Goal: Task Accomplishment & Management: Manage account settings

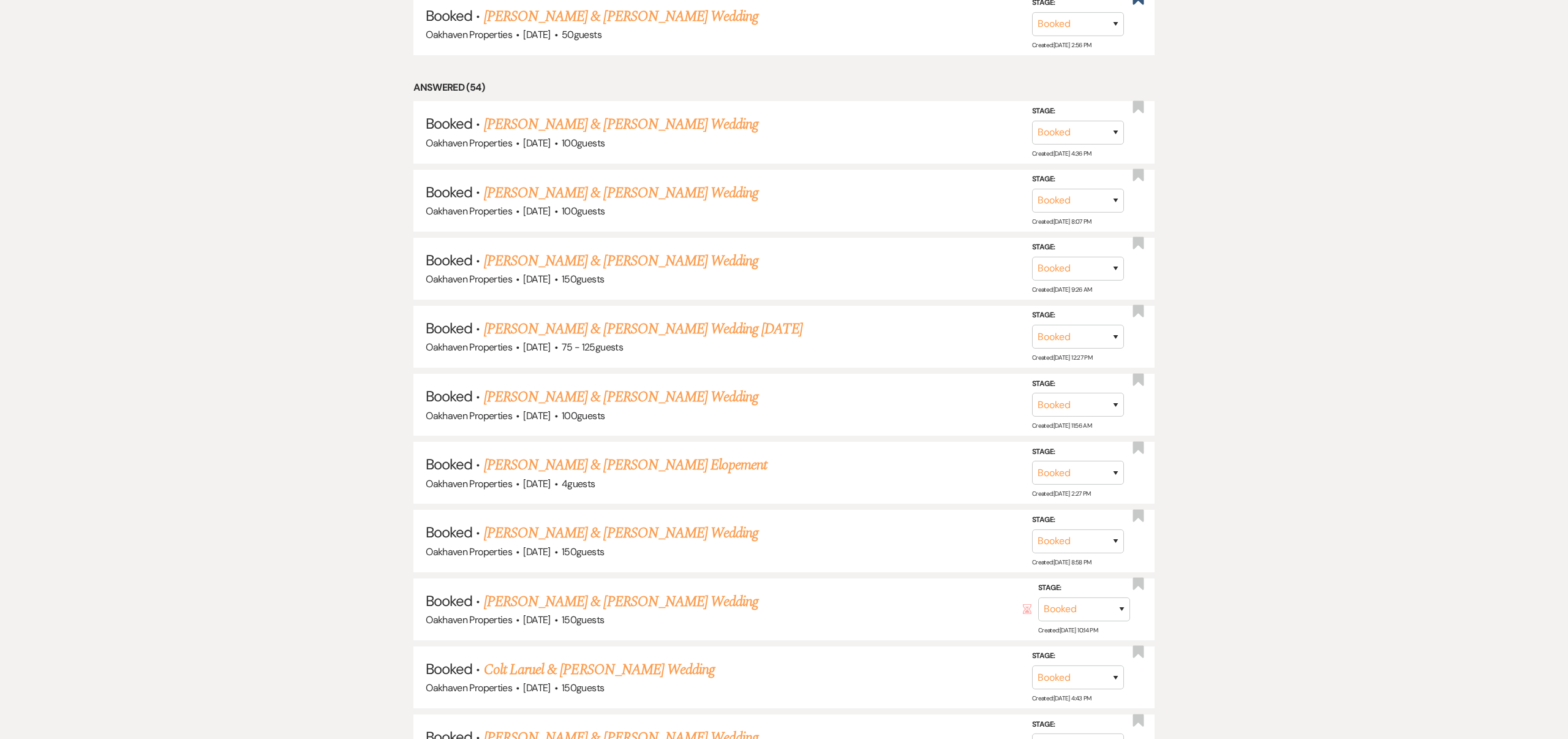
click at [701, 396] on link "[PERSON_NAME] & [PERSON_NAME] Wedding" at bounding box center [621, 396] width 275 height 22
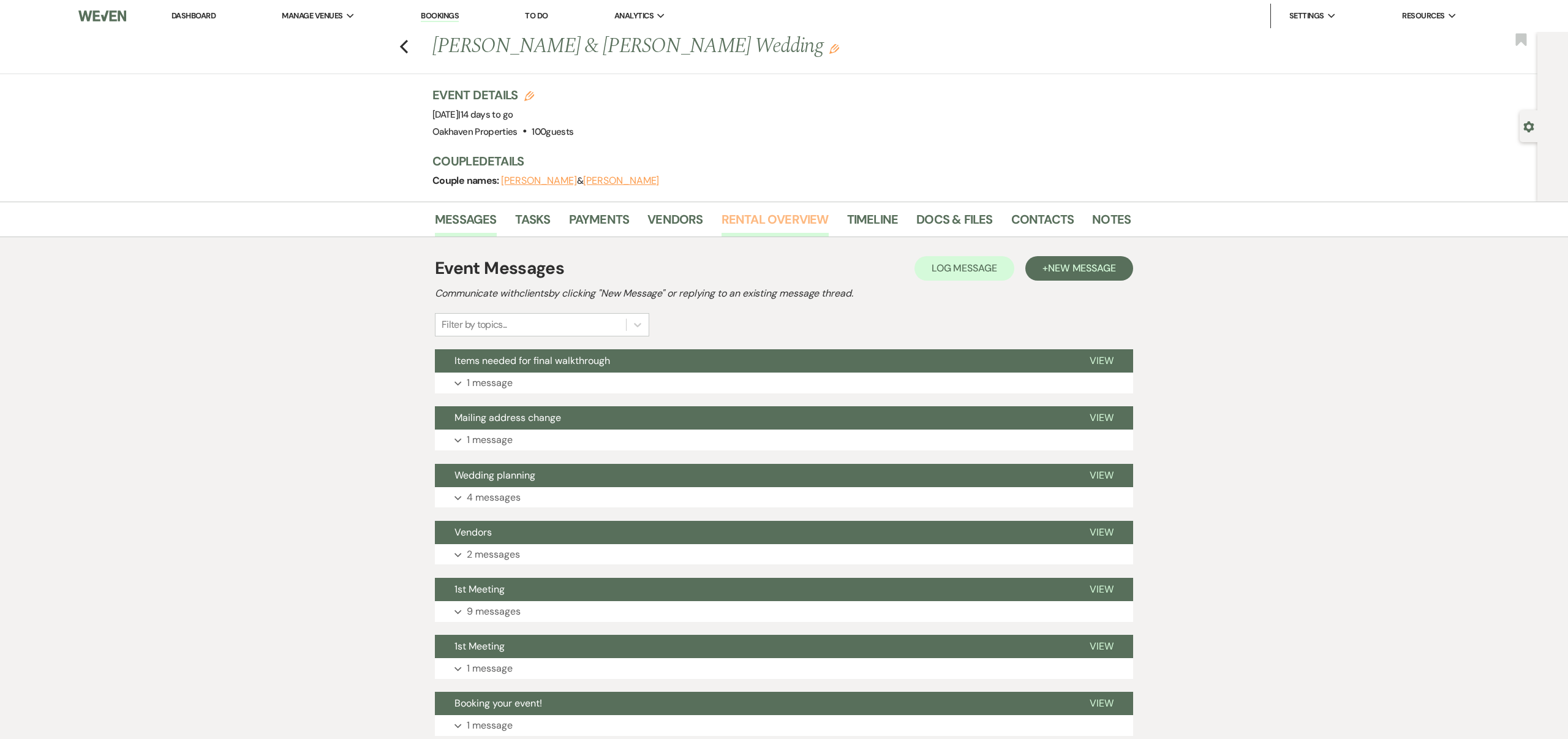
click at [773, 215] on link "Rental Overview" at bounding box center [776, 223] width 107 height 27
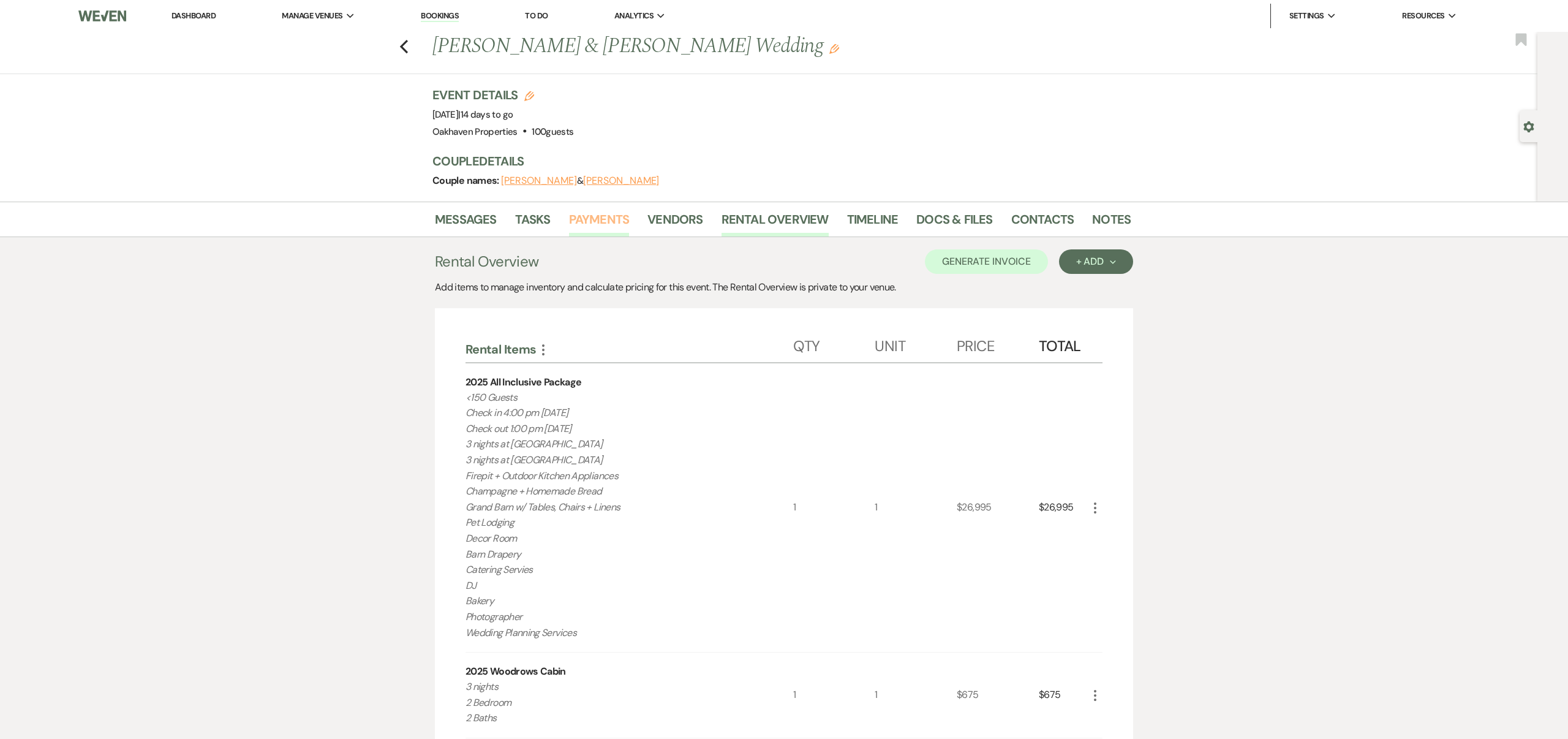
click at [595, 215] on link "Payments" at bounding box center [600, 223] width 61 height 27
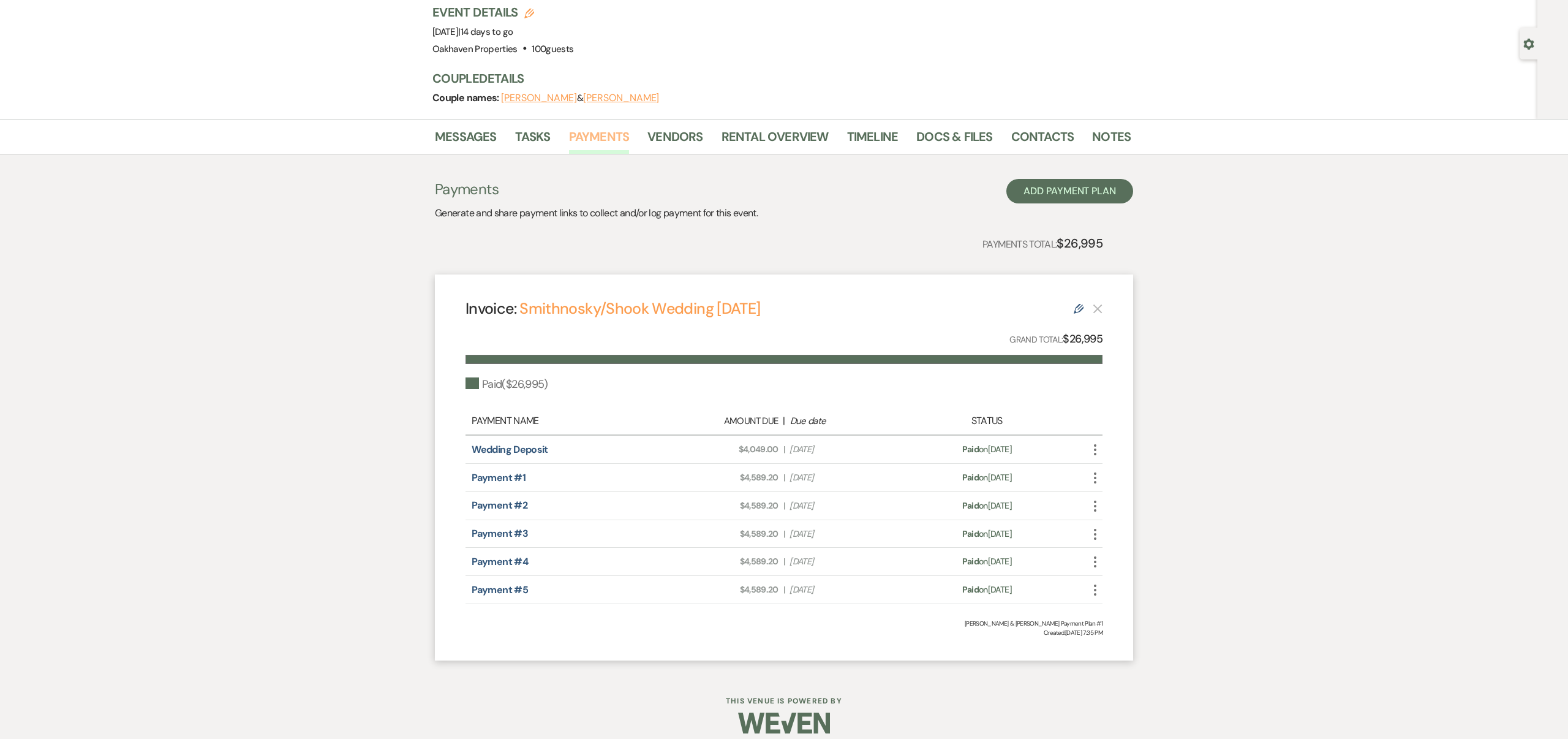
scroll to position [95, 0]
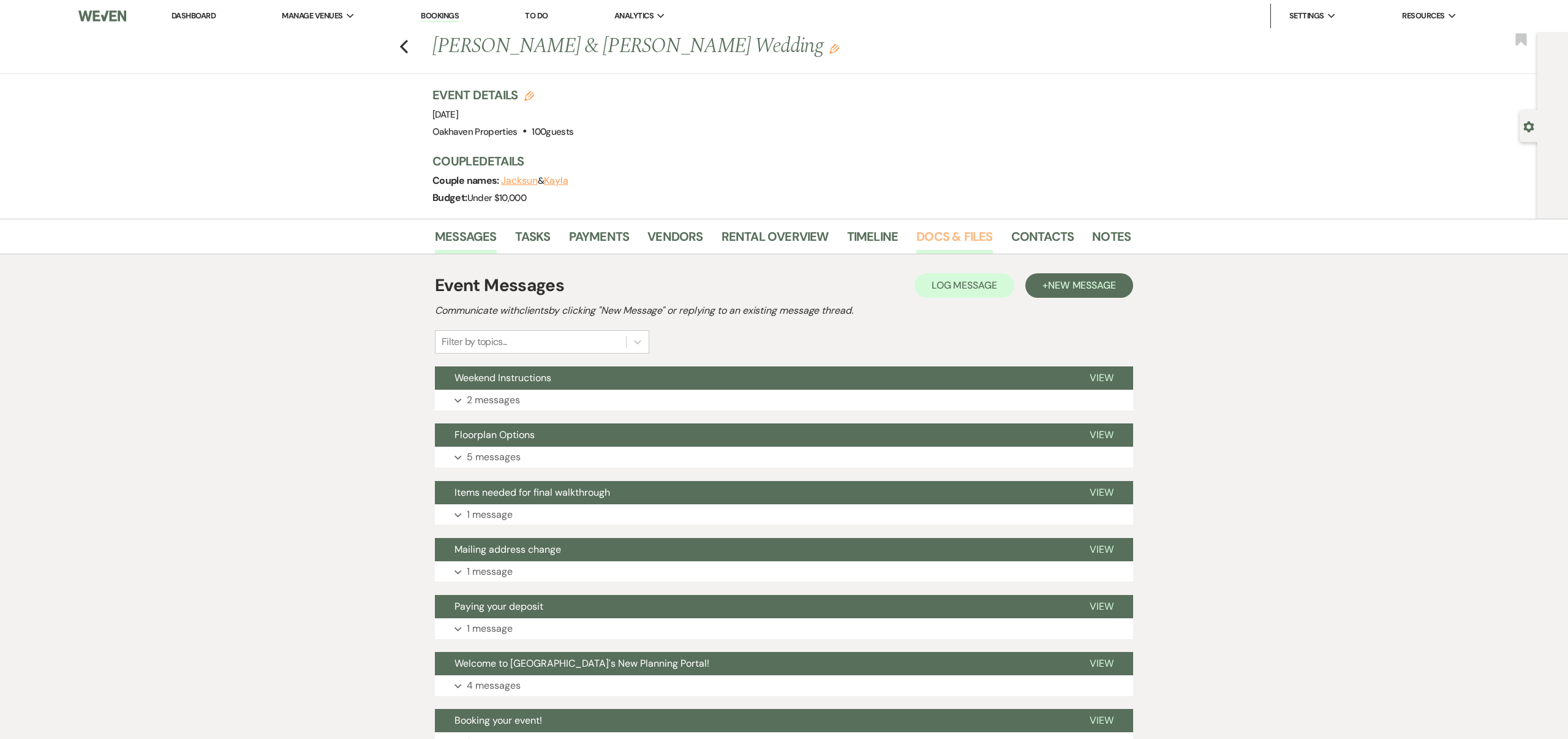
click at [929, 236] on link "Docs & Files" at bounding box center [954, 240] width 76 height 27
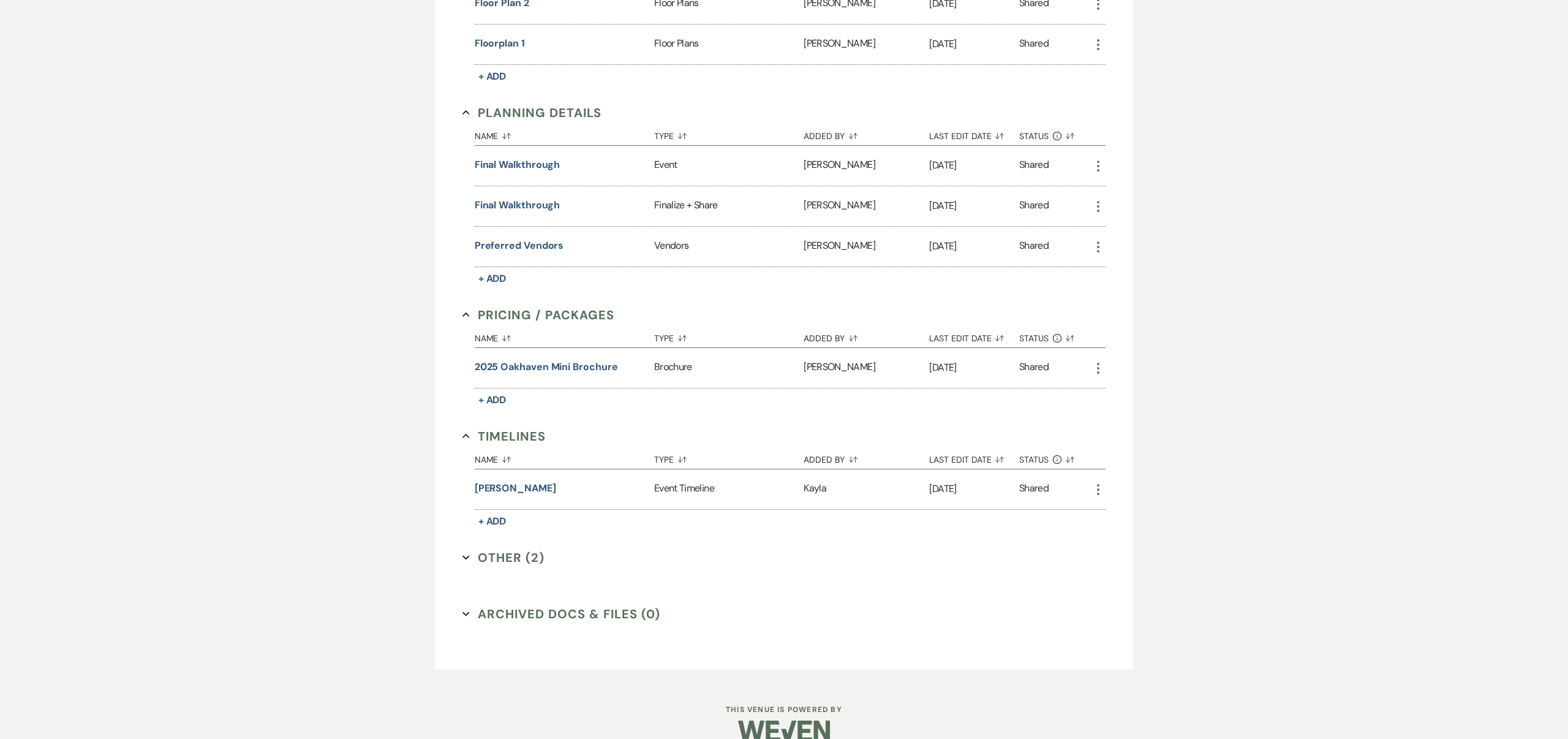
scroll to position [661, 0]
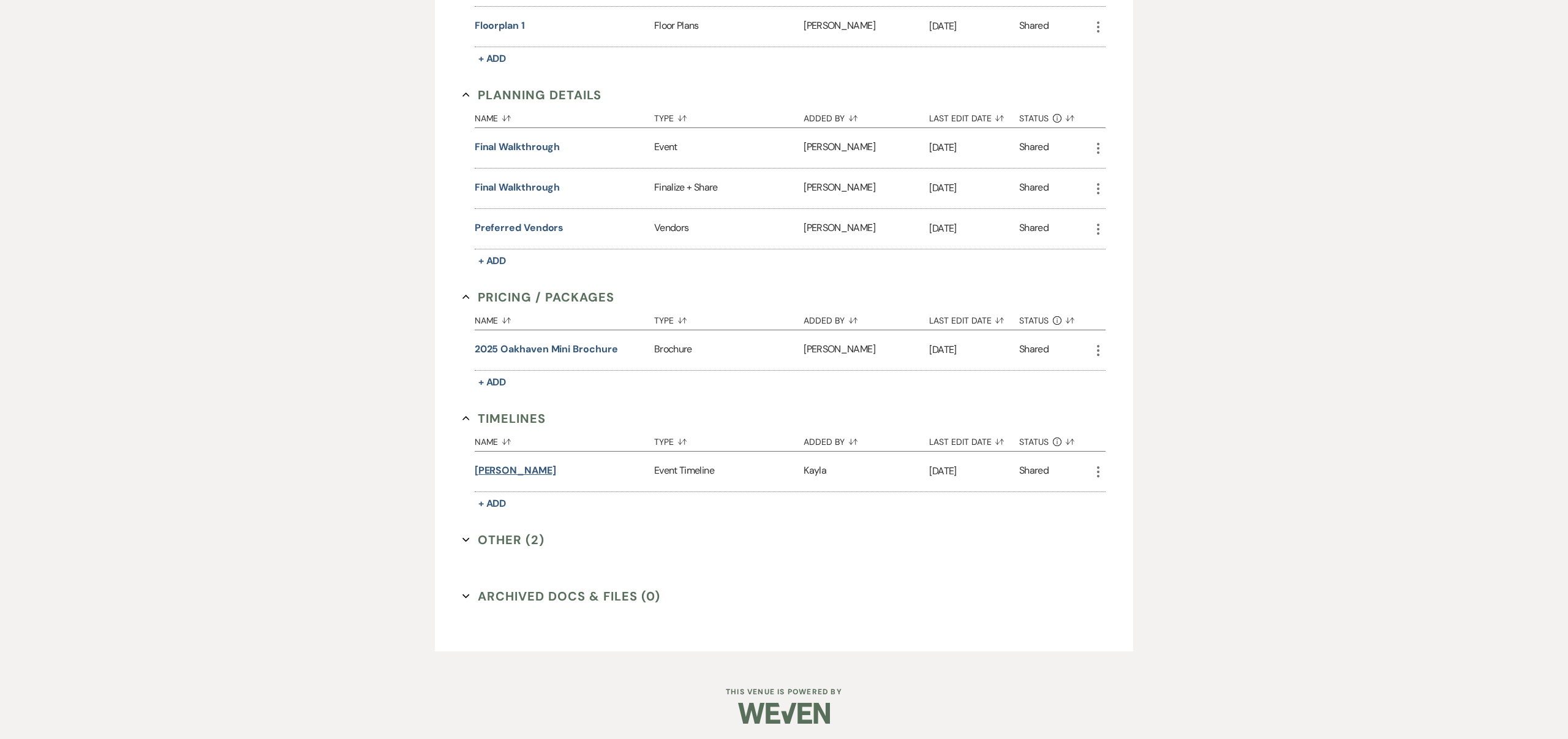
click at [502, 468] on button "[PERSON_NAME]" at bounding box center [515, 471] width 81 height 15
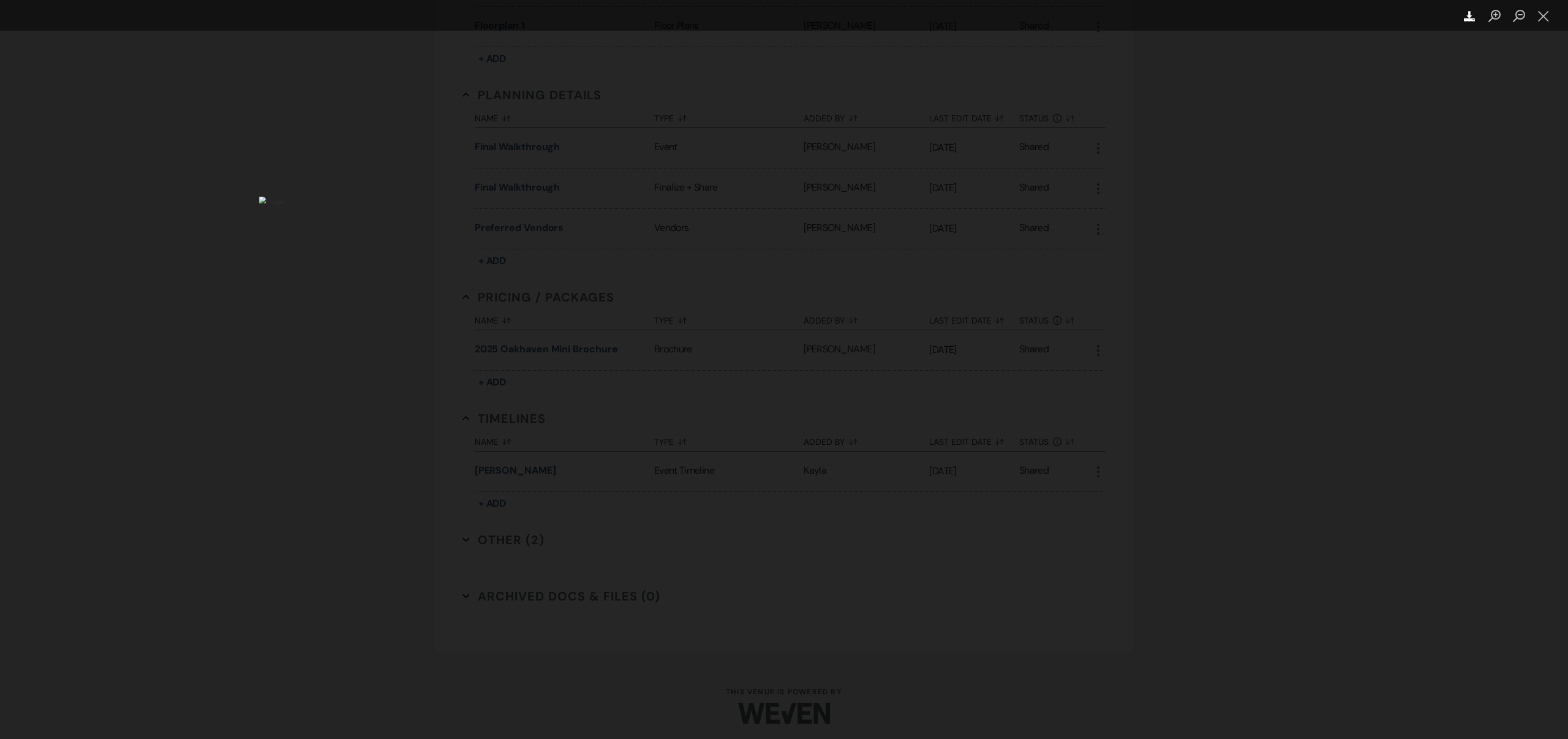
click at [1469, 16] on use "Lightbox" at bounding box center [1470, 16] width 11 height 11
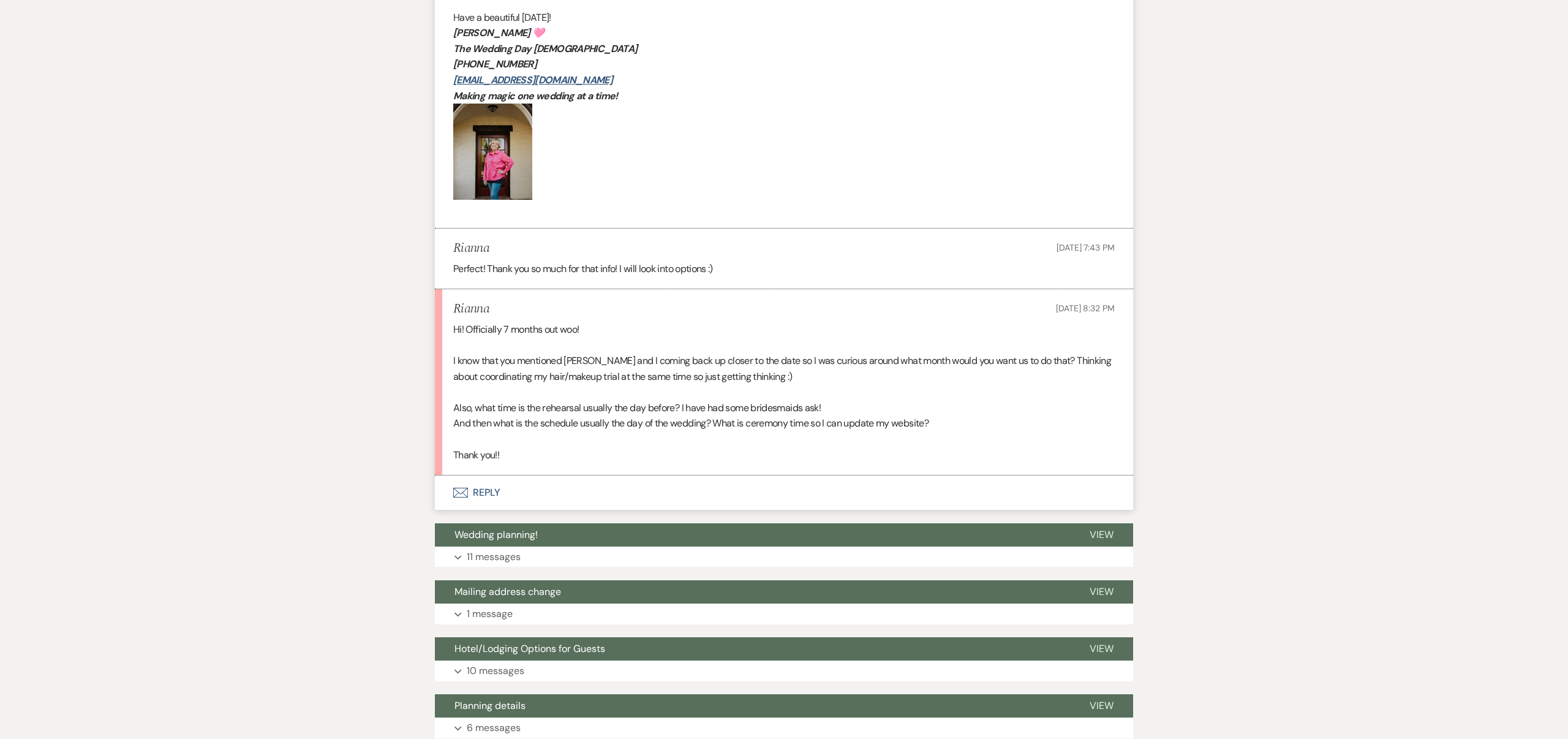
scroll to position [1003, 0]
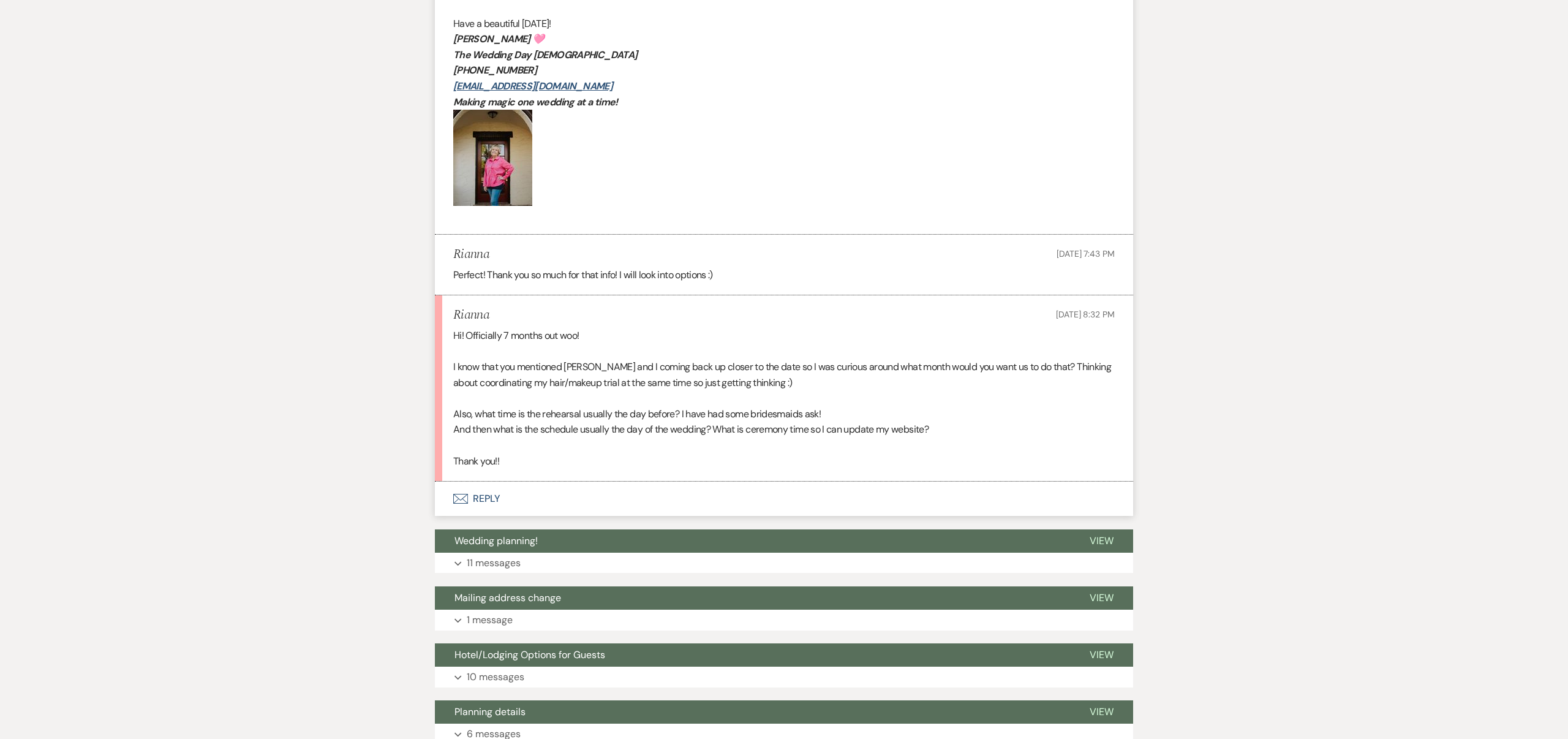
click at [490, 496] on button "Envelope Reply" at bounding box center [784, 499] width 699 height 35
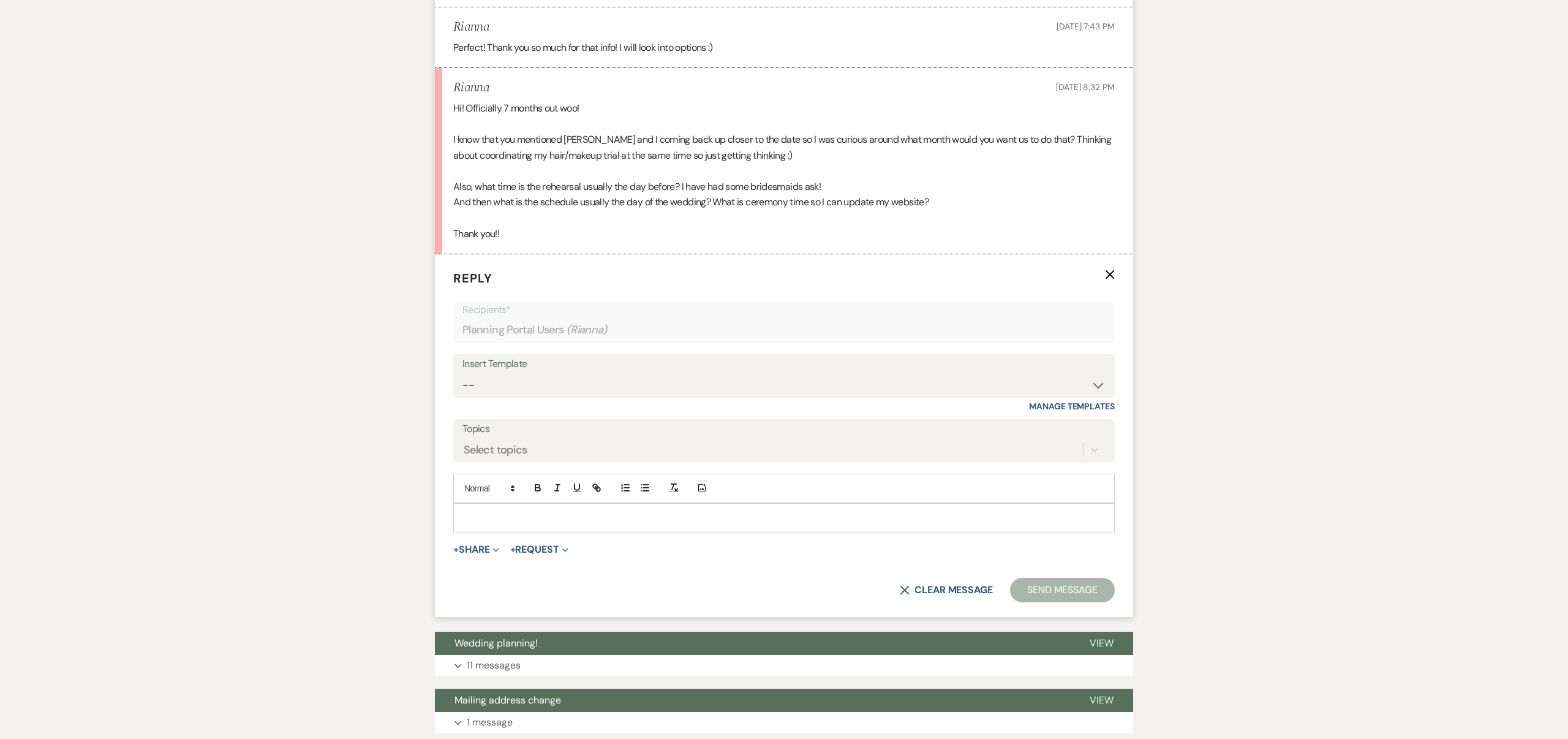
scroll to position [1231, 0]
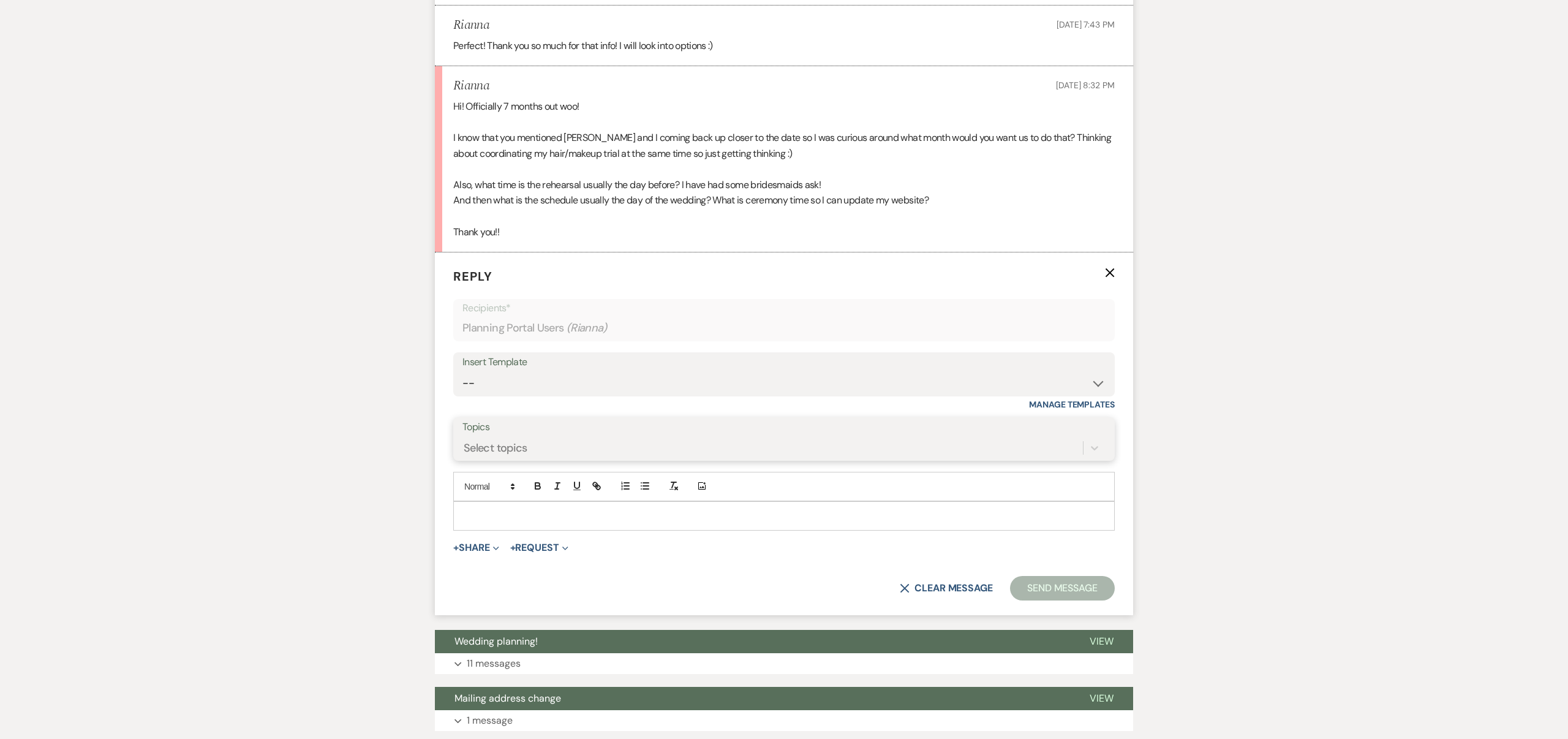
click at [537, 445] on div "Select topics" at bounding box center [773, 447] width 620 height 21
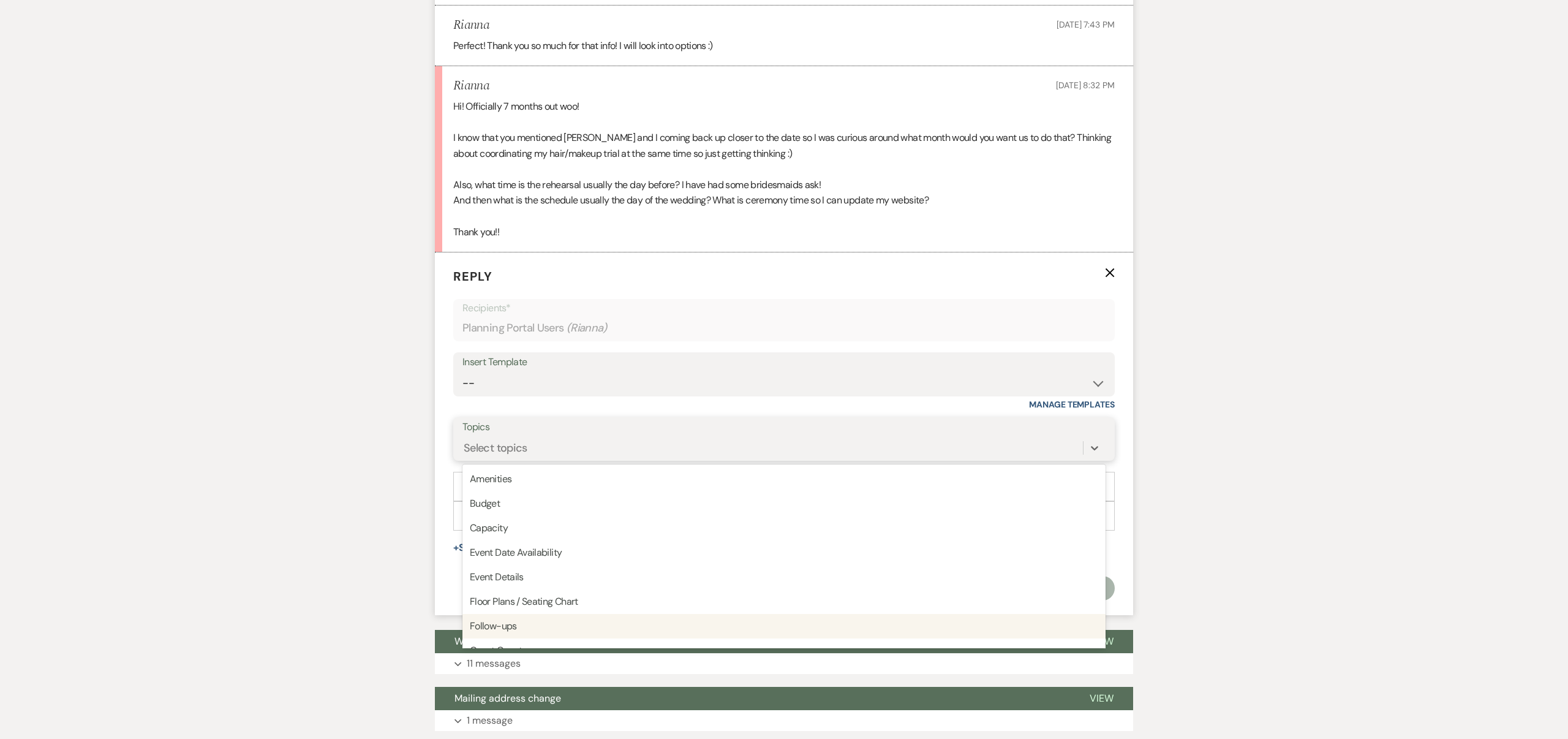
click at [510, 624] on div "Follow-ups" at bounding box center [784, 626] width 643 height 25
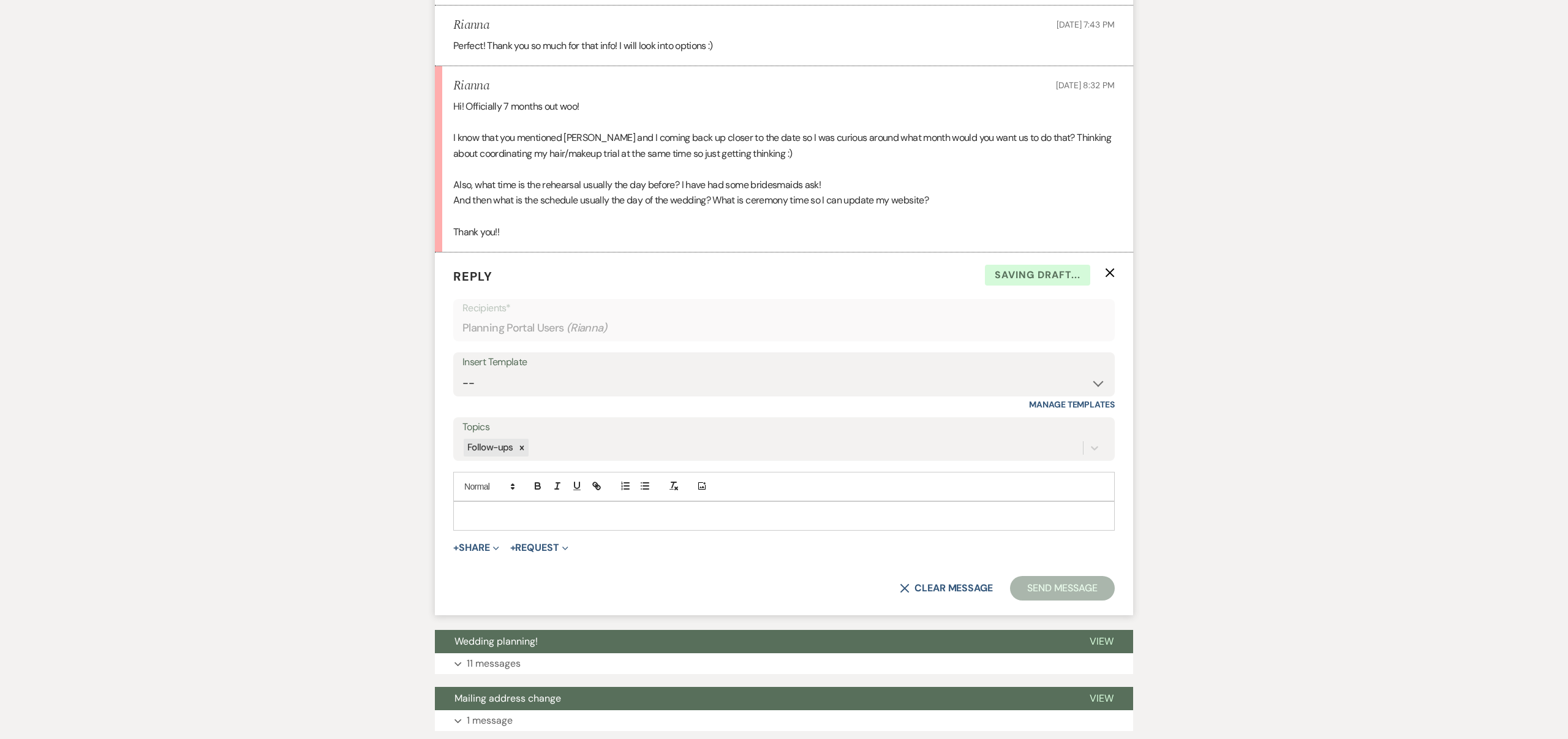
click at [473, 510] on p at bounding box center [784, 516] width 642 height 13
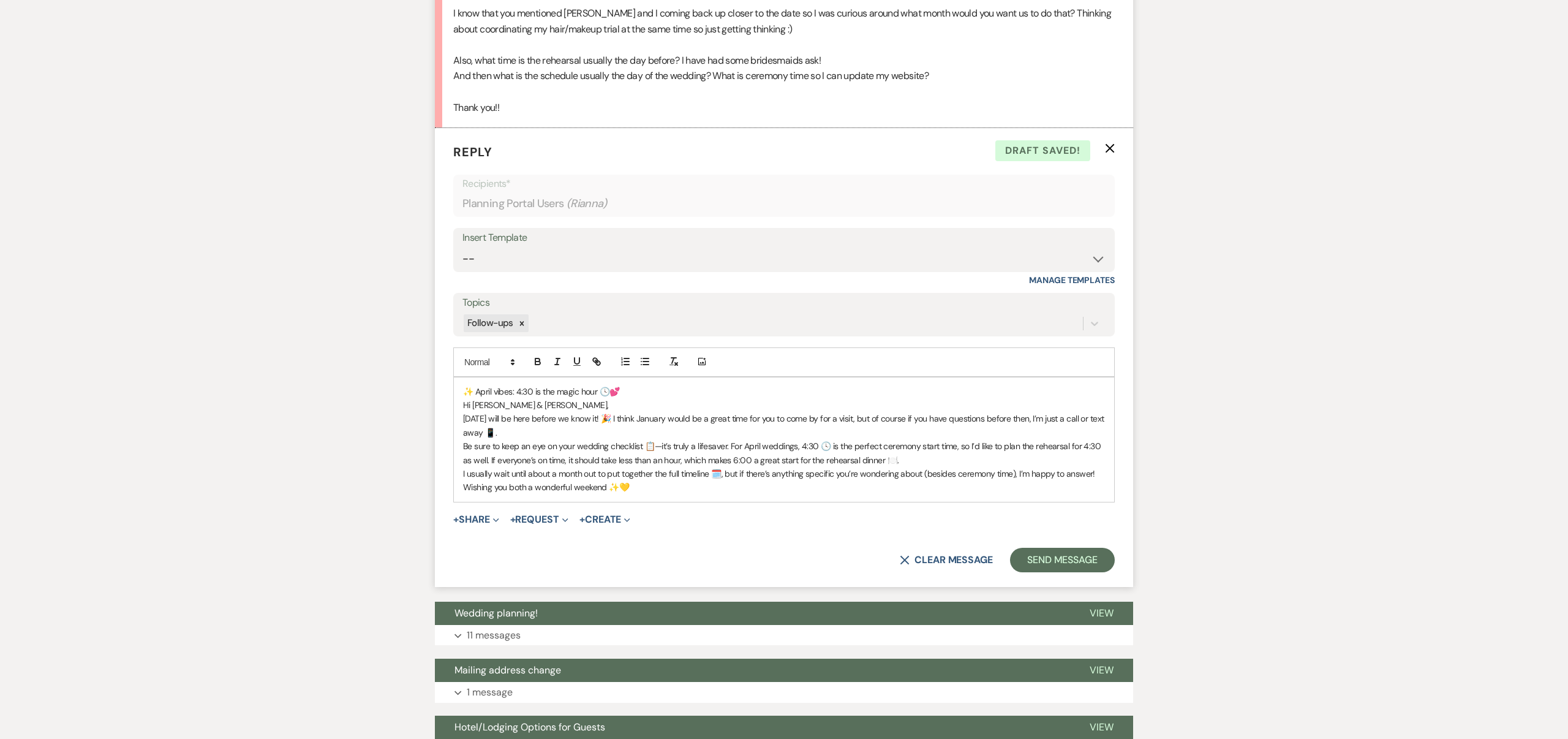
scroll to position [1357, 0]
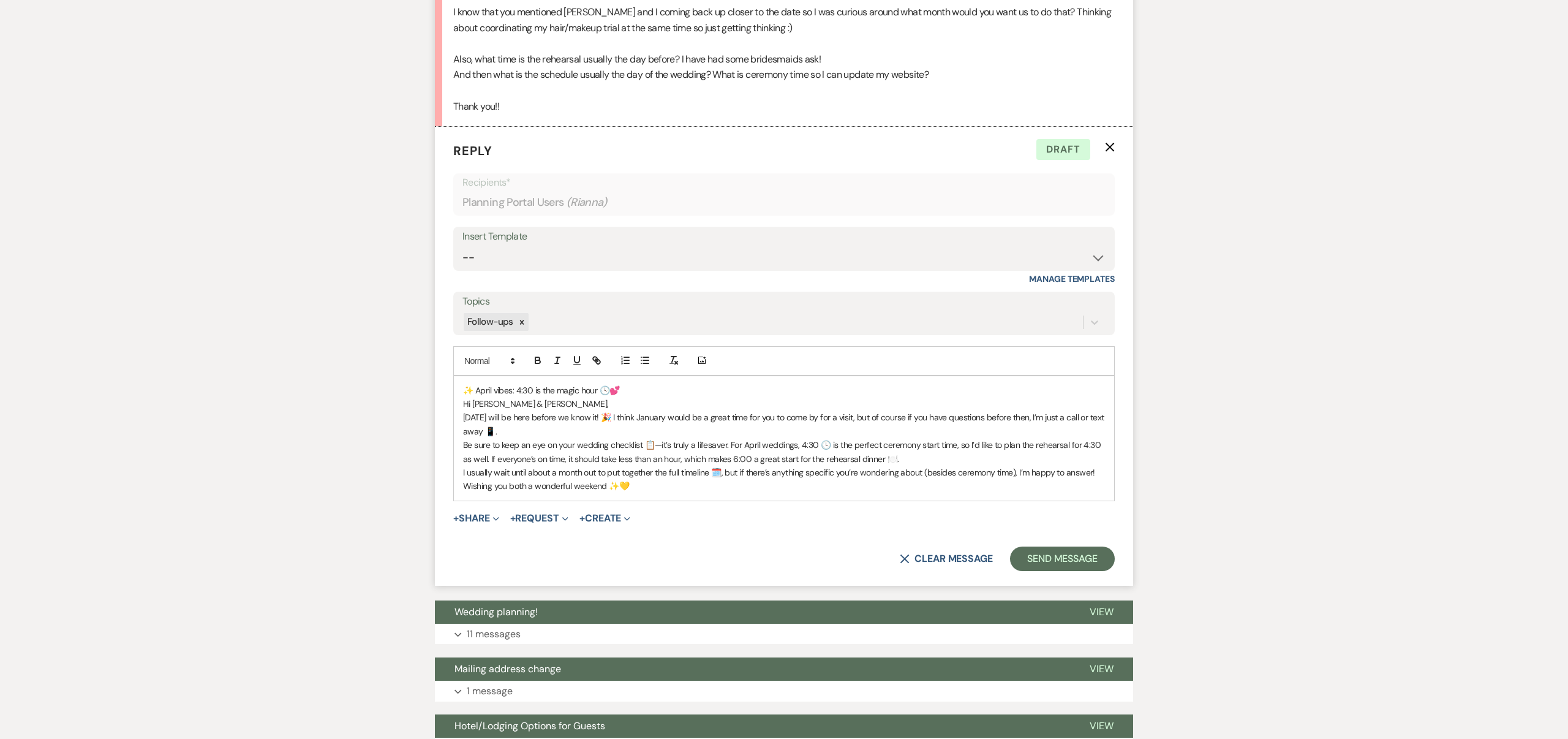
click at [634, 416] on p "[DATE] will be here before we know it! 🎉 I think January would be a great time …" at bounding box center [784, 424] width 642 height 28
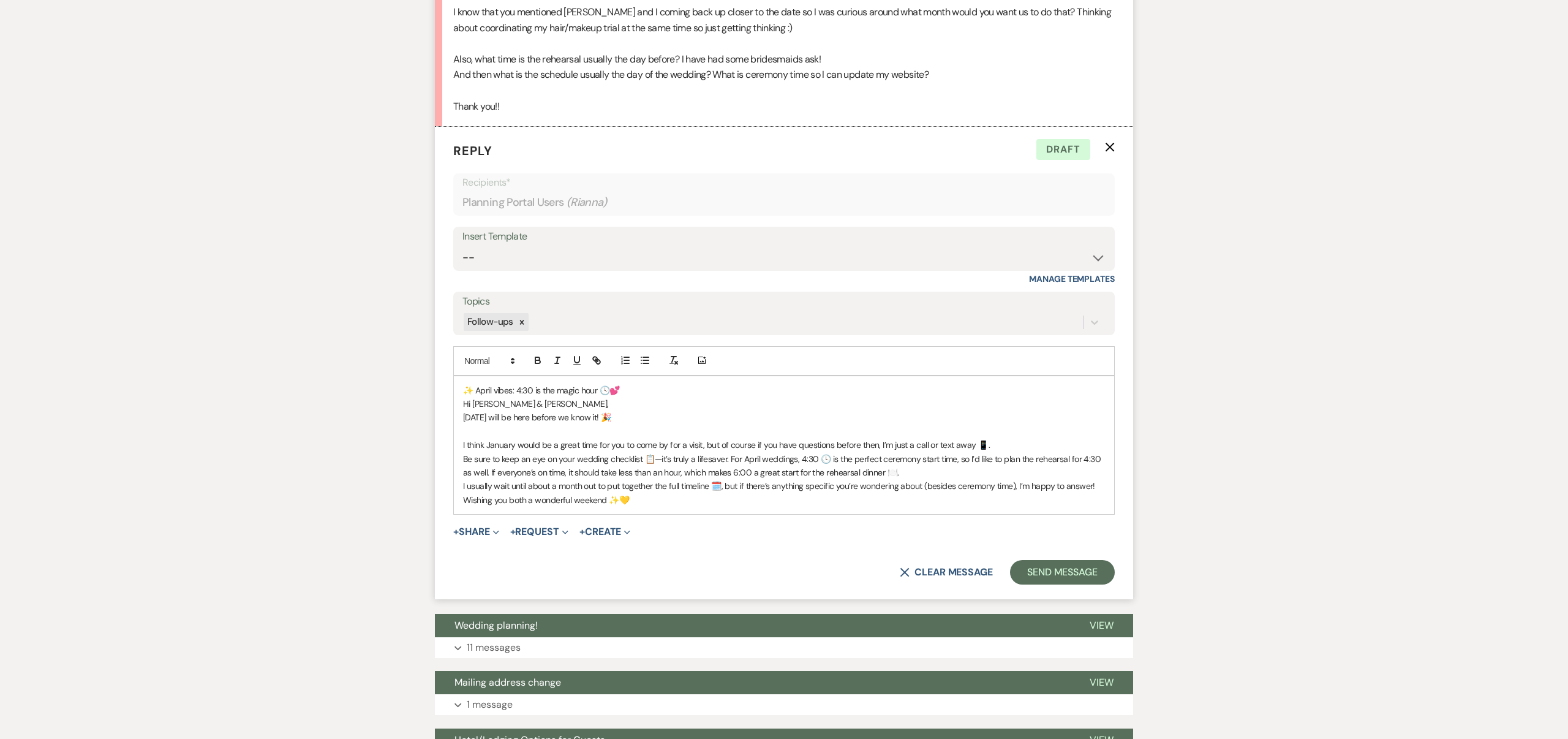
click at [463, 459] on p "Be sure to keep an eye on your wedding checklist 📋—it’s truly a lifesaver. For …" at bounding box center [784, 466] width 642 height 28
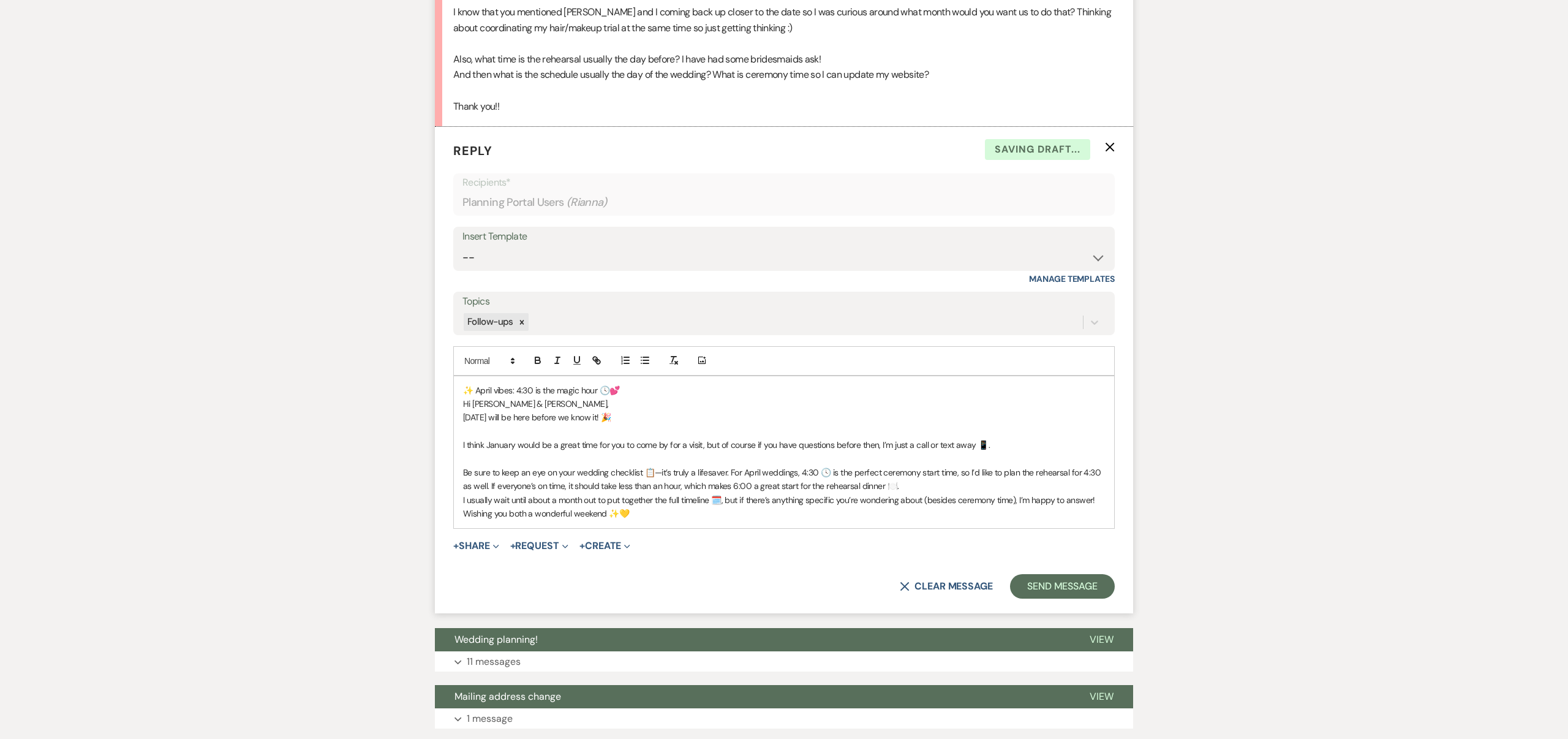
drag, startPoint x: 730, startPoint y: 472, endPoint x: 743, endPoint y: 475, distance: 13.3
click at [730, 472] on p "Be sure to keep an eye on your wedding checklist 📋—it’s truly a lifesaver. For …" at bounding box center [784, 479] width 642 height 28
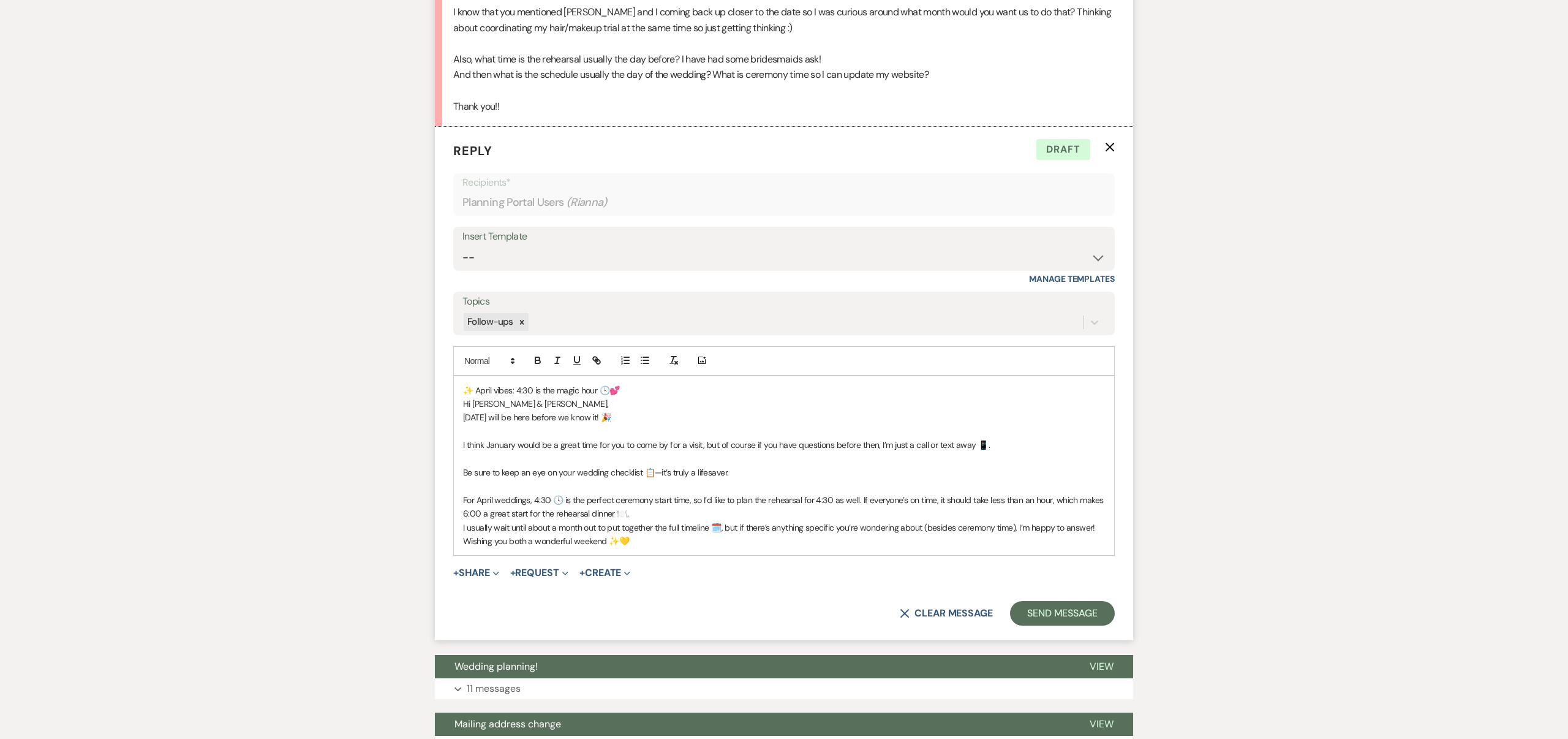
click at [463, 539] on p "Wishing you both a wonderful weekend ✨💛" at bounding box center [784, 540] width 642 height 13
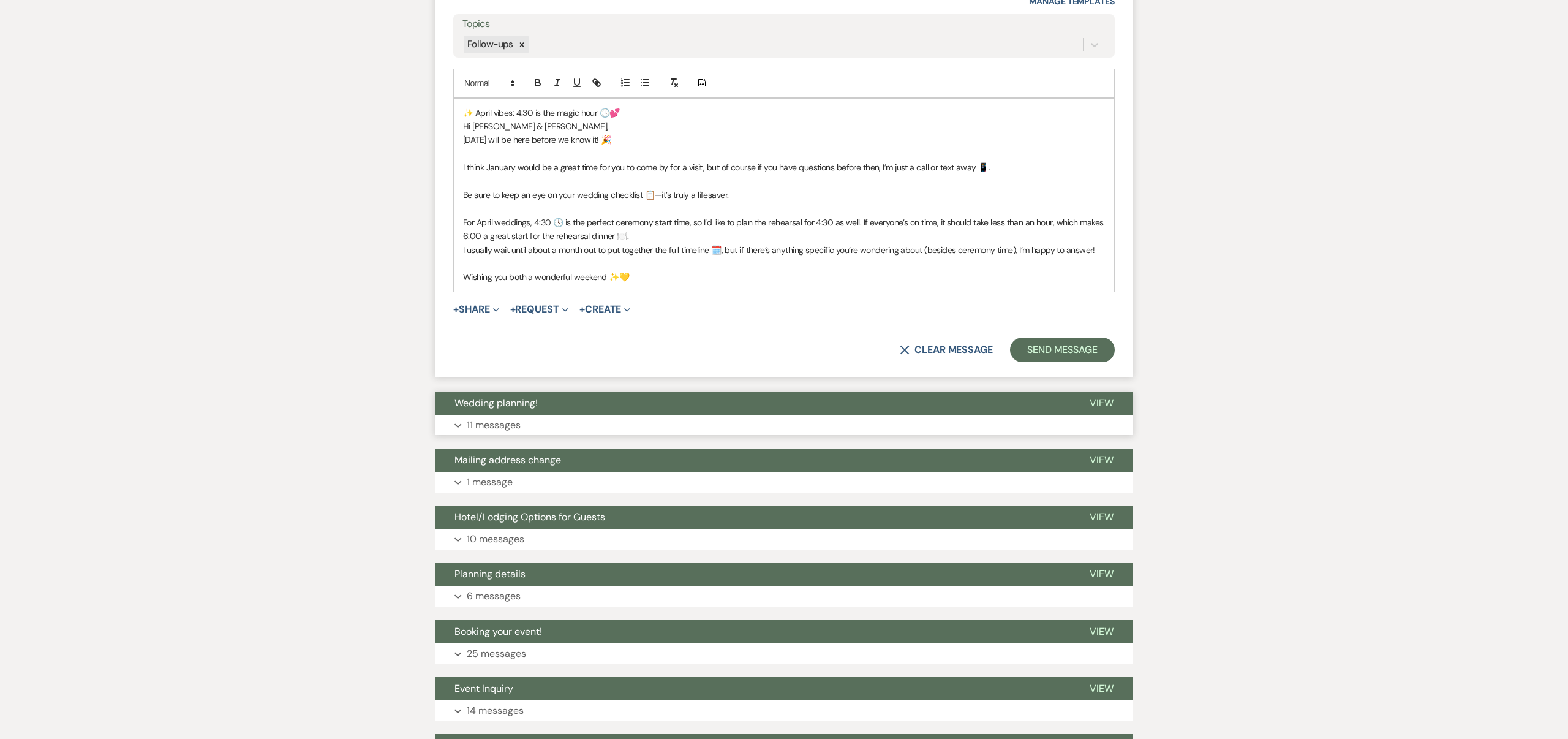
scroll to position [1647, 0]
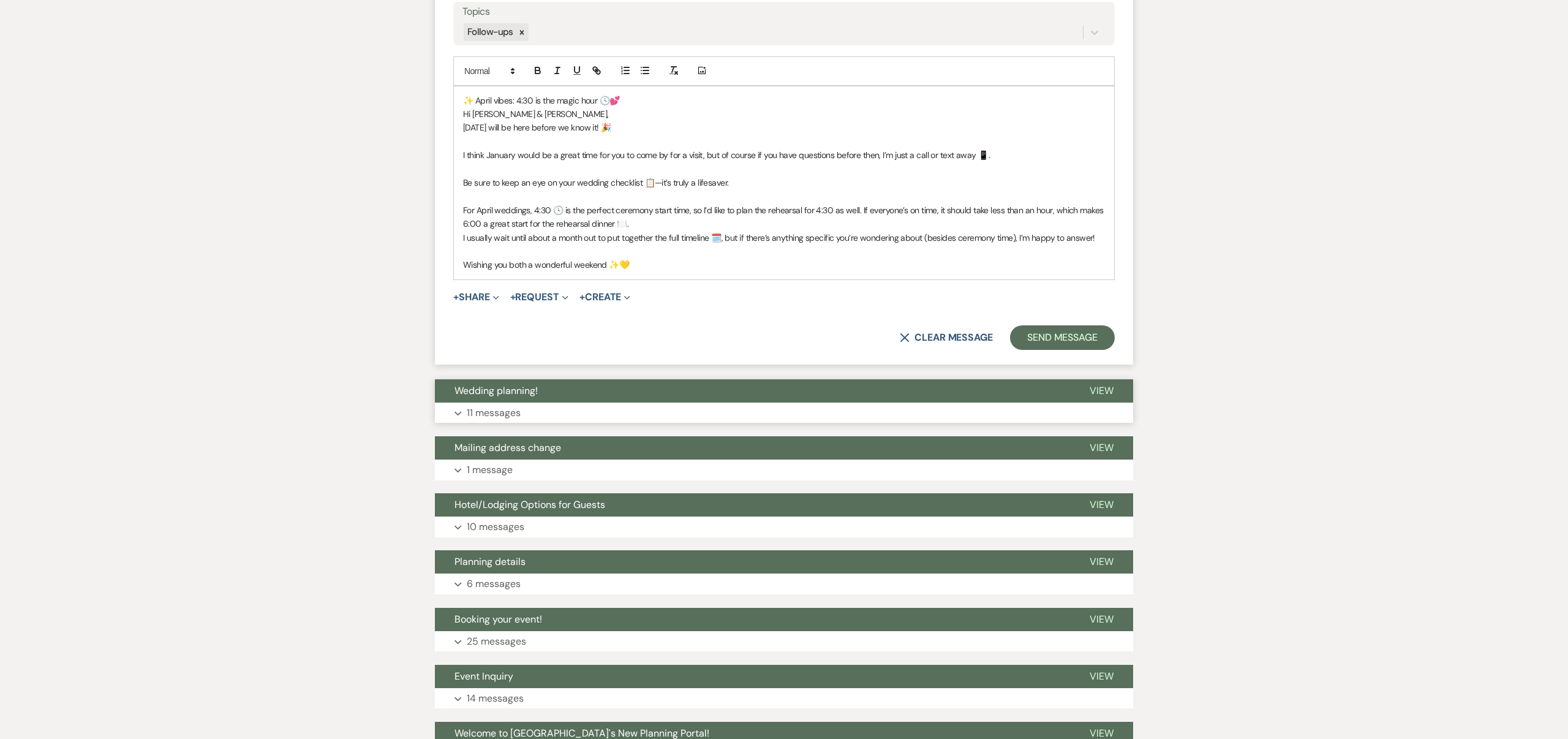
click at [1095, 387] on span "View" at bounding box center [1102, 391] width 24 height 13
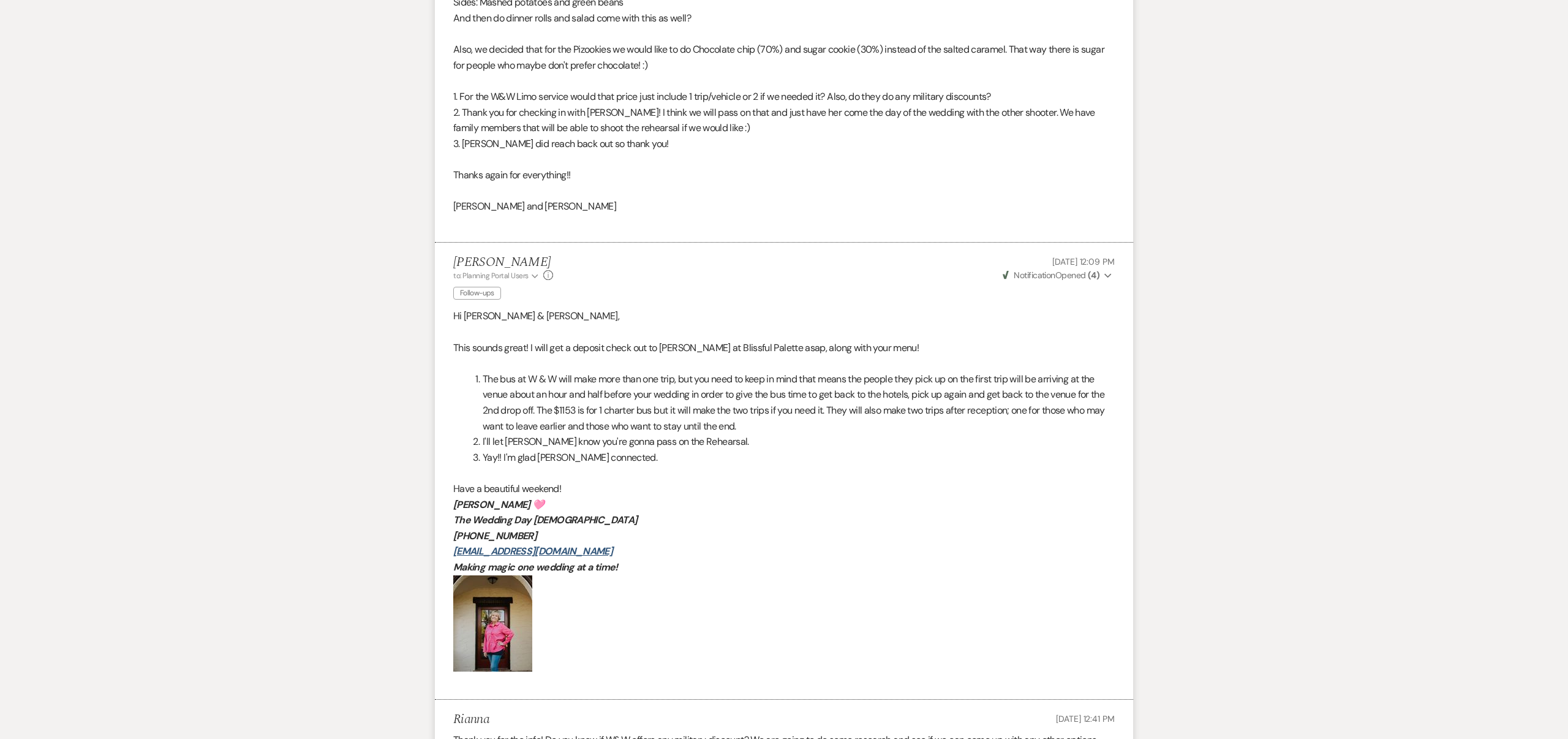
scroll to position [2641, 0]
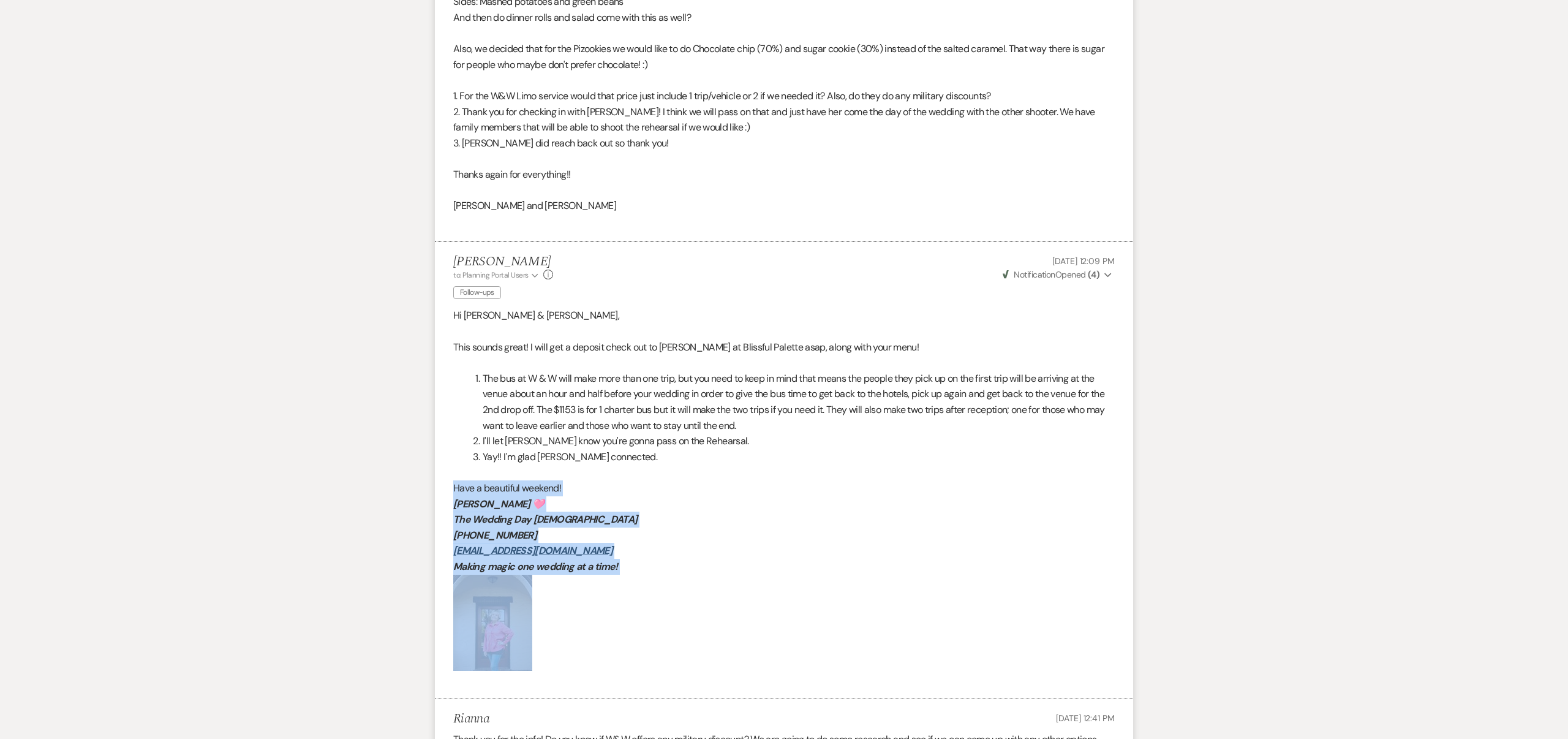
drag, startPoint x: 453, startPoint y: 486, endPoint x: 605, endPoint y: 601, distance: 190.6
click at [624, 617] on div "Hi [PERSON_NAME] & [PERSON_NAME], This sounds great! I will get a deposit check…" at bounding box center [784, 497] width 662 height 379
copy div "Have a beautiful weekend! [PERSON_NAME] 🩷 The Wedding Day [DEMOGRAPHIC_DATA] [P…"
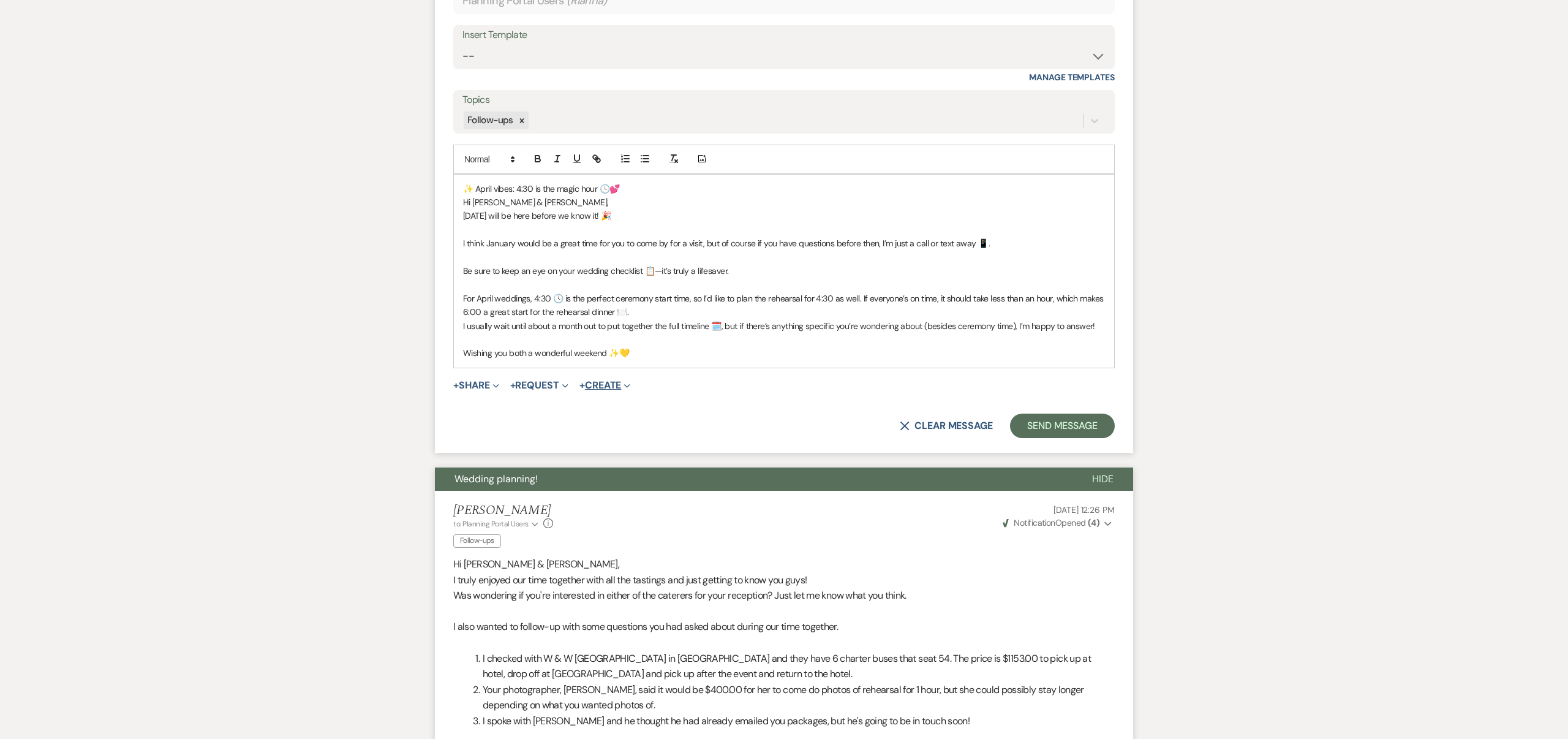
scroll to position [1558, 0]
click at [630, 353] on p "Wishing you both a wonderful weekend ✨💛" at bounding box center [784, 353] width 642 height 13
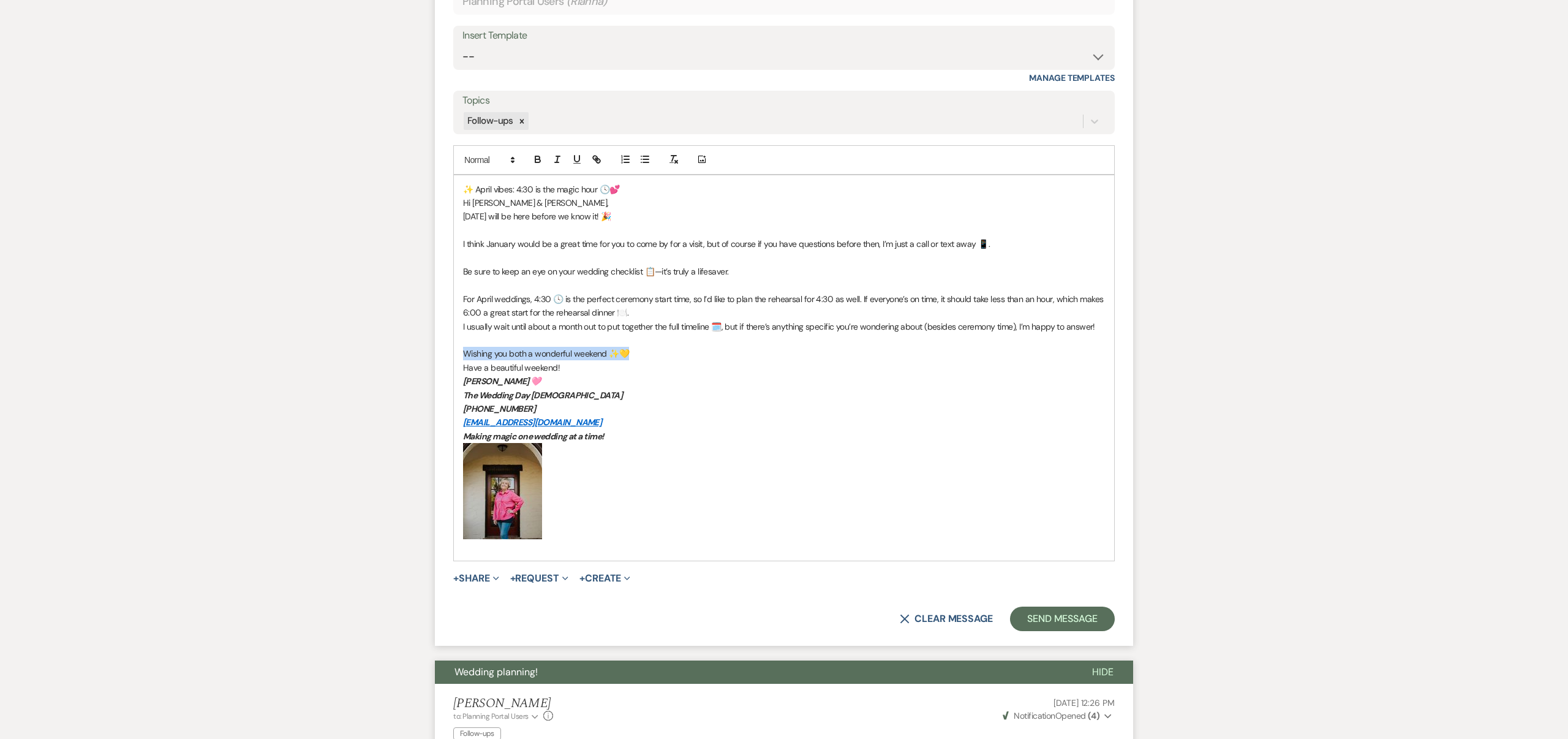
drag, startPoint x: 462, startPoint y: 352, endPoint x: 634, endPoint y: 352, distance: 172.0
click at [634, 352] on div "✨ April vibes: 4:30 is the magic hour 🕓💕 Hi [PERSON_NAME] & [PERSON_NAME], [DAT…" at bounding box center [784, 367] width 660 height 385
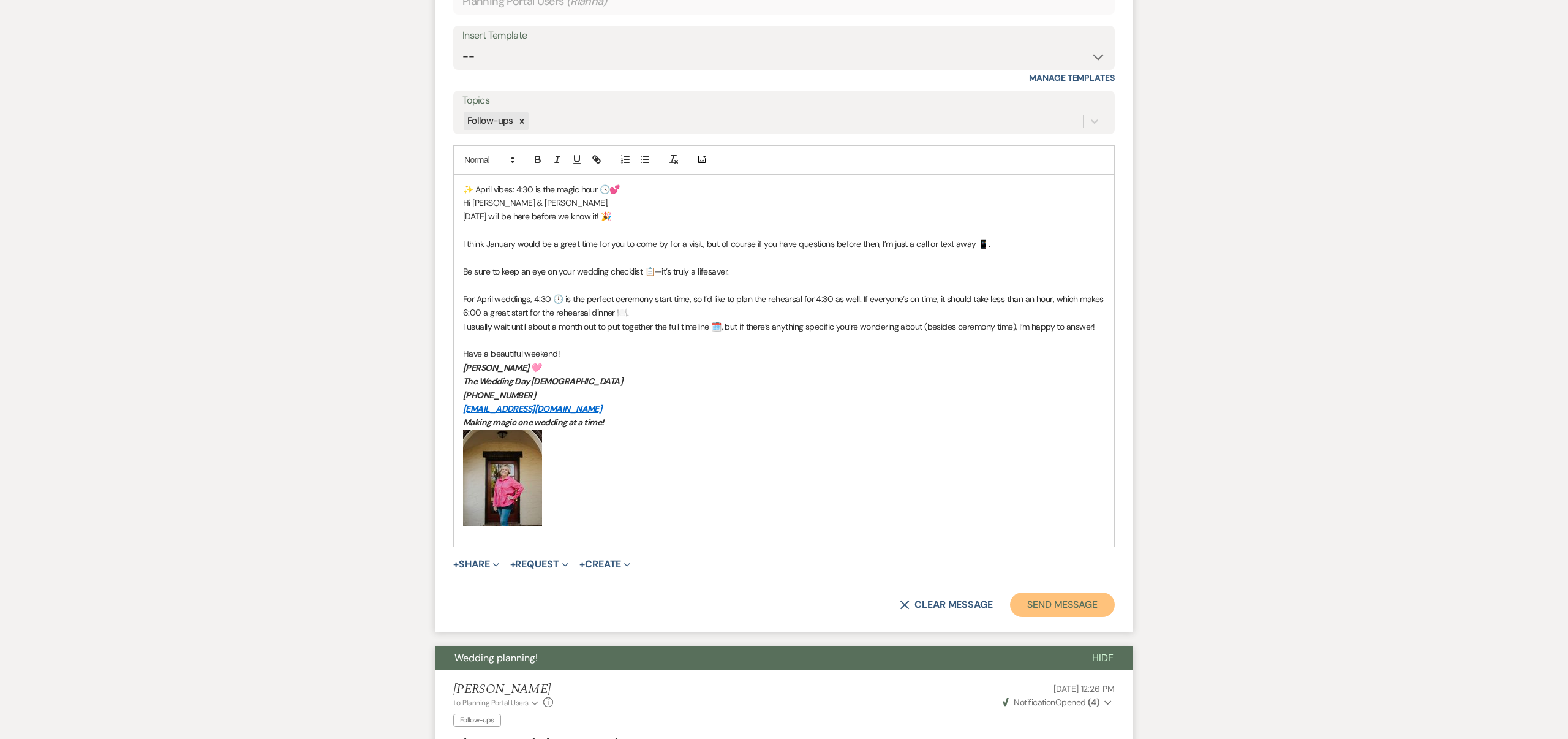
click at [1074, 598] on button "Send Message" at bounding box center [1062, 605] width 105 height 25
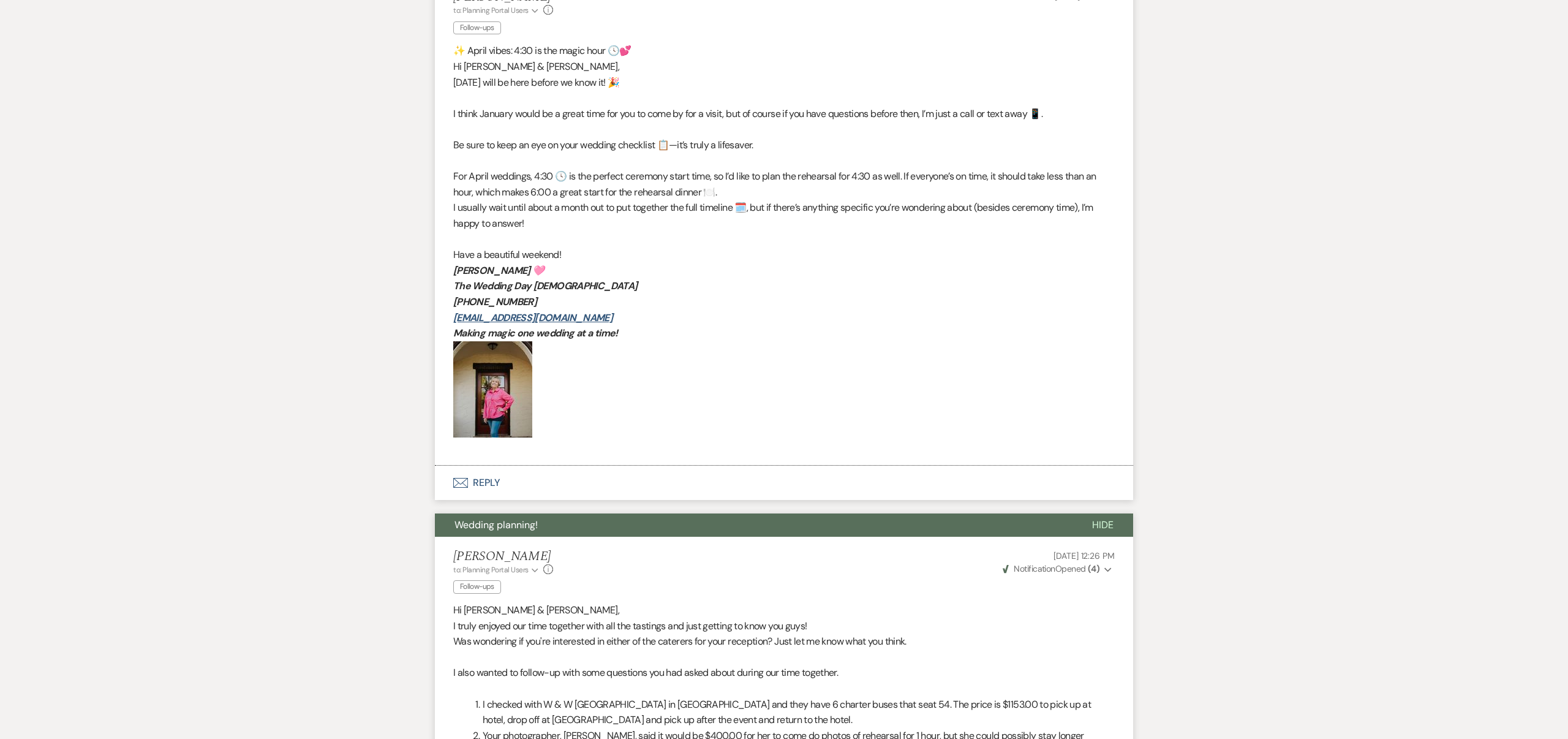
scroll to position [1500, 0]
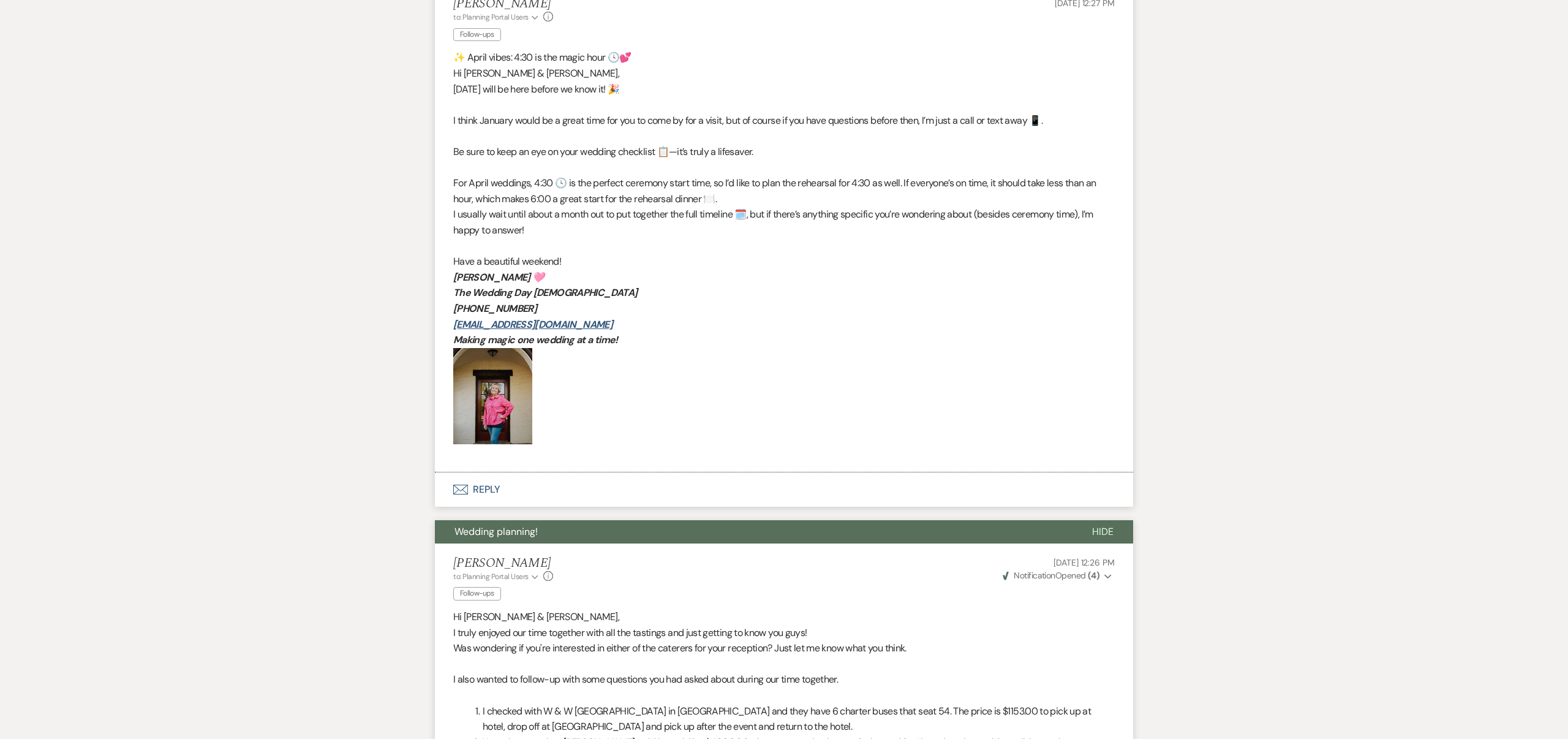
click at [720, 344] on p "Making magic one wedding at a time!" at bounding box center [784, 340] width 662 height 16
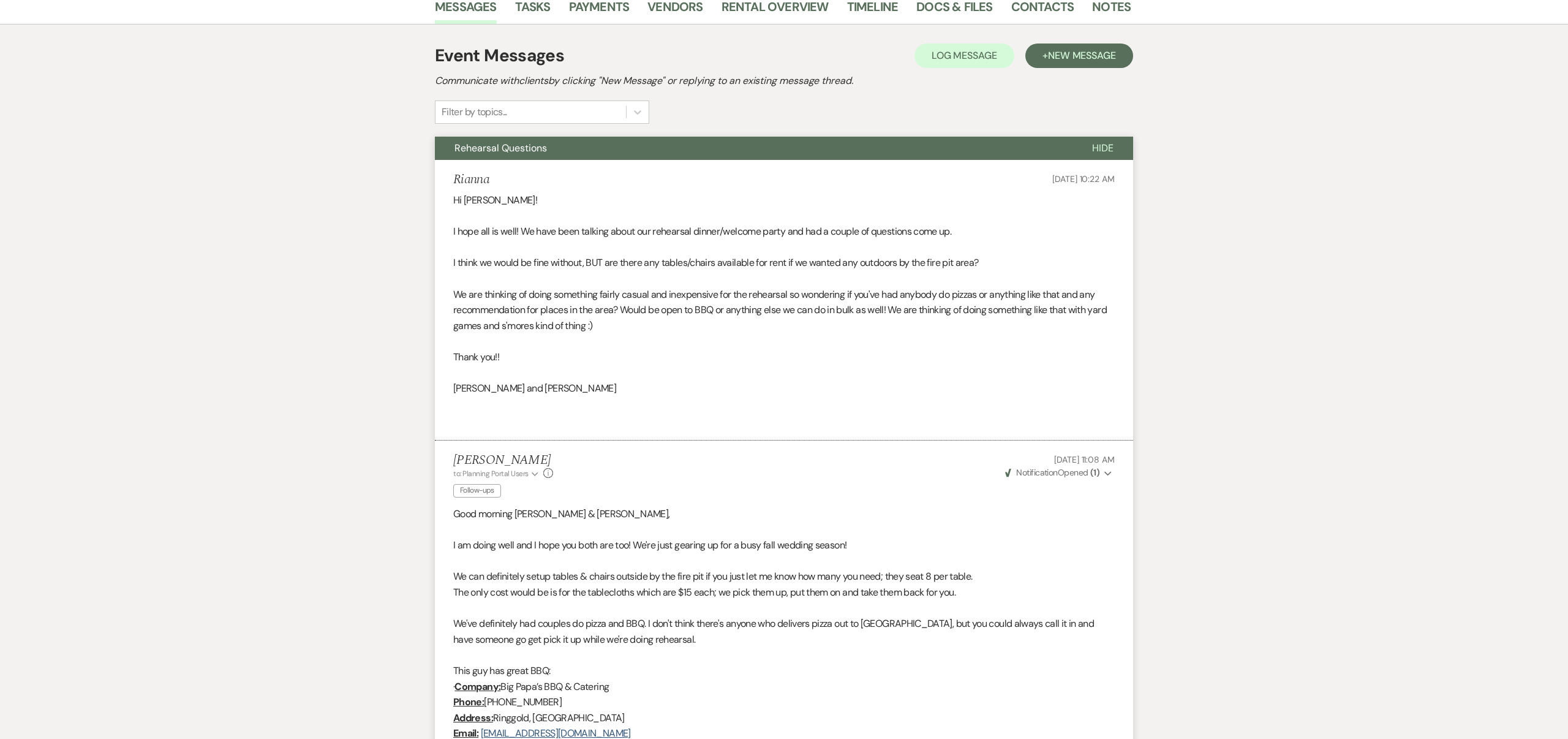
scroll to position [227, 0]
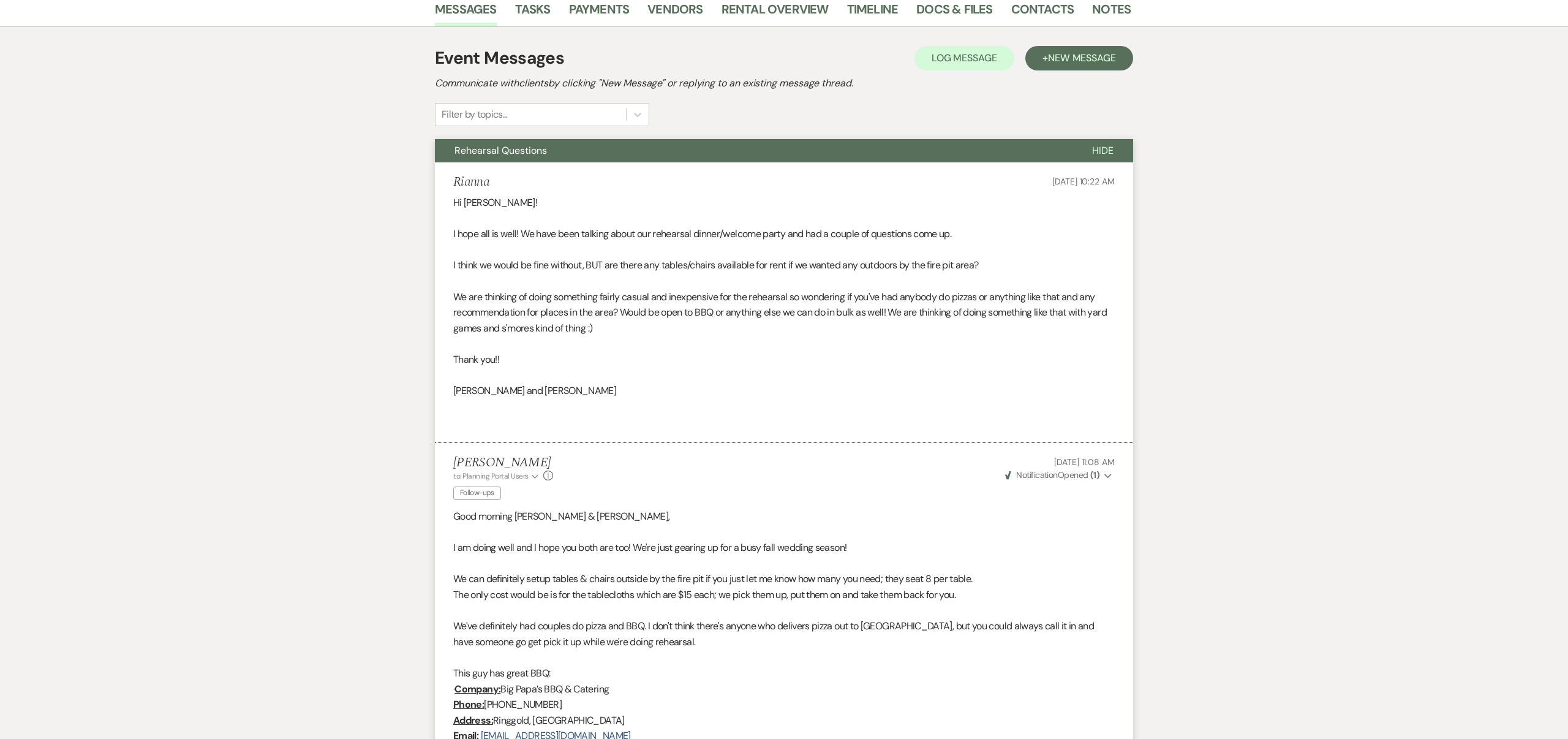
click at [713, 184] on div "Rianna [DATE] 10:22 AM" at bounding box center [784, 182] width 662 height 16
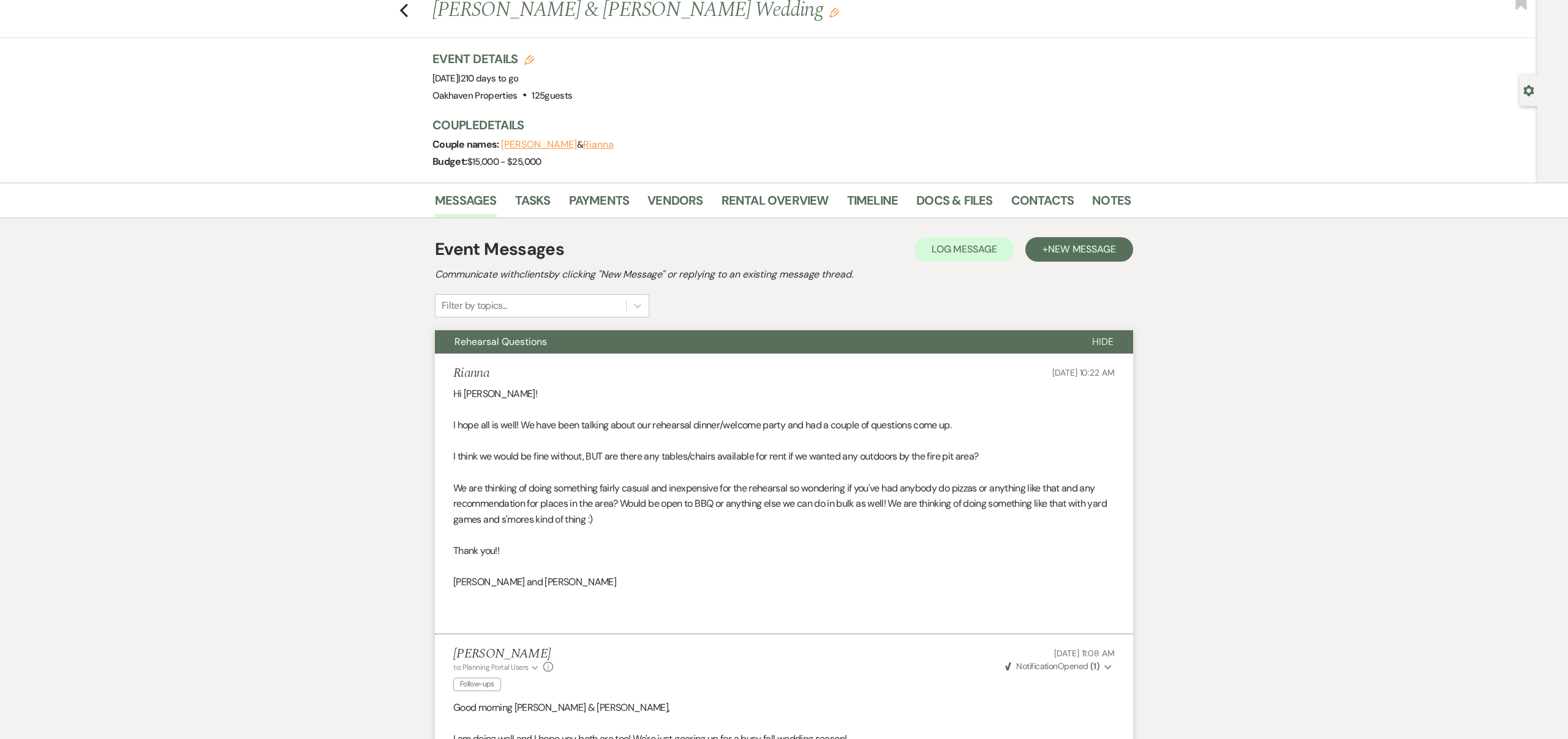
scroll to position [0, 0]
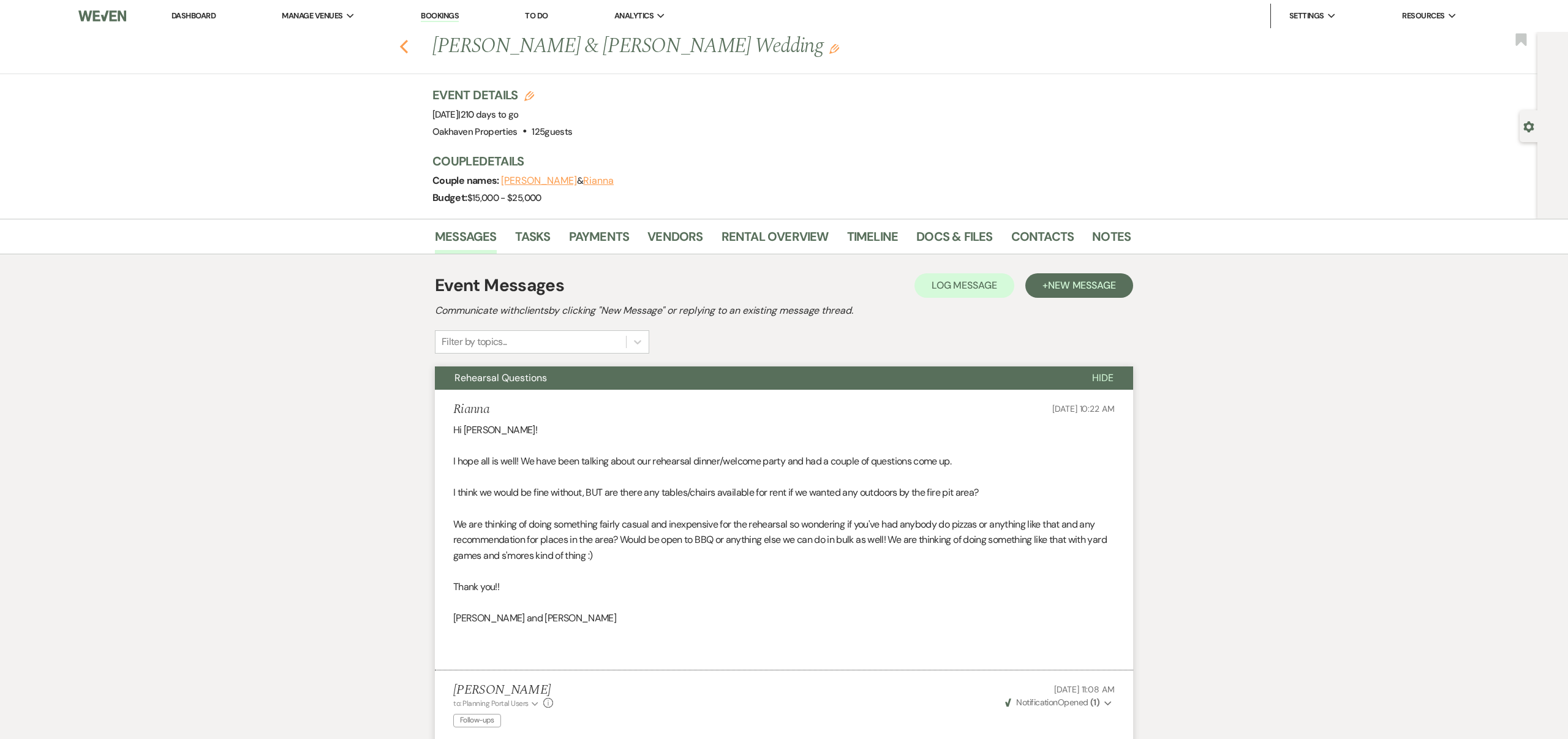
click at [405, 45] on icon "Previous" at bounding box center [403, 47] width 9 height 15
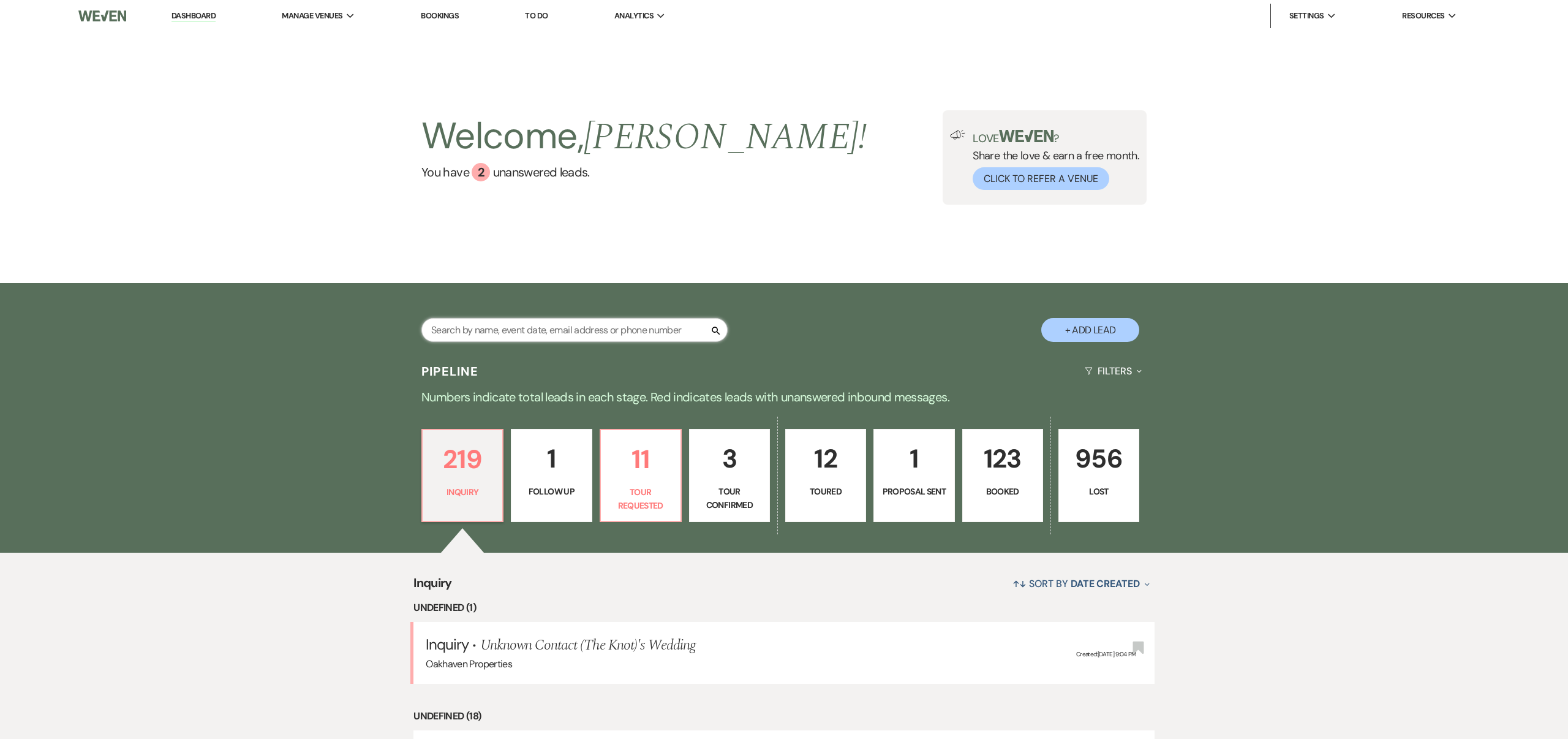
click at [629, 326] on input "text" at bounding box center [575, 330] width 307 height 24
click at [1002, 482] on link "123 Booked" at bounding box center [1002, 475] width 81 height 93
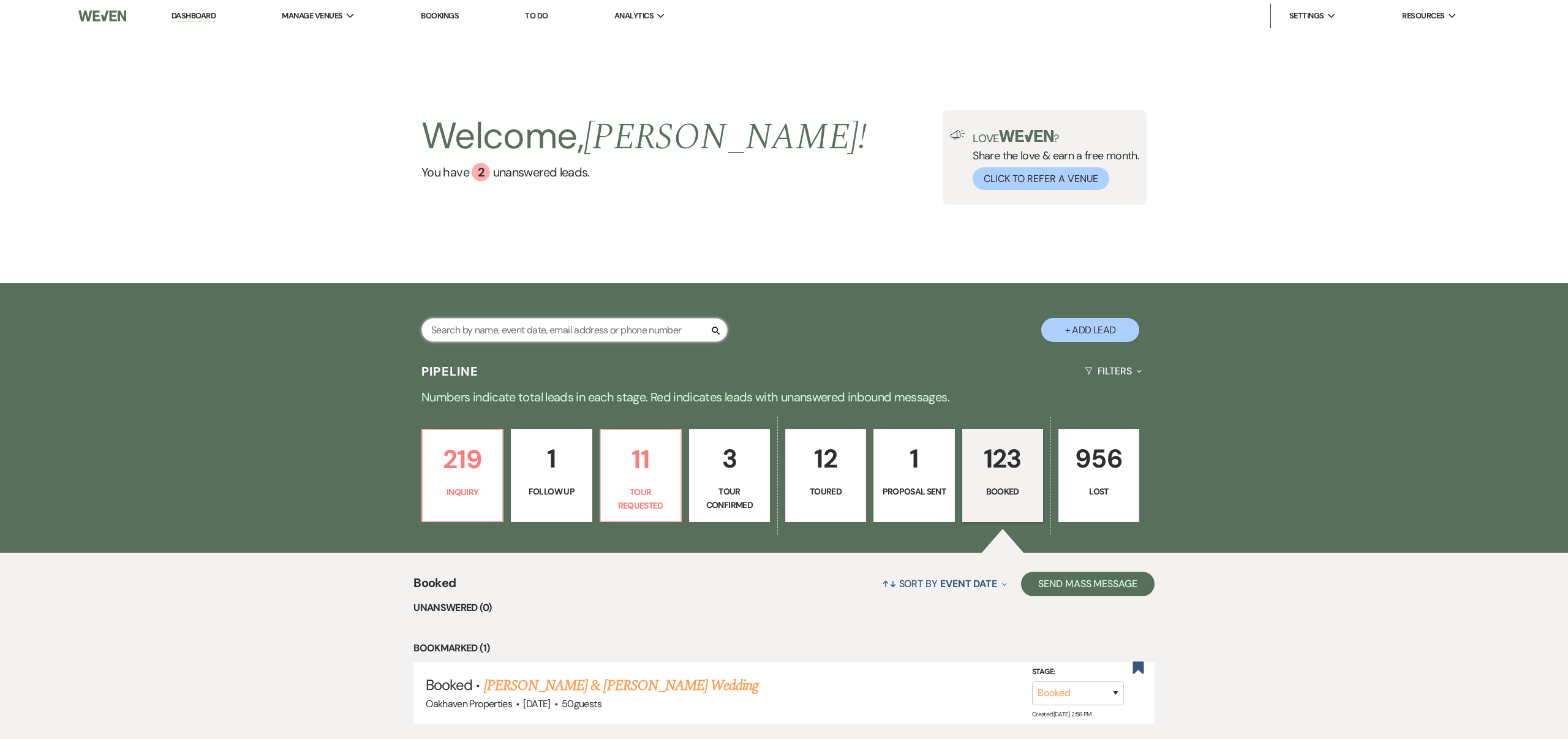
click at [634, 330] on input "text" at bounding box center [575, 330] width 307 height 24
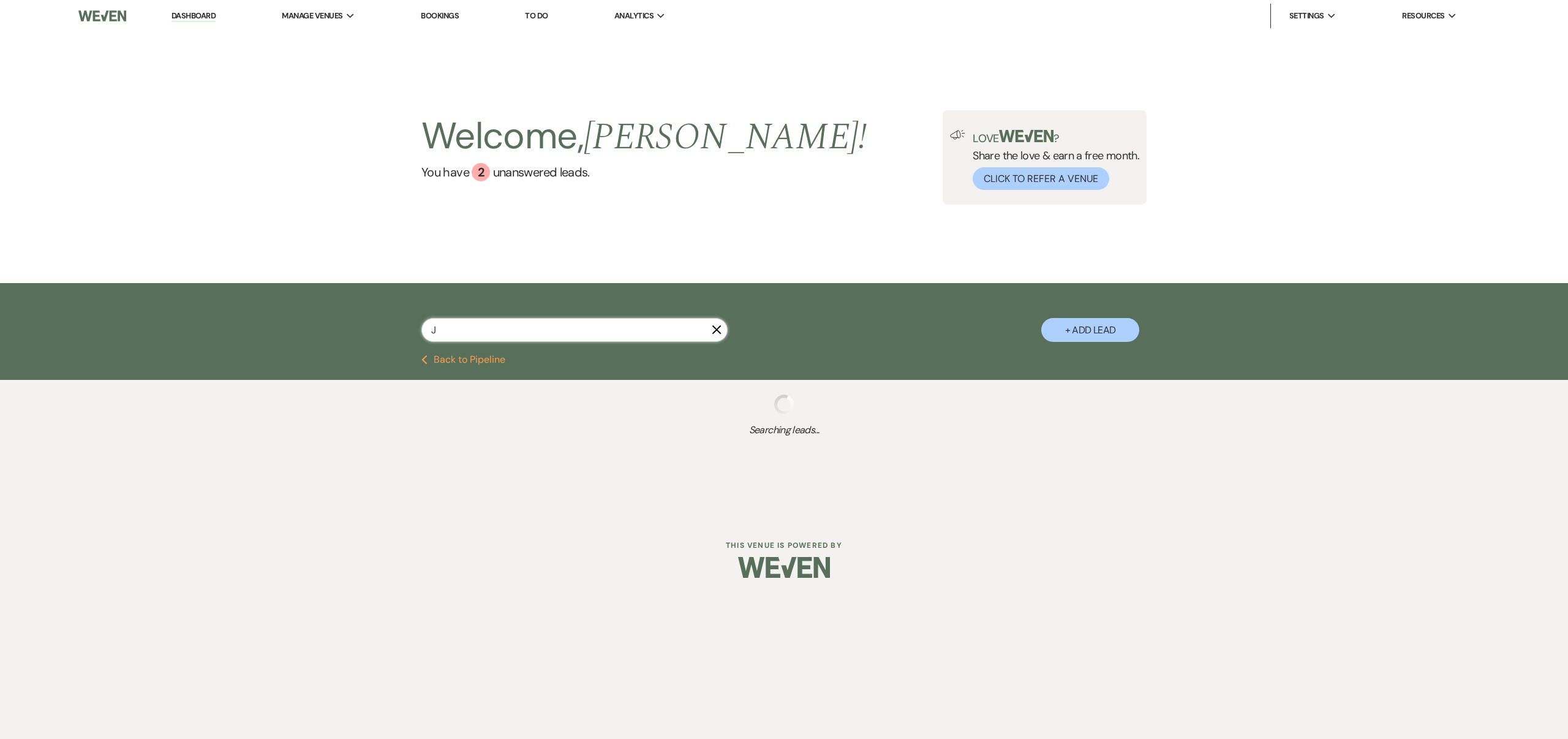
type input "[PERSON_NAME]"
select select "8"
select select "6"
select select "8"
select select "6"
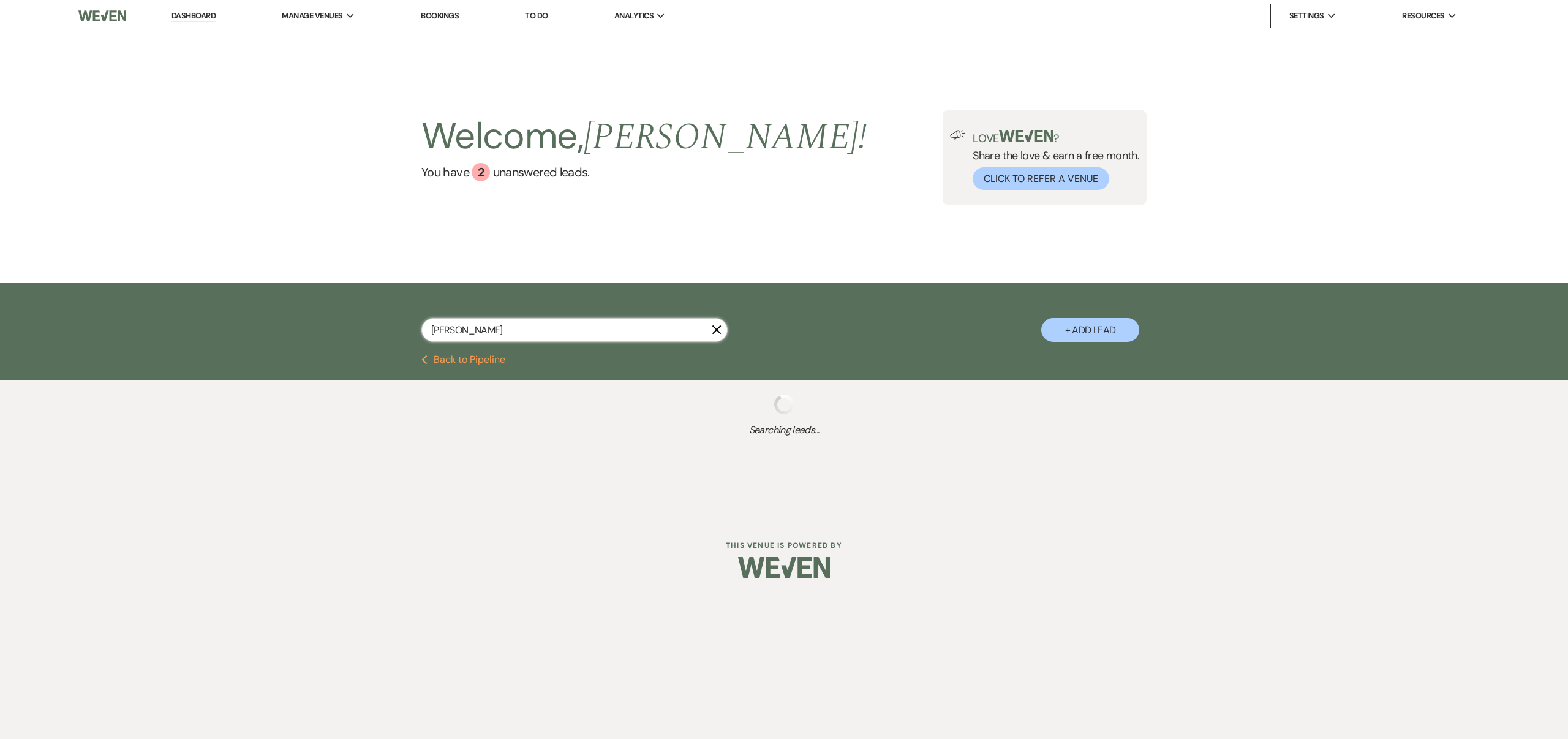
select select "8"
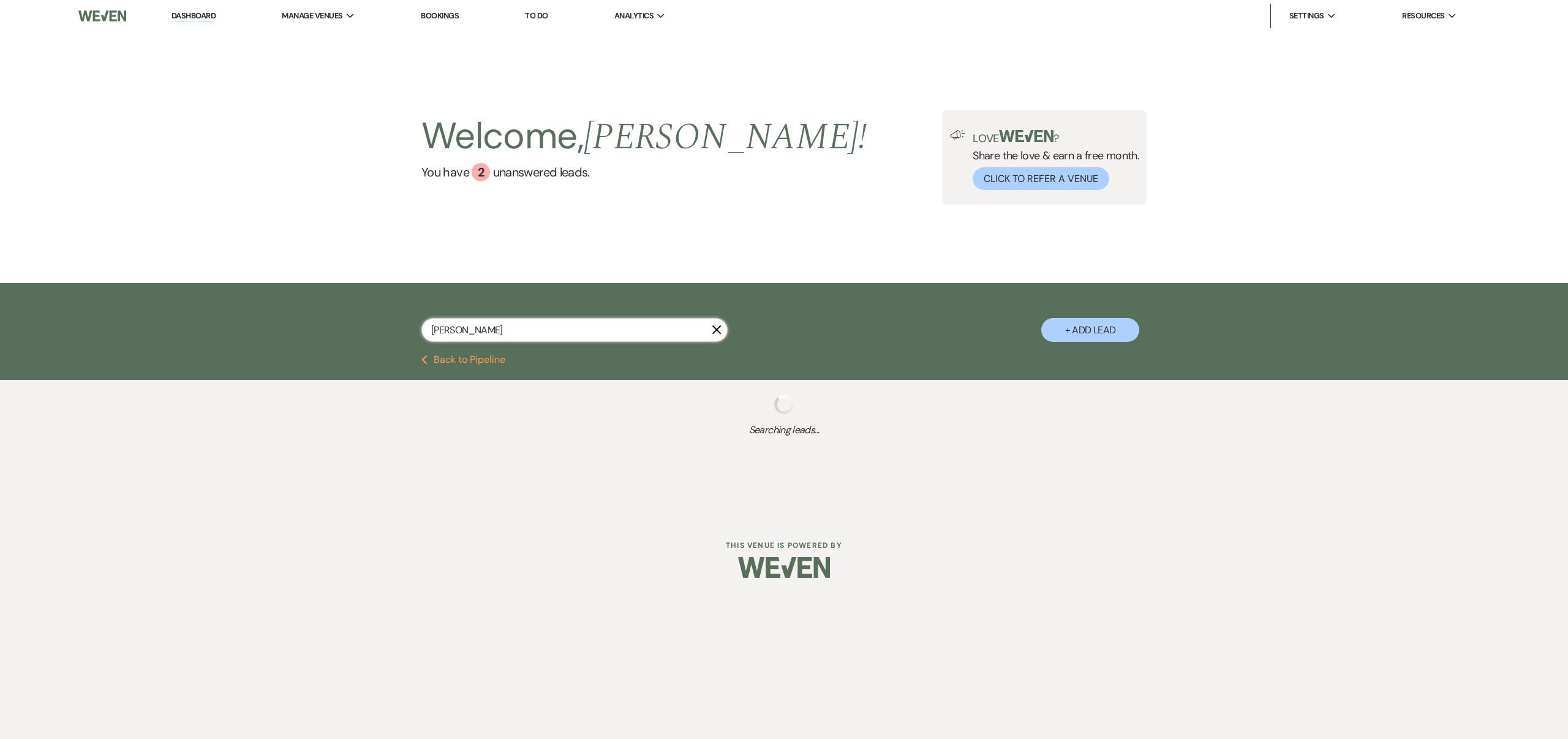
select select "1"
select select "8"
select select "6"
select select "8"
select select "6"
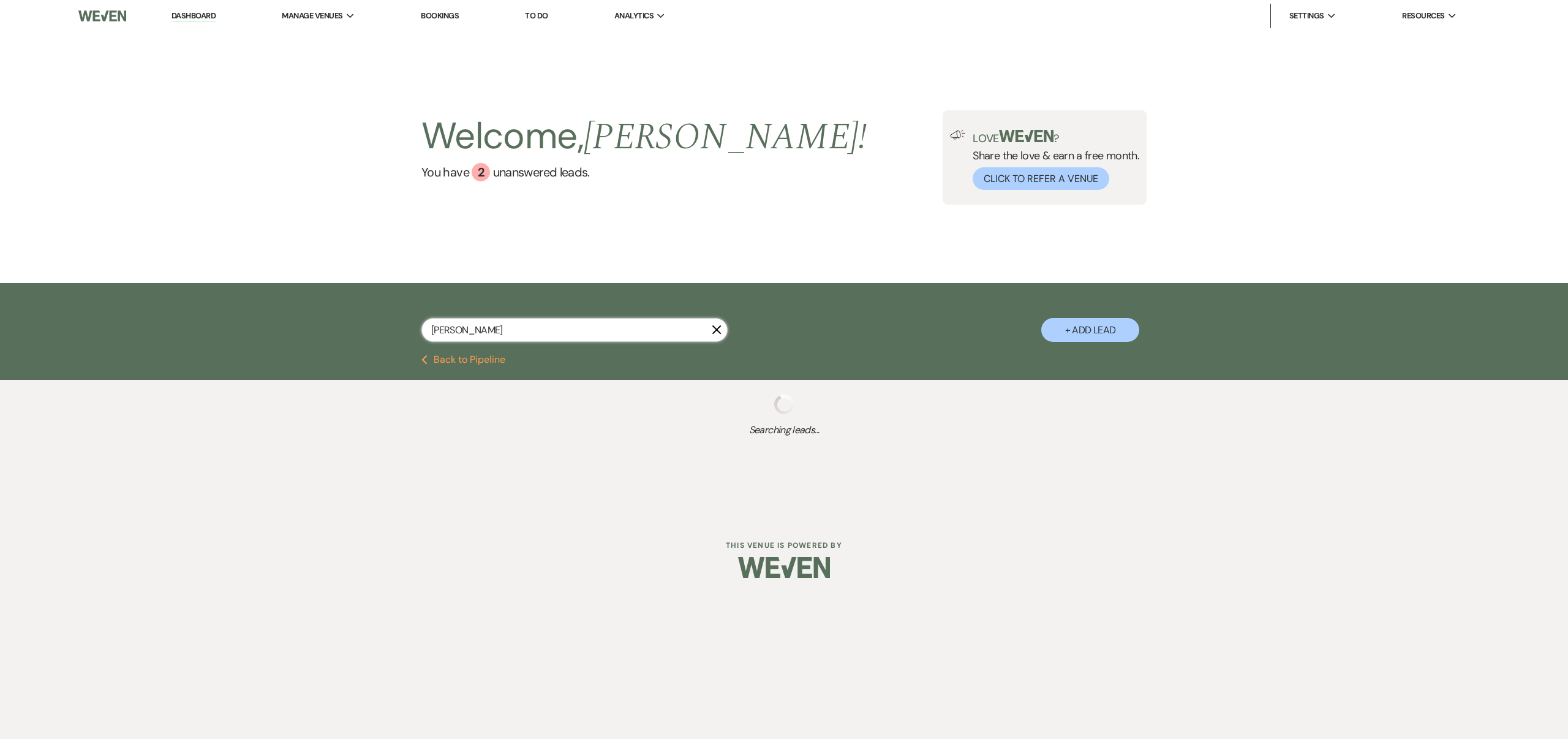
select select "8"
select select "3"
select select "8"
select select "4"
select select "8"
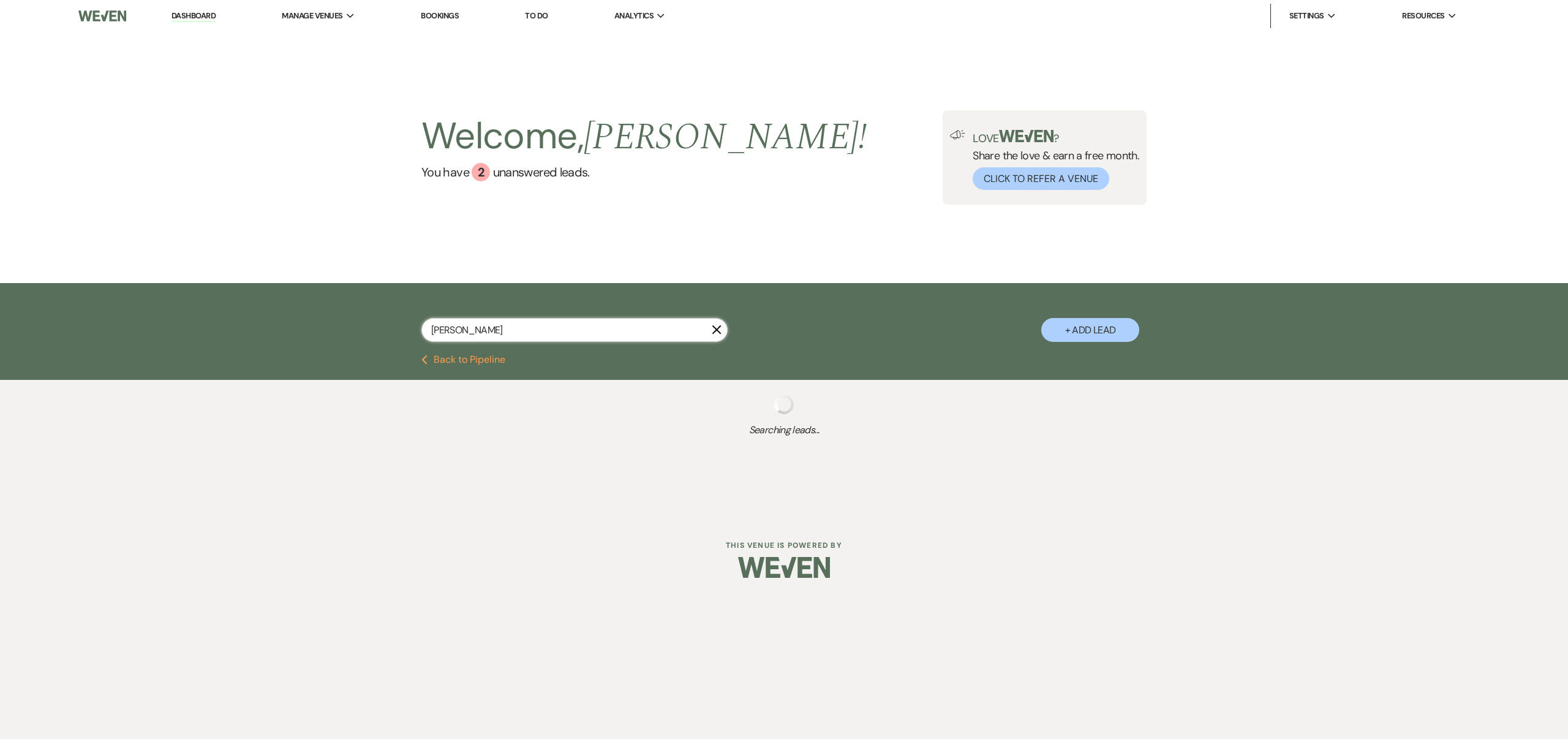
select select "4"
select select "8"
select select "4"
select select "8"
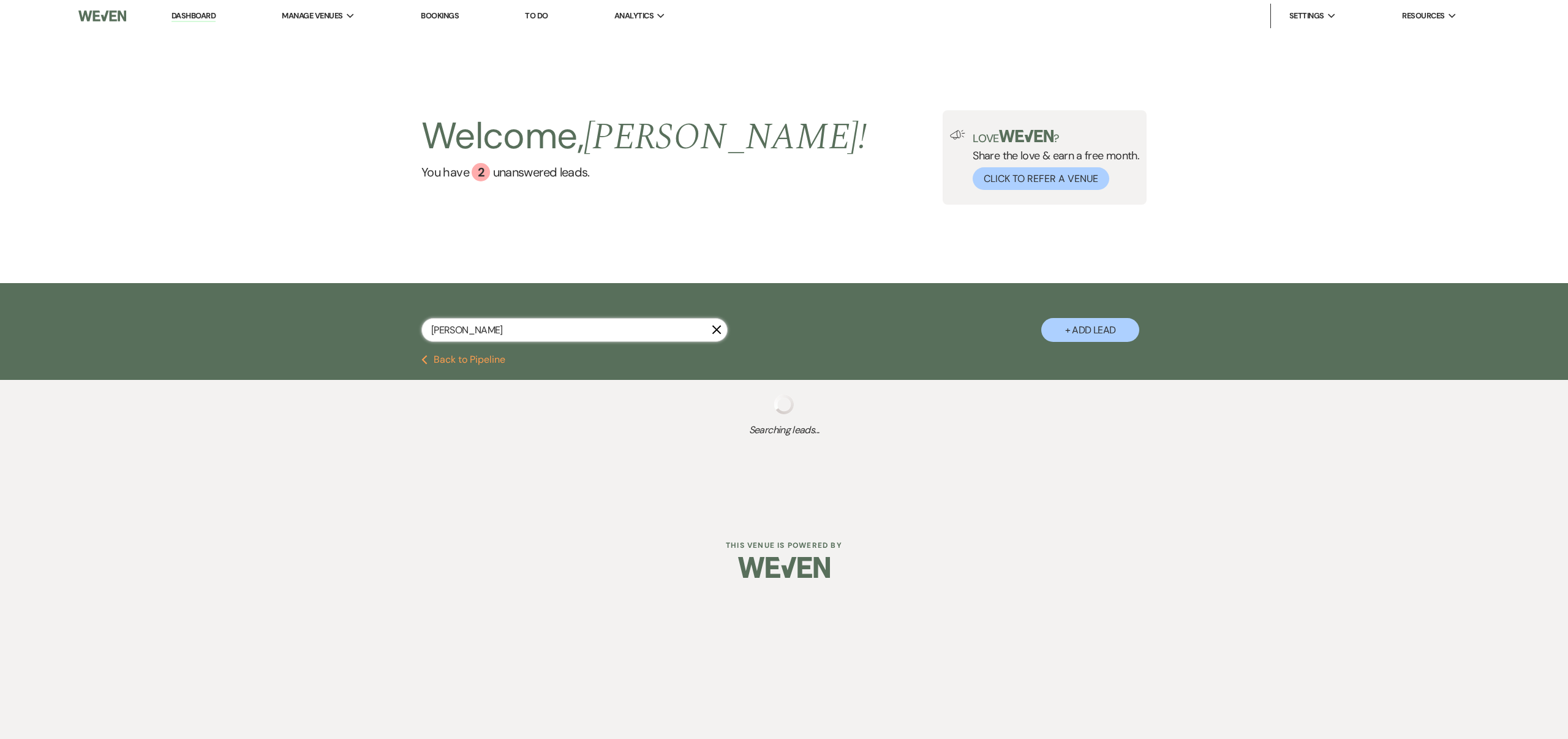
select select "5"
select select "8"
select select "6"
select select "2"
select select "8"
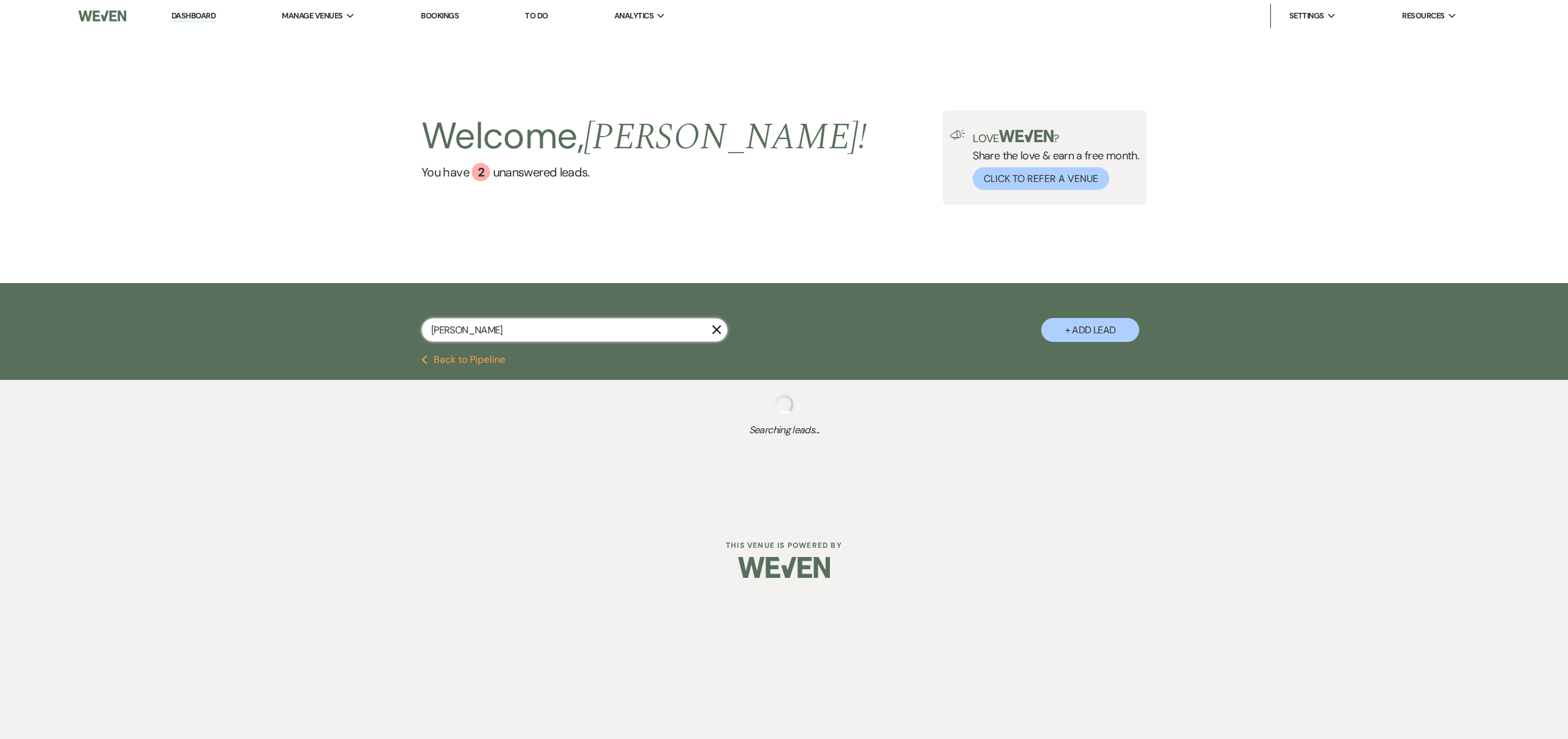
select select "5"
select select "8"
select select "6"
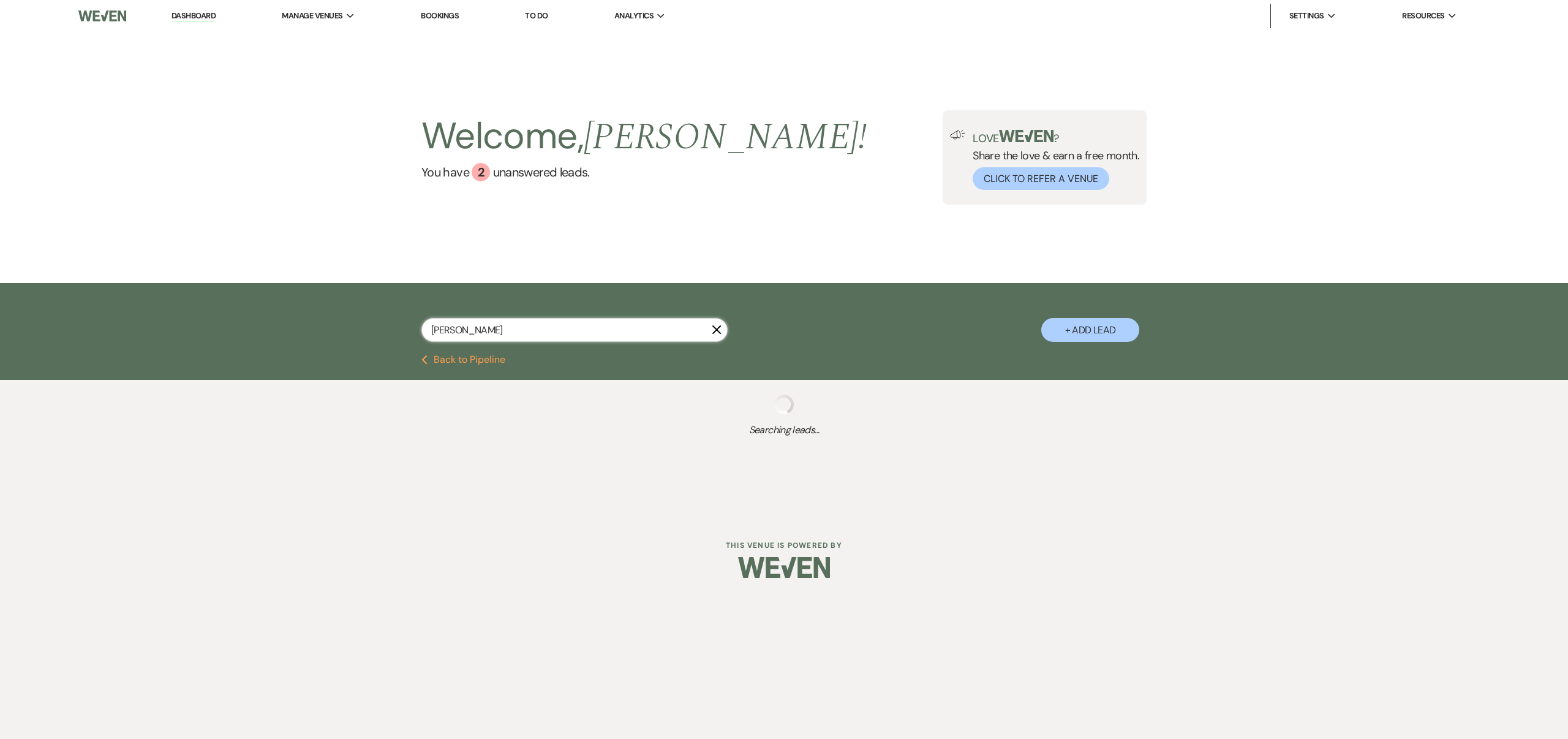
select select "8"
select select "4"
select select "8"
select select "3"
select select "8"
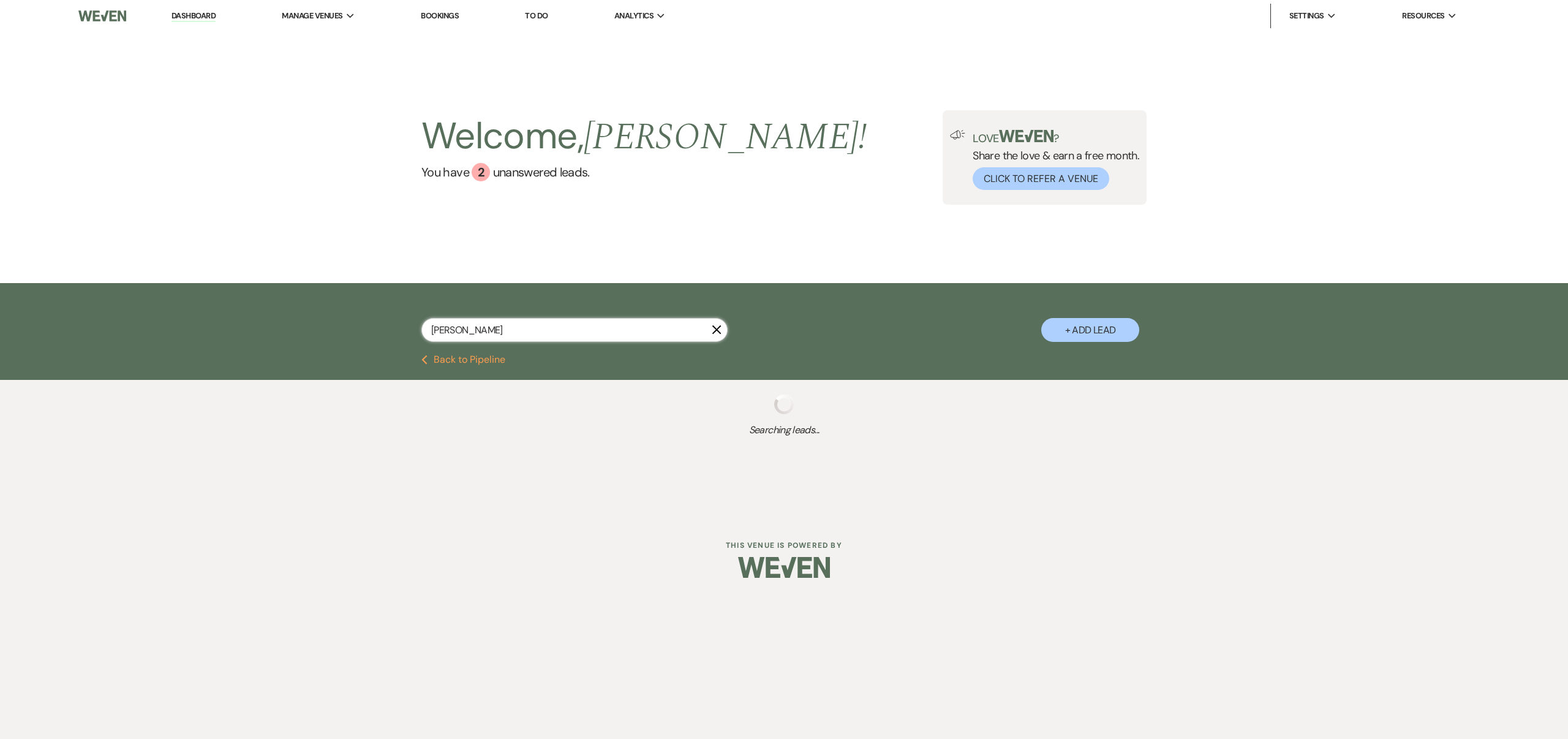
select select "6"
select select "8"
select select "6"
select select "8"
select select "1"
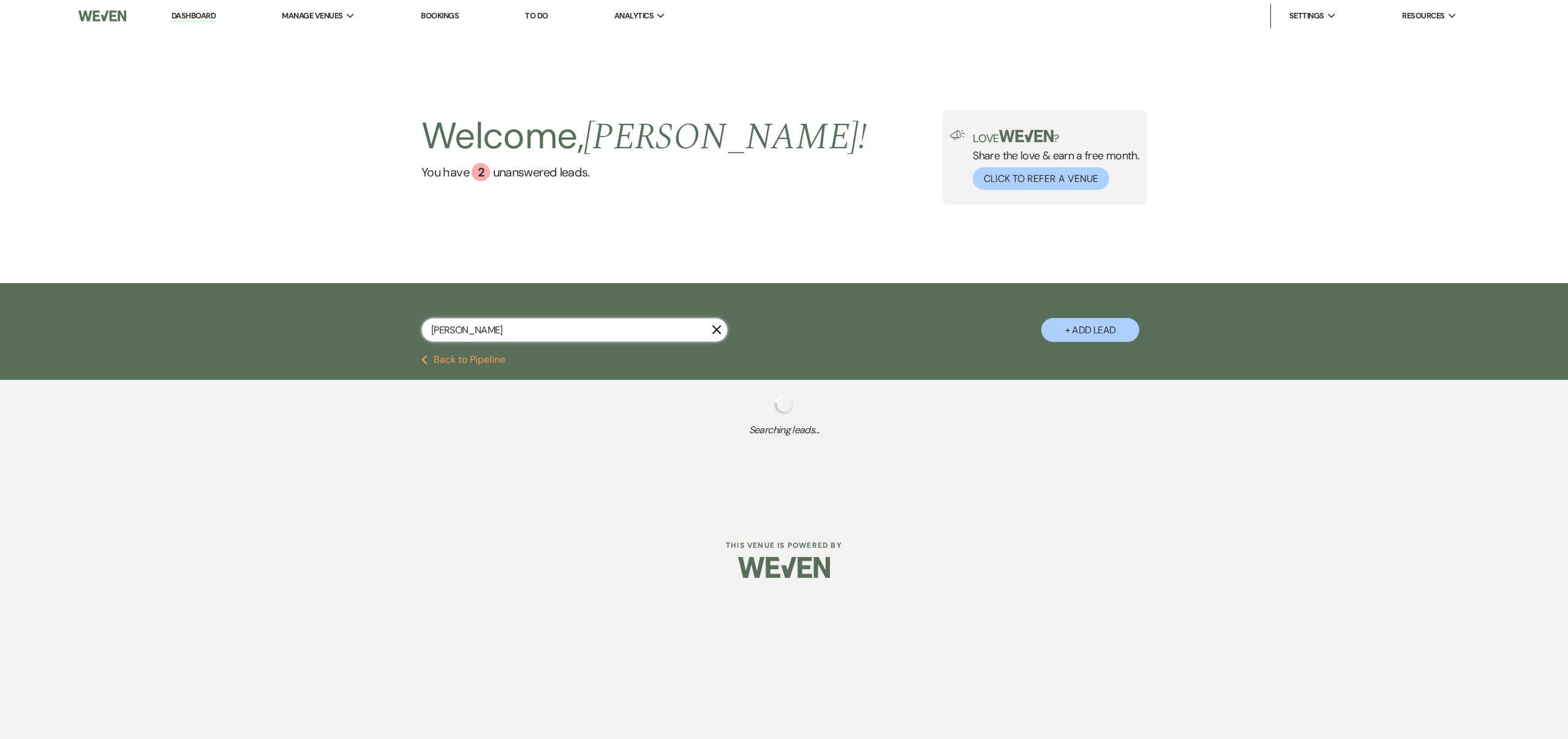
select select "8"
select select "6"
select select "8"
select select "5"
select select "8"
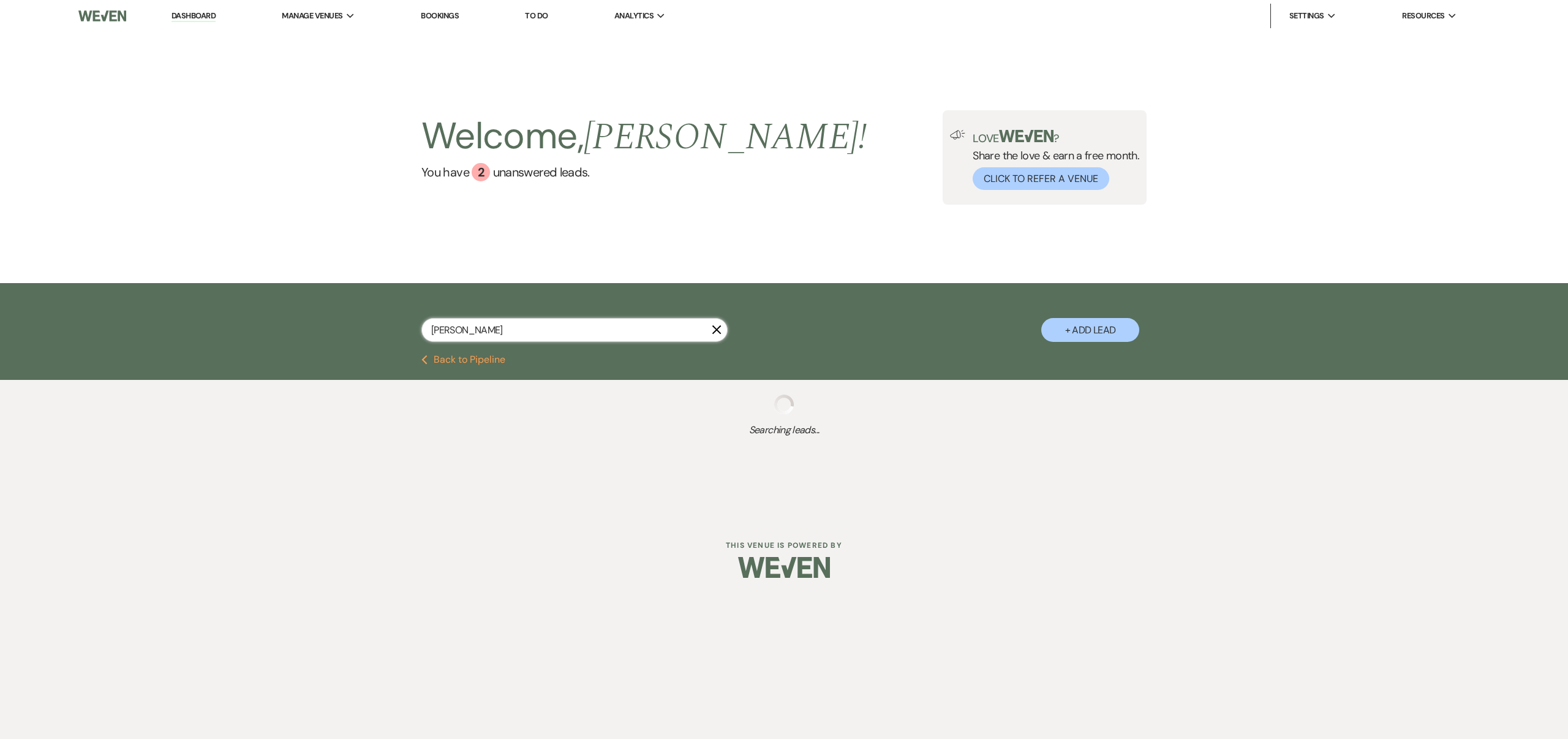
select select "8"
select select "7"
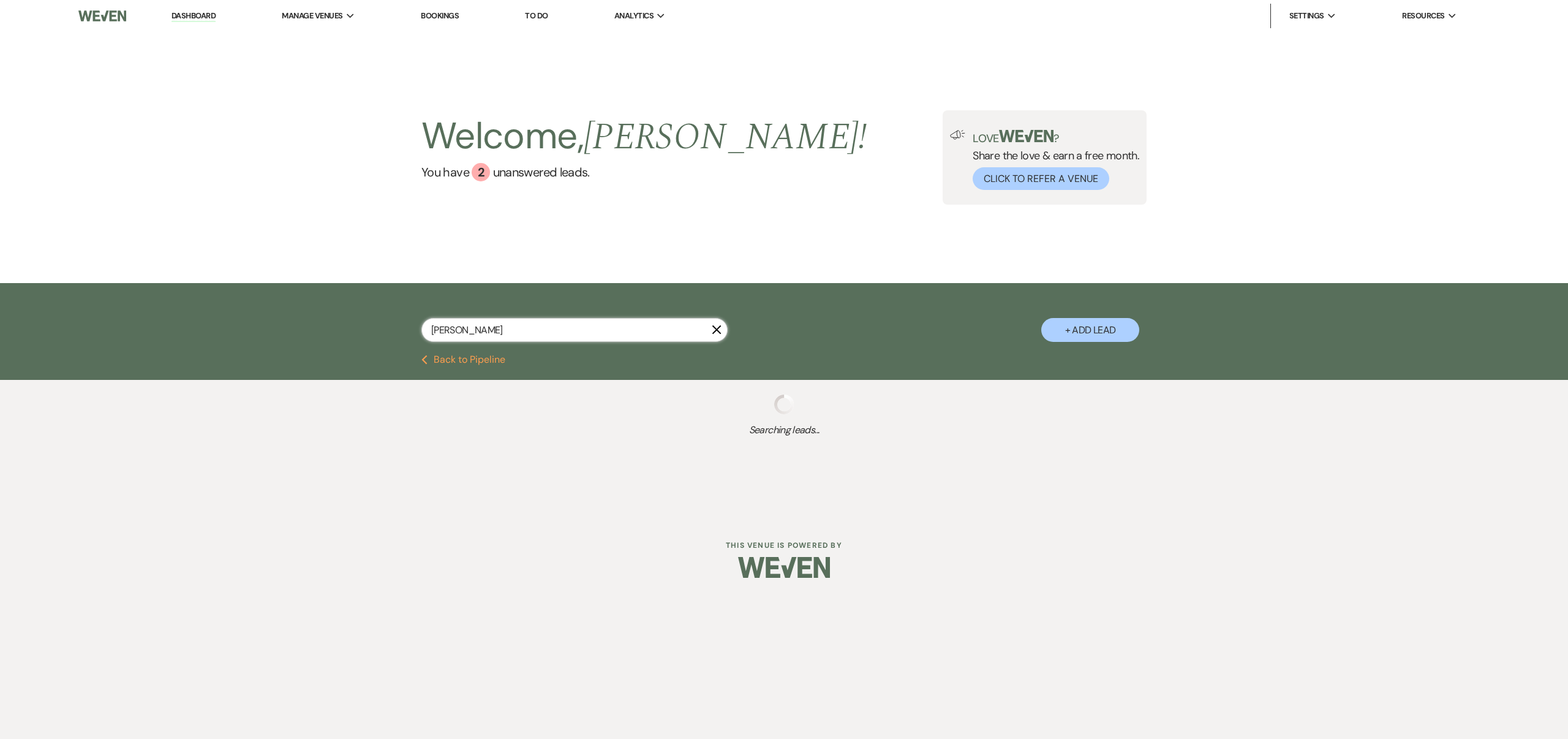
select select "8"
select select "1"
select select "8"
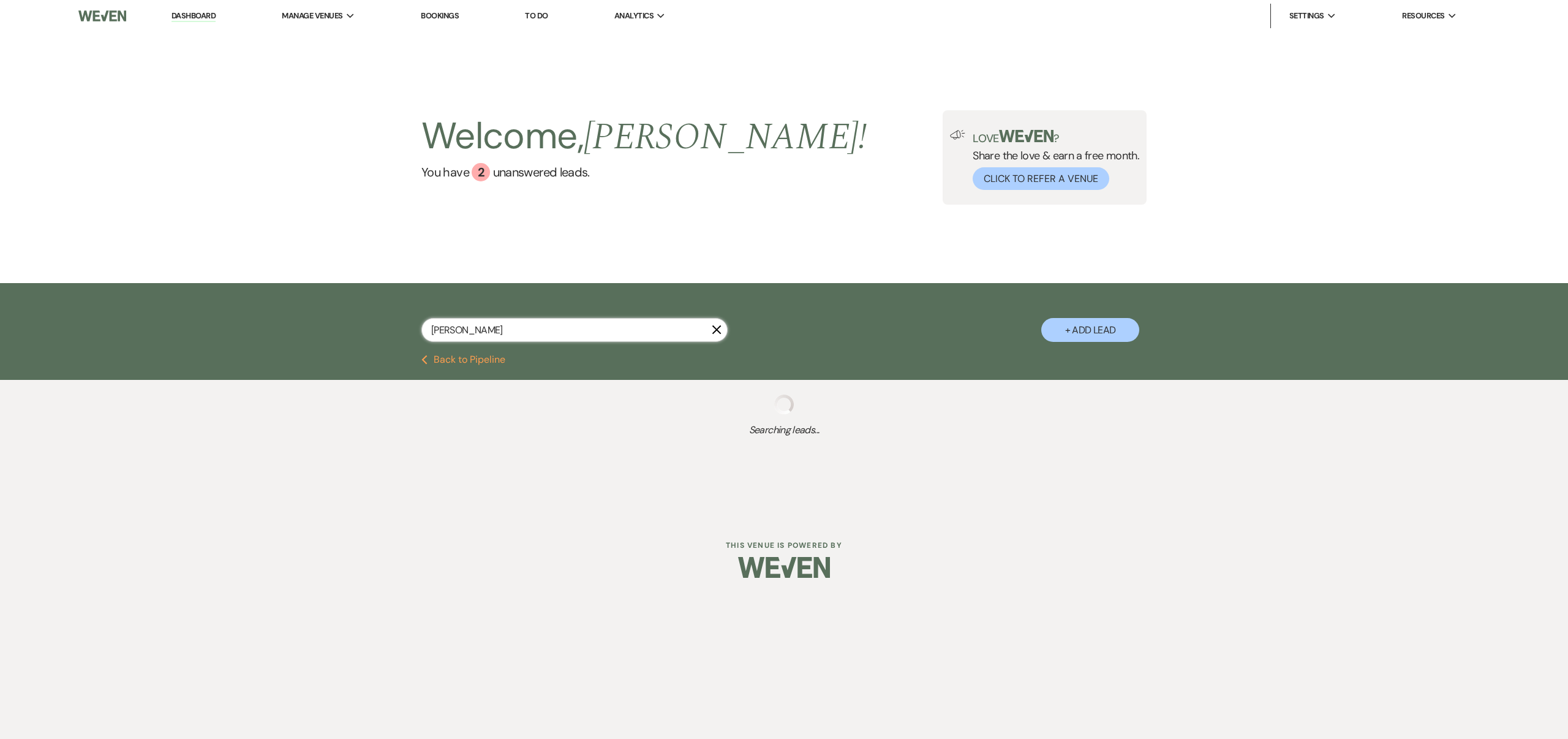
select select "5"
select select "9"
select select "8"
select select "6"
select select "8"
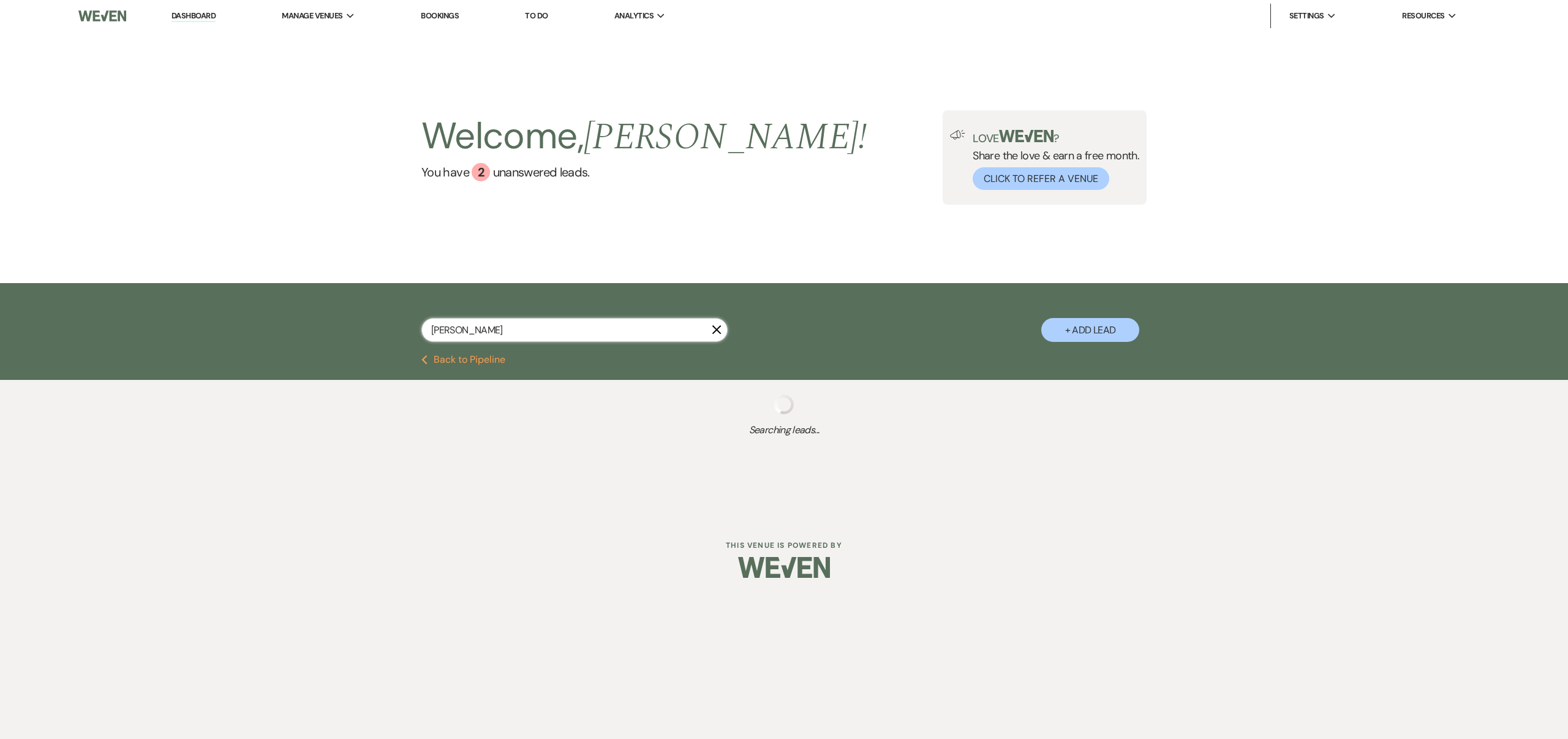
select select "6"
select select "8"
select select "7"
select select "8"
select select "3"
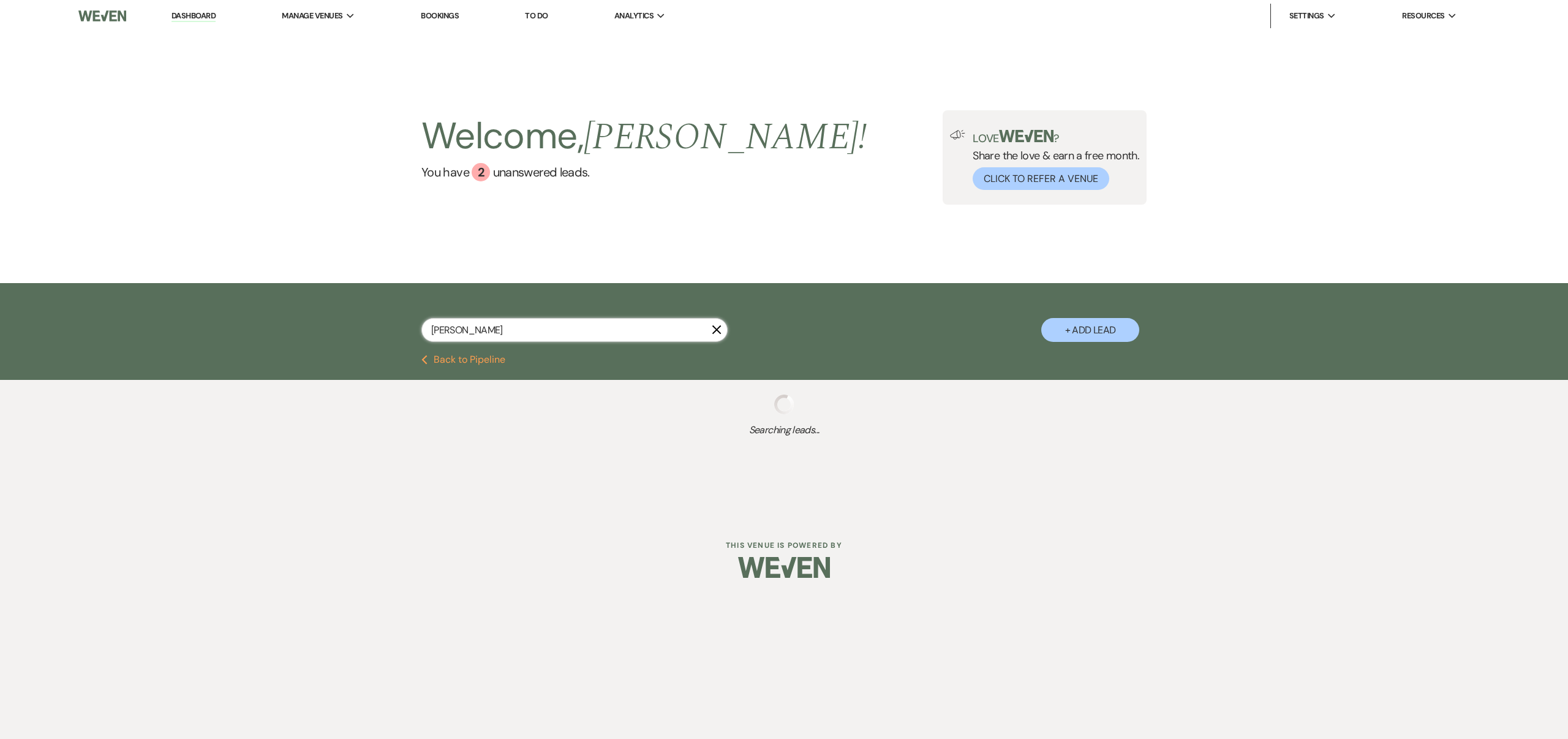
select select "8"
select select "5"
select select "8"
select select "6"
select select "8"
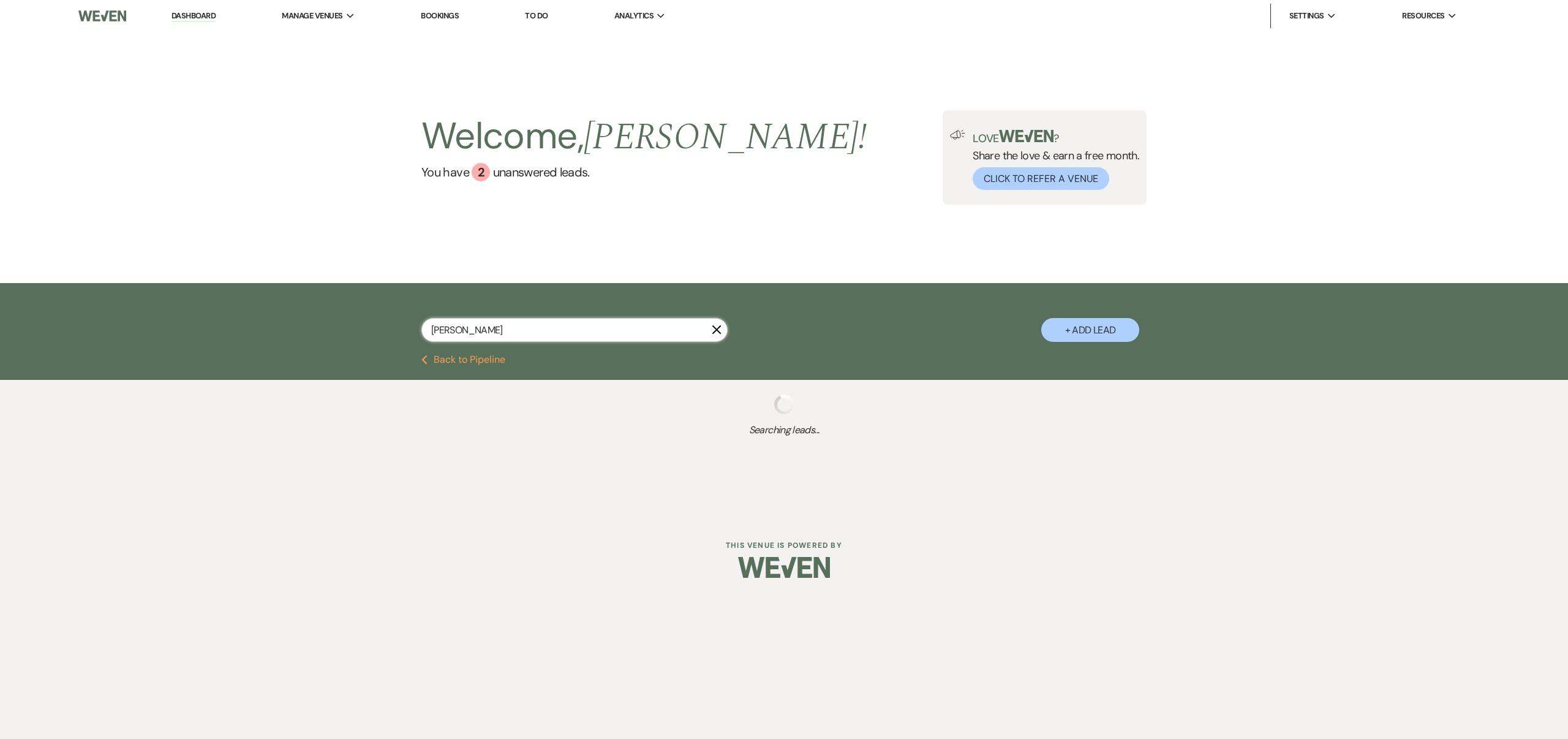
select select "6"
select select "8"
select select "5"
select select "8"
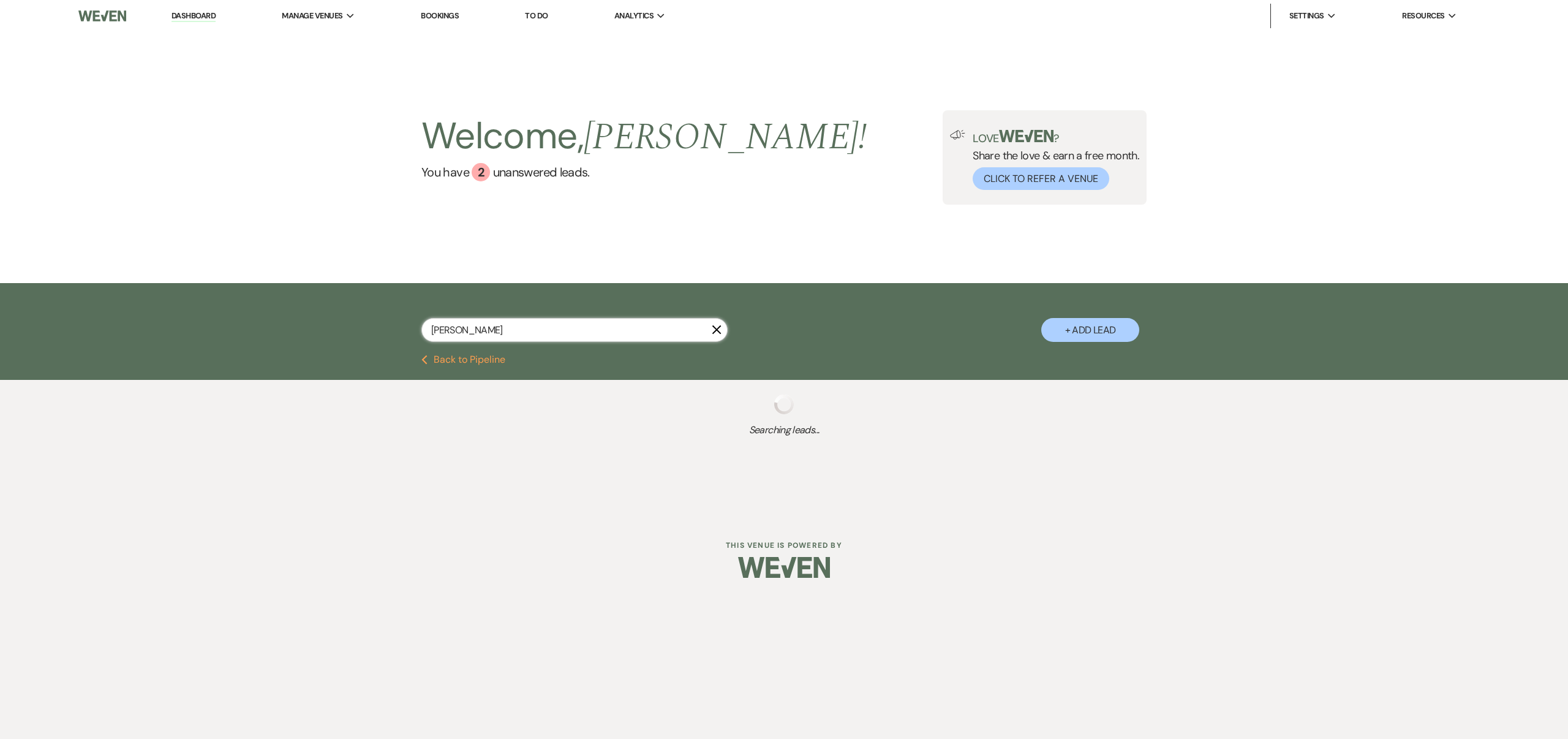
select select "8"
select select "3"
select select "8"
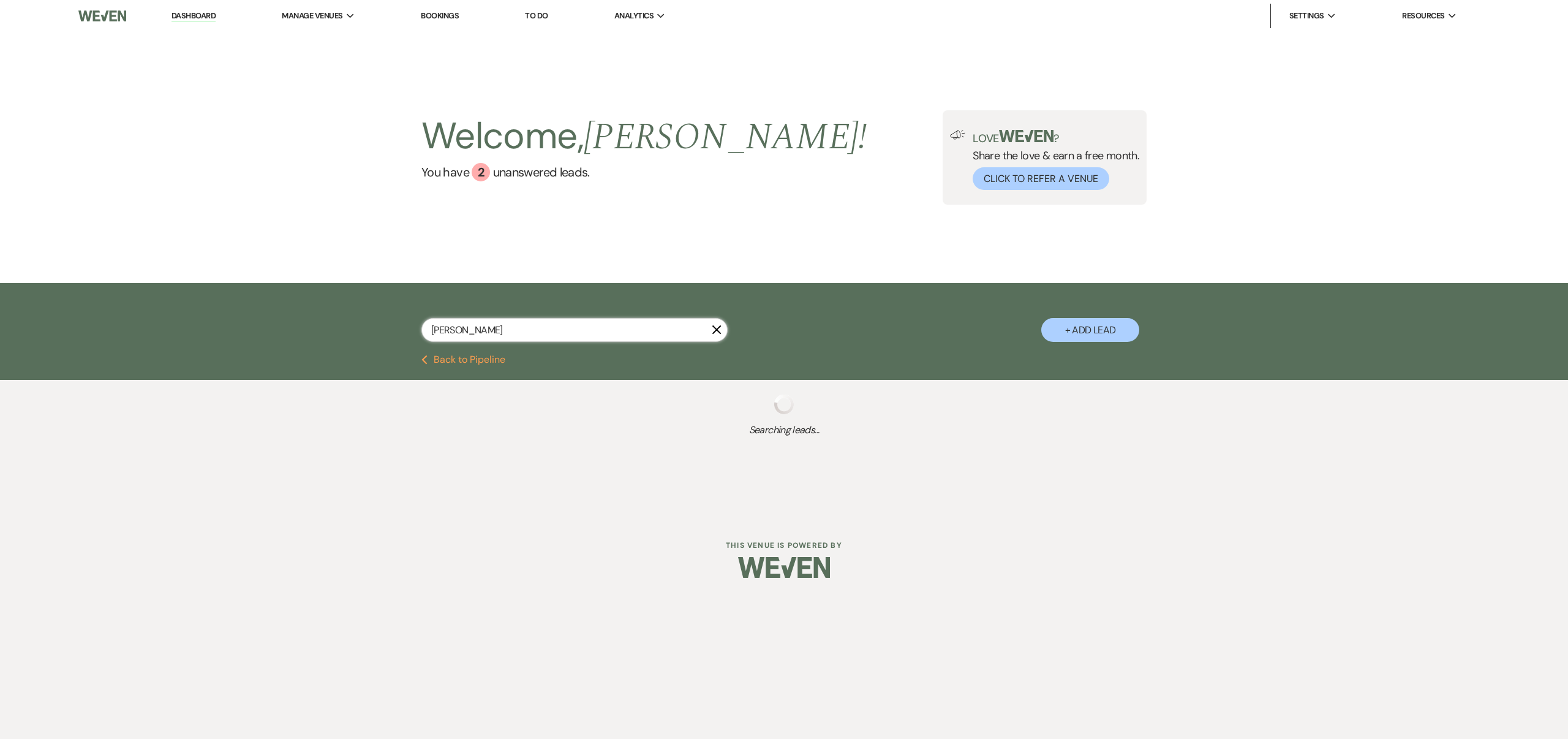
select select "1"
select select "8"
select select "5"
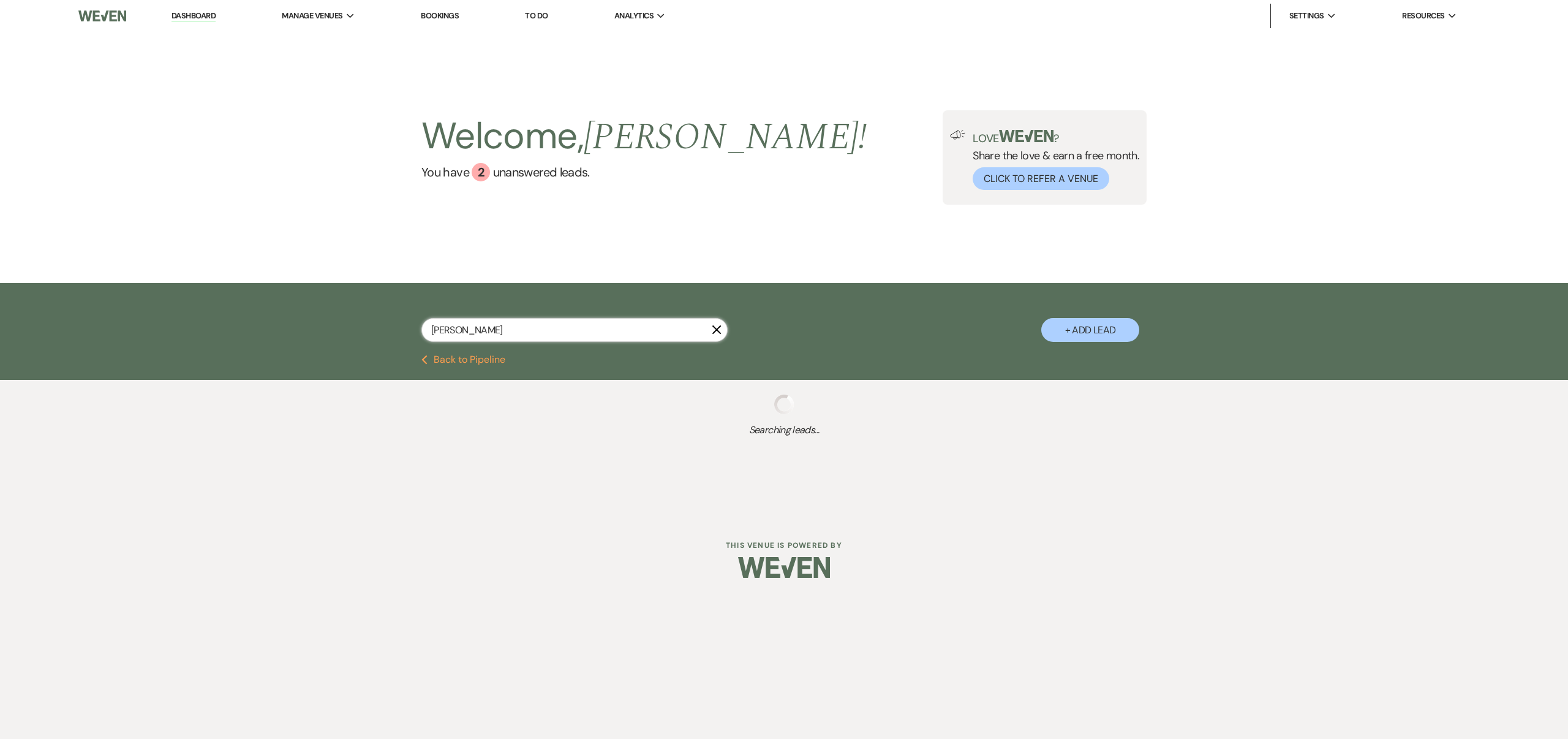
select select "8"
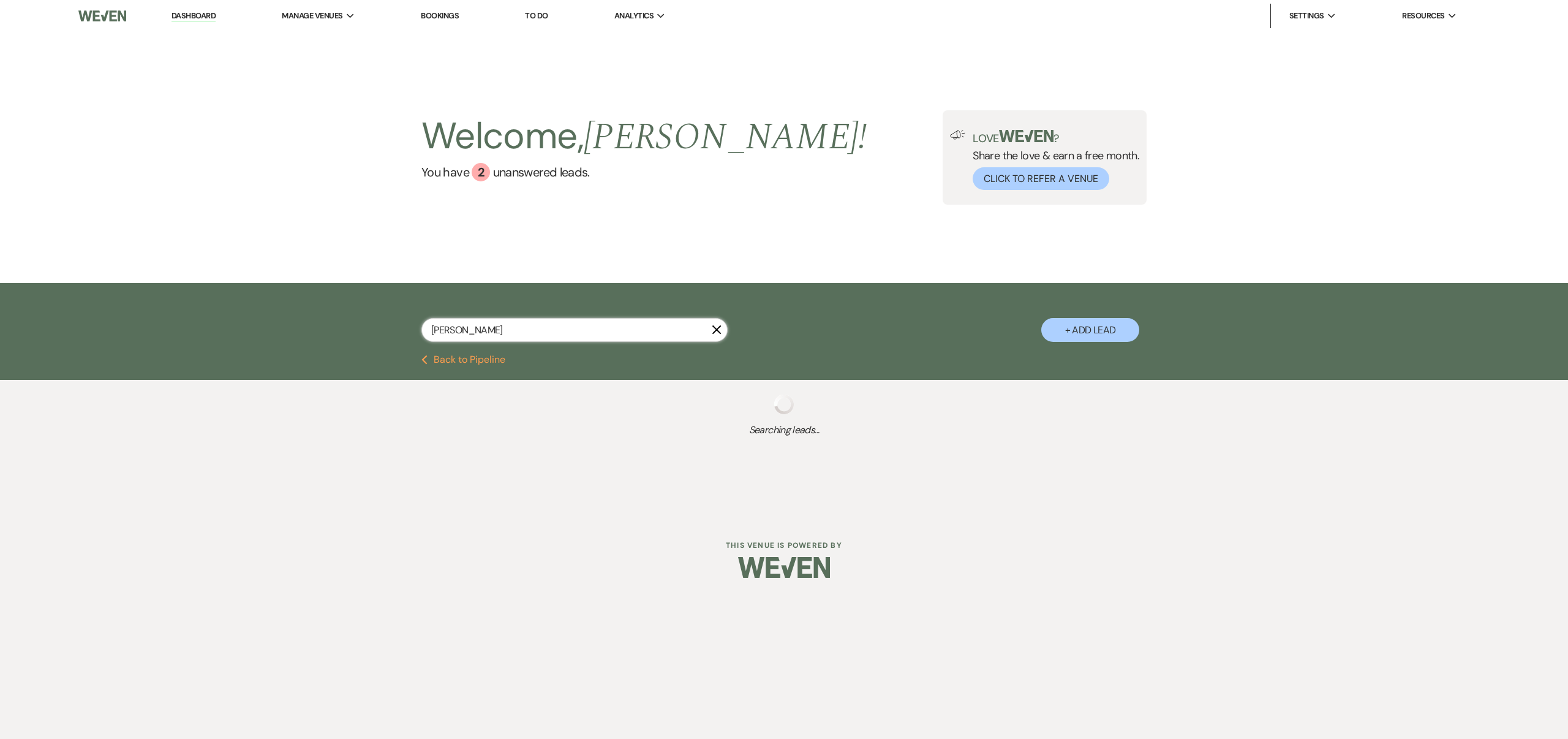
select select "6"
select select "8"
select select "5"
select select "8"
select select "3"
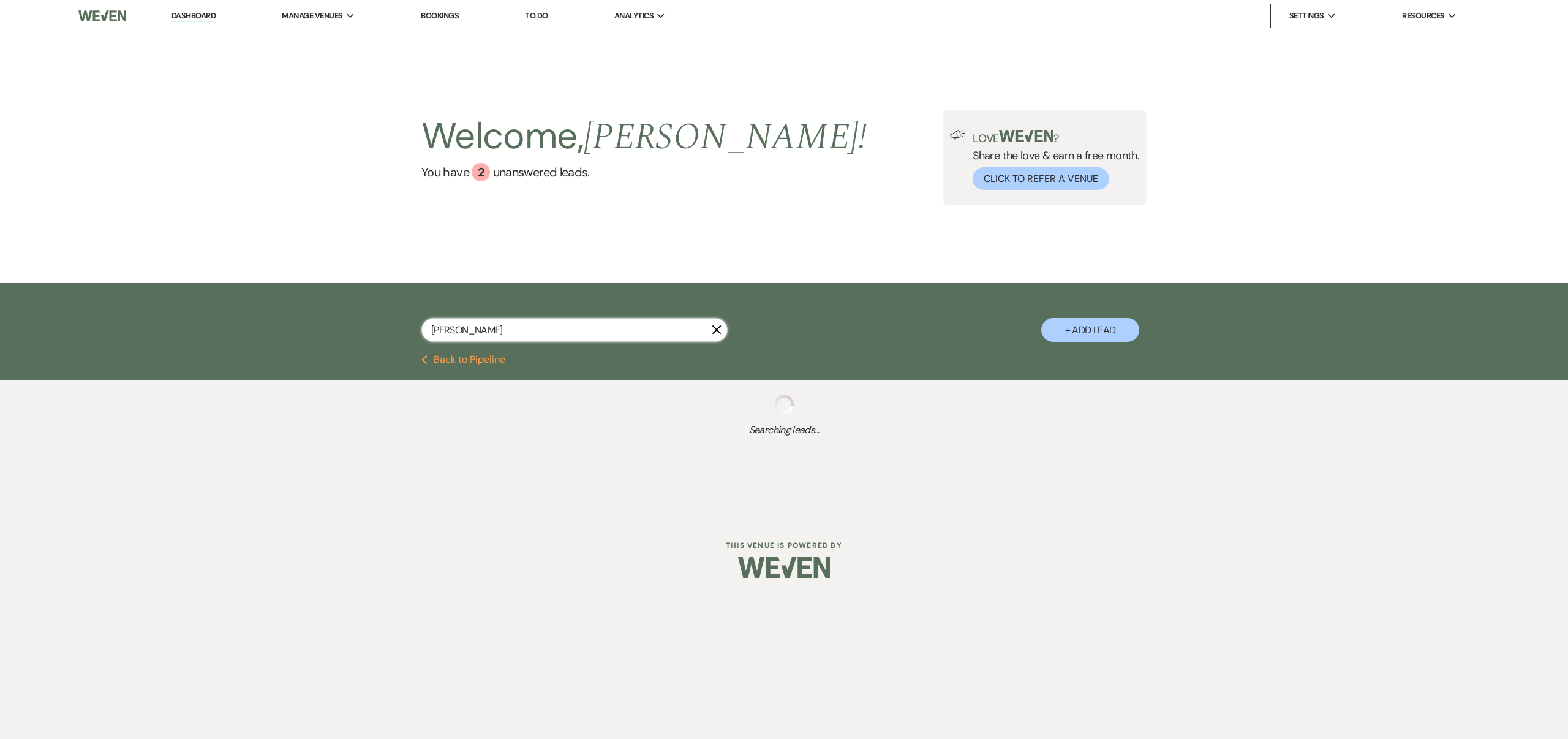
select select "8"
select select "5"
select select "8"
select select "6"
select select "8"
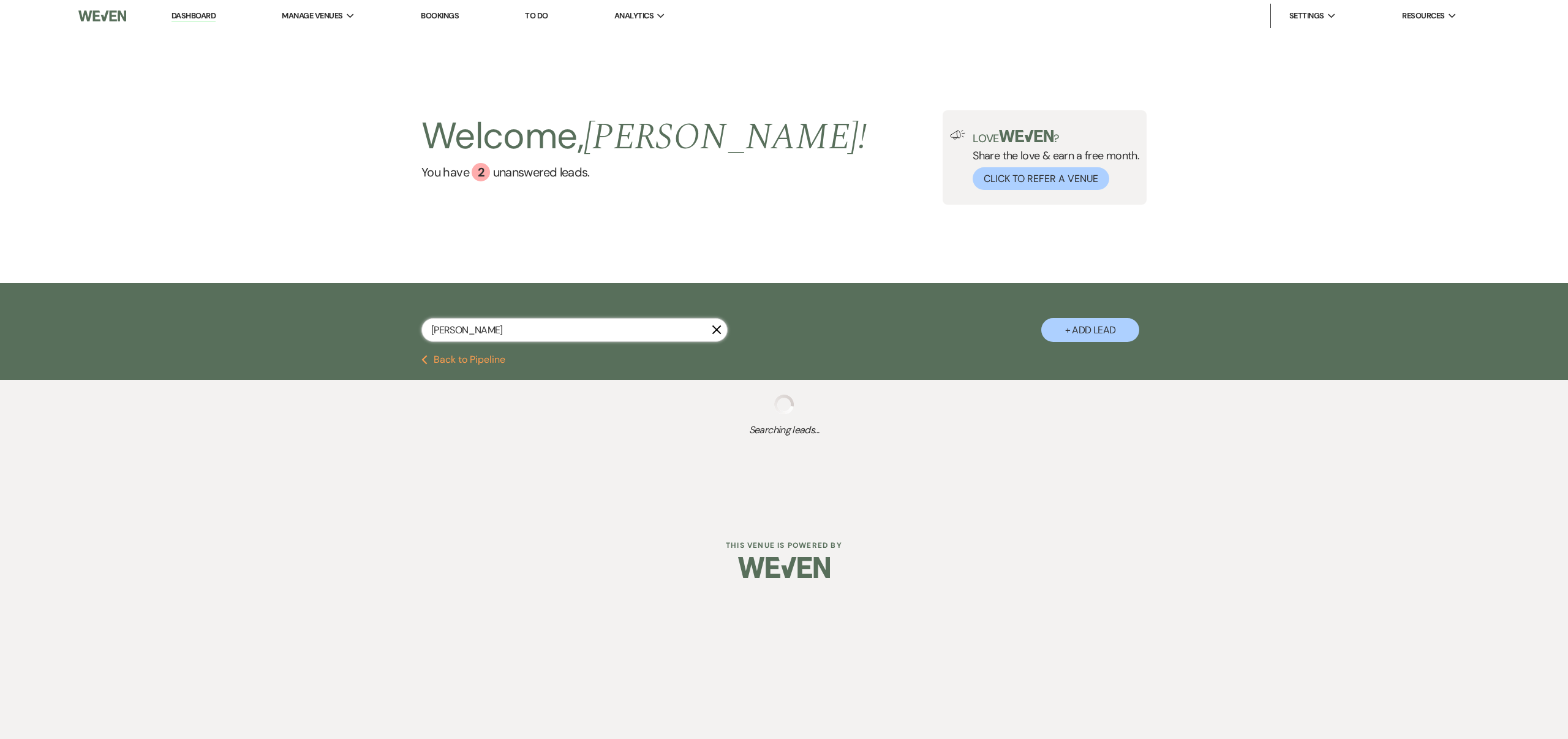
select select "8"
select select "6"
select select "8"
select select "6"
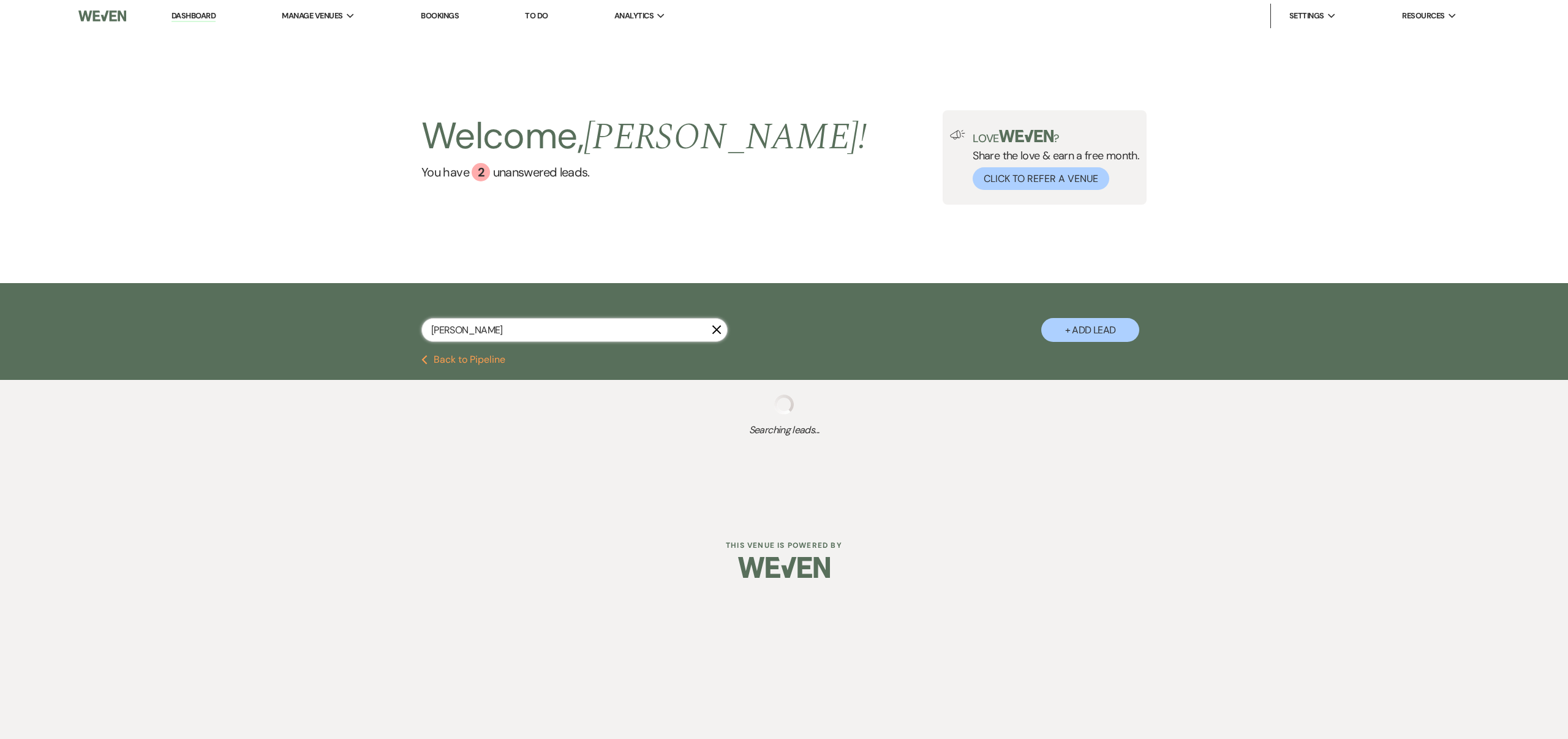
select select "8"
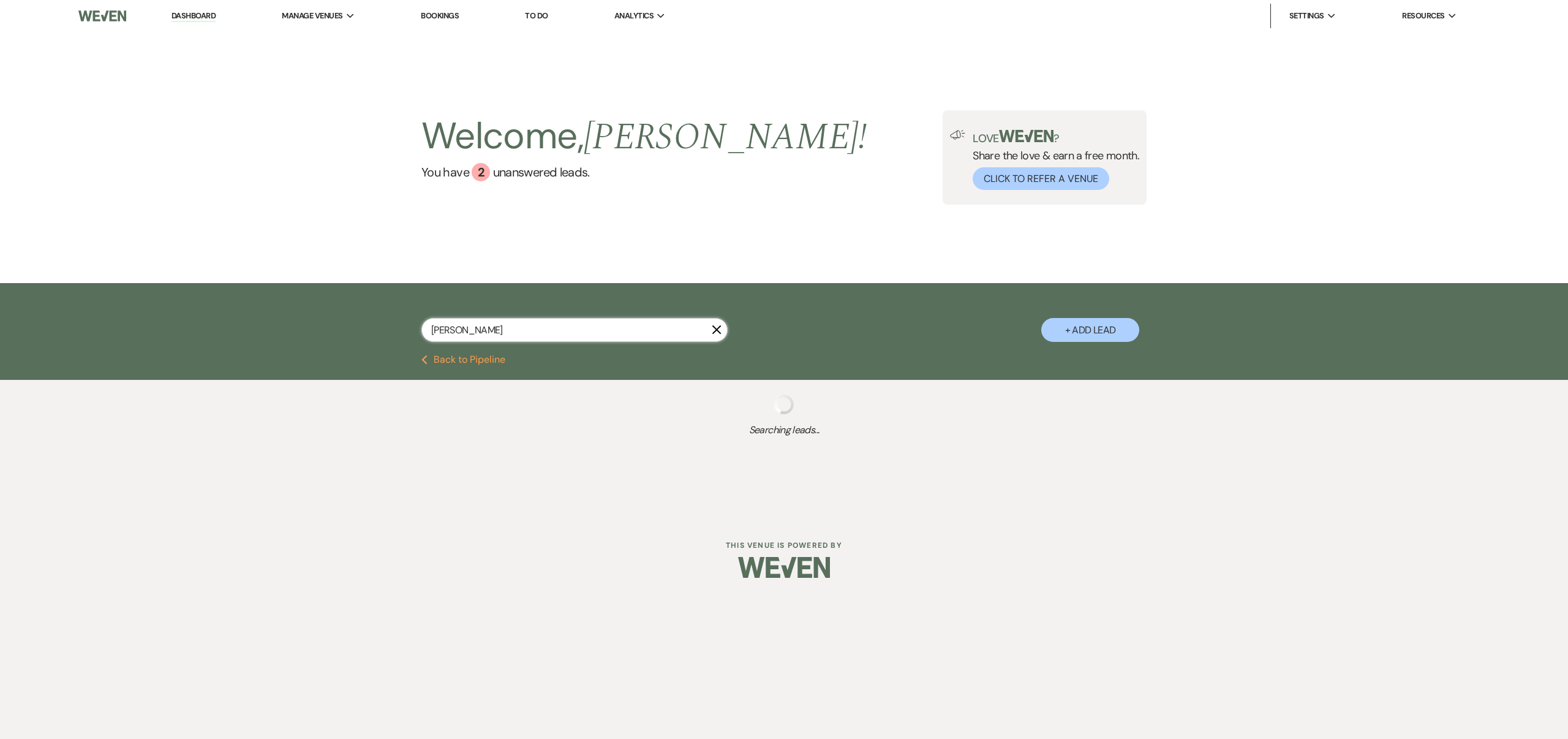
select select "5"
select select "8"
select select "10"
select select "5"
select select "8"
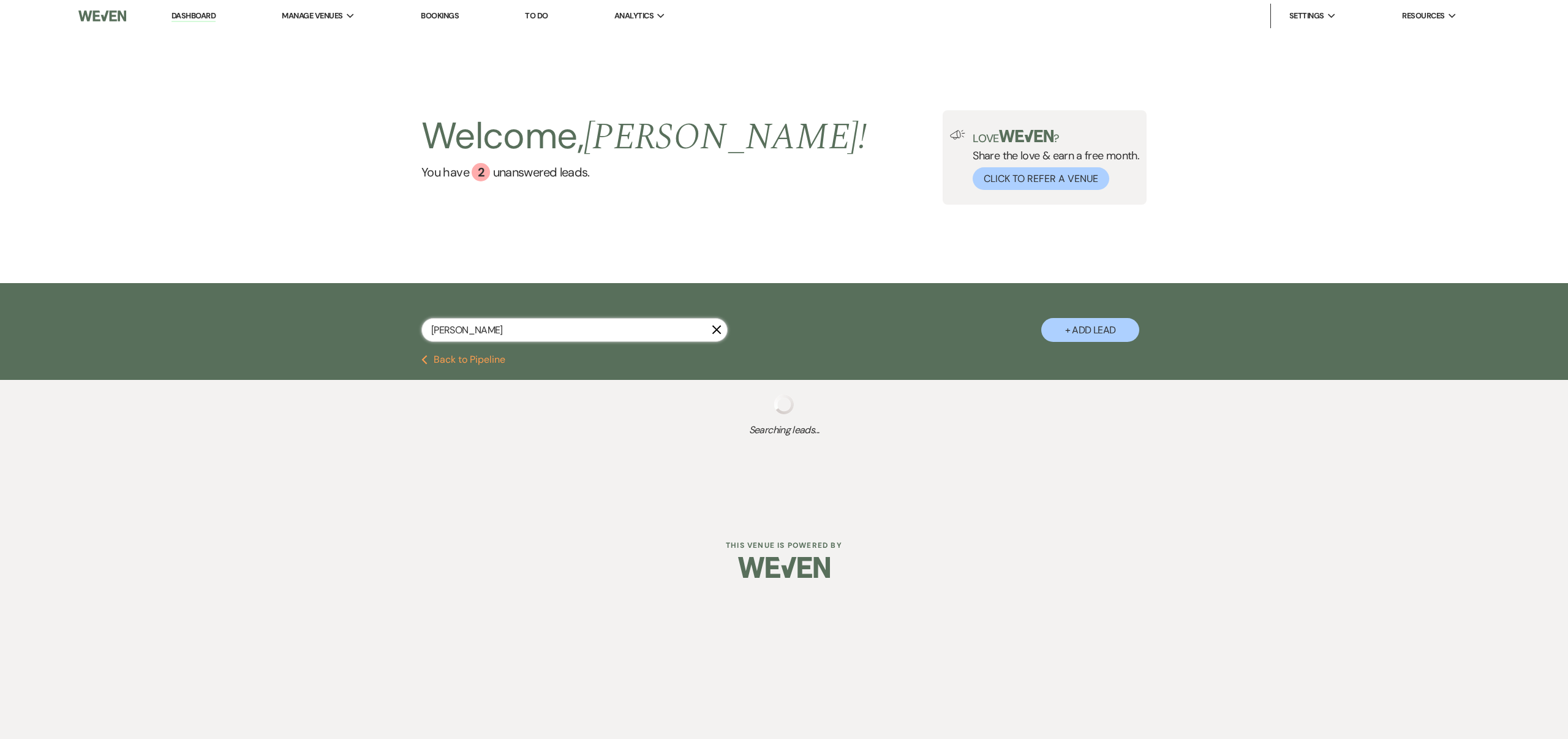
select select "5"
select select "8"
select select "7"
select select "8"
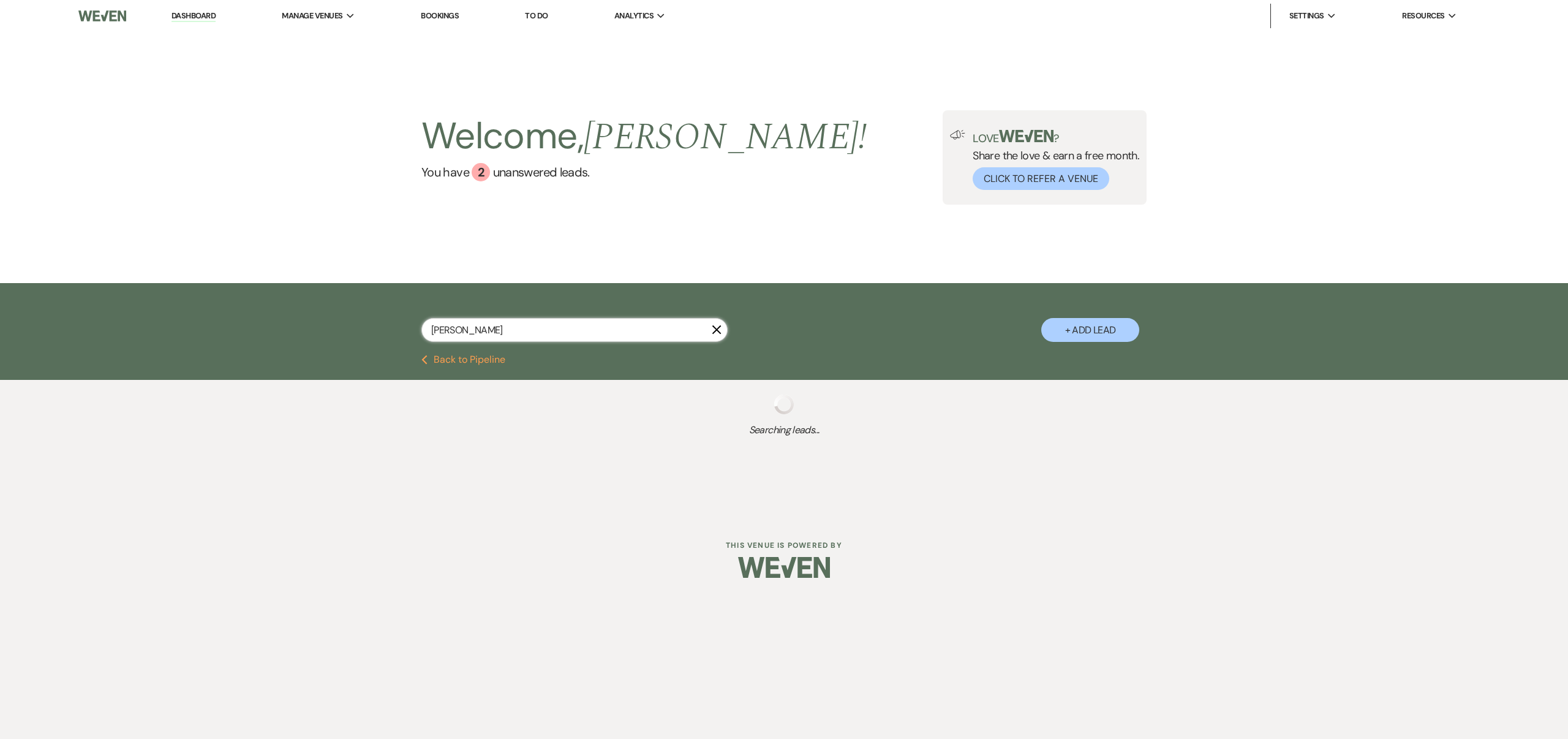
select select "8"
select select "1"
select select "8"
select select "5"
select select "8"
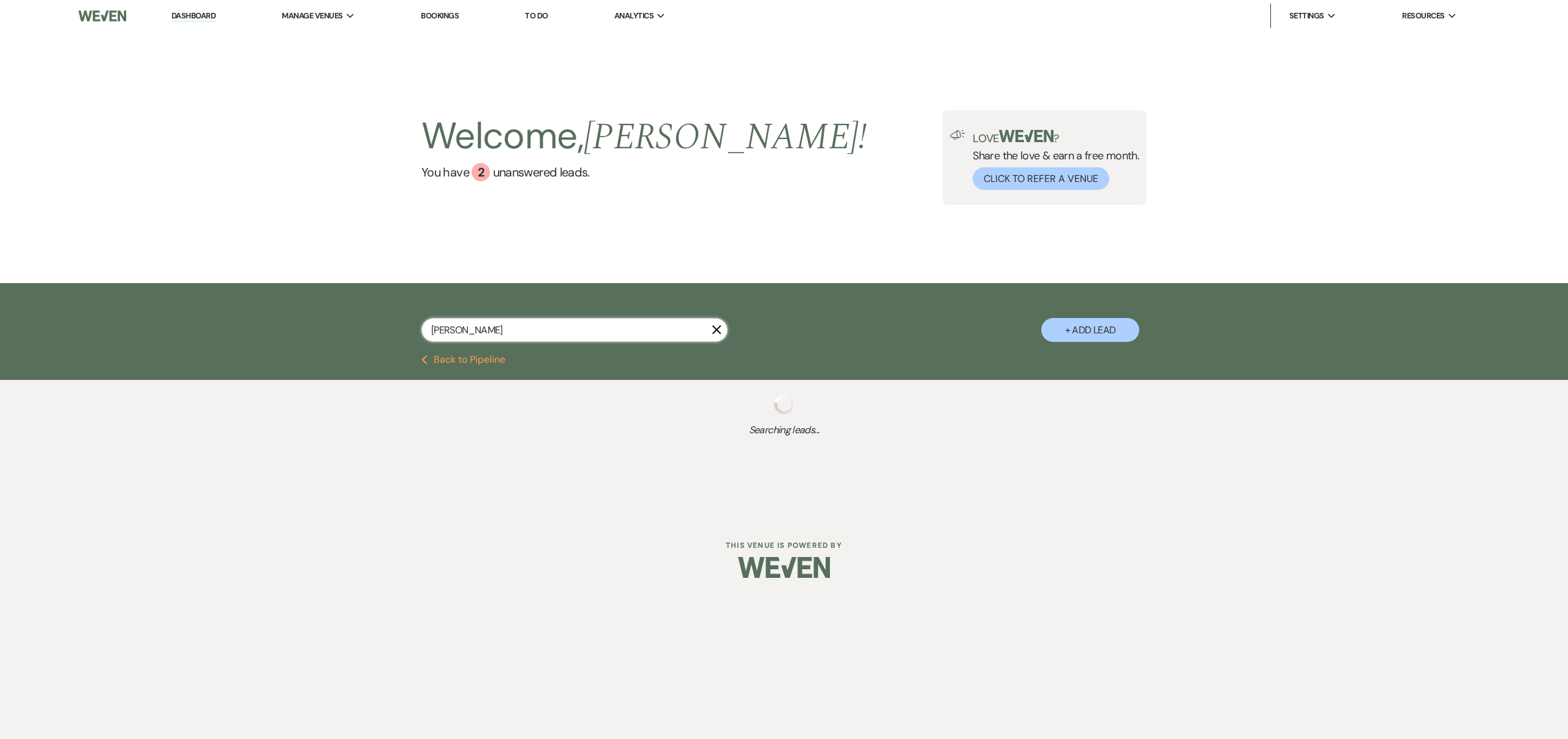
select select "5"
select select "8"
select select "2"
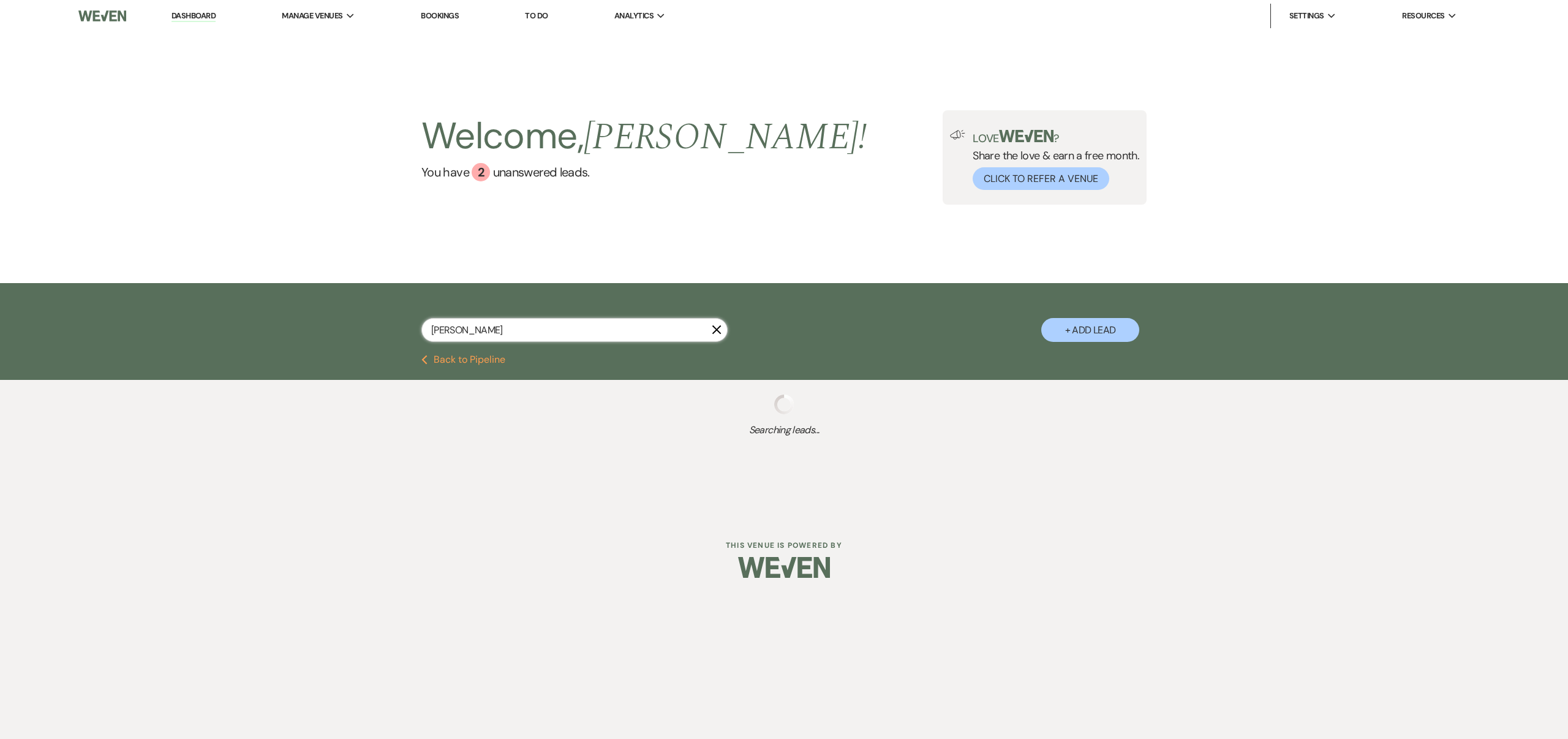
select select "8"
select select "3"
select select "8"
select select "5"
select select "8"
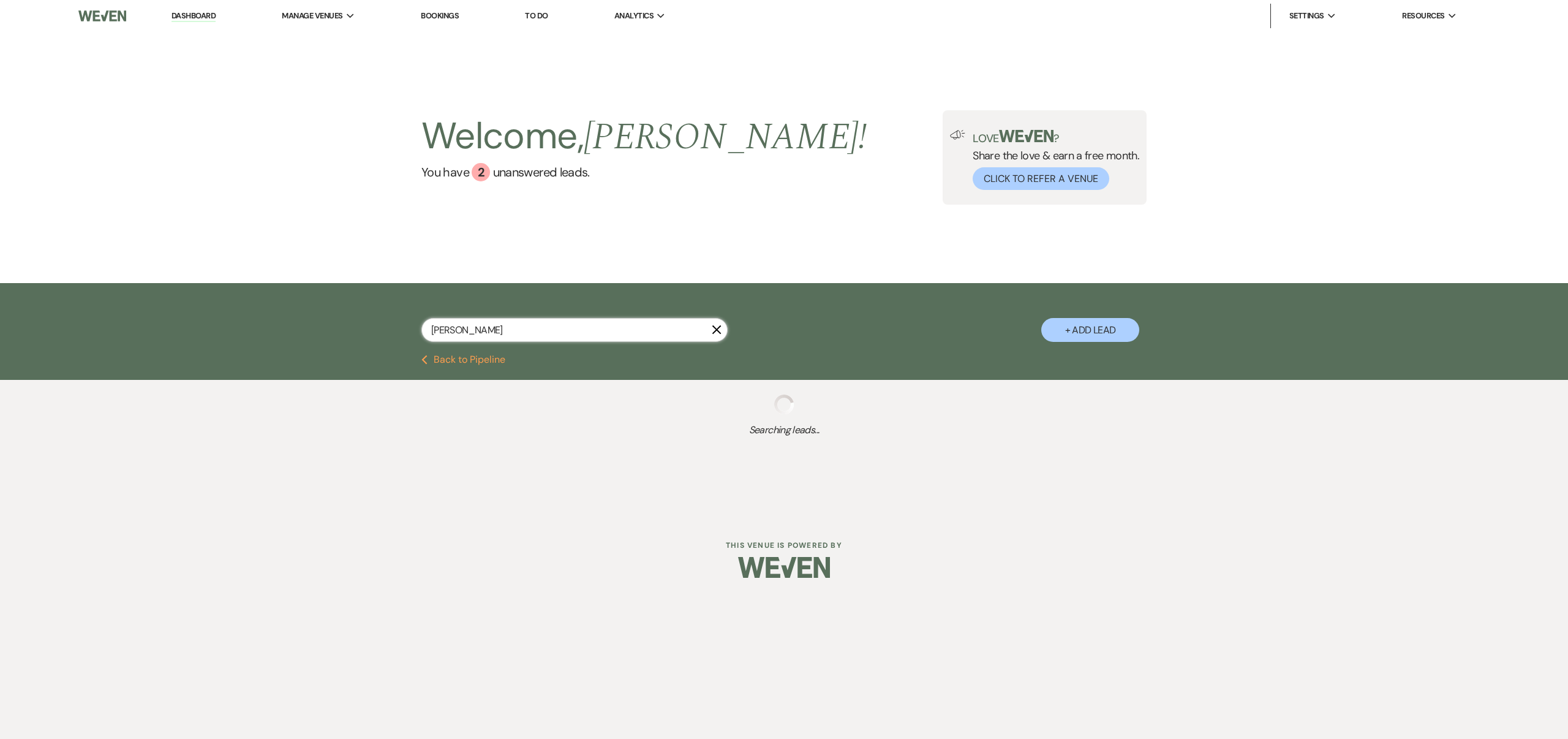
select select "6"
select select "8"
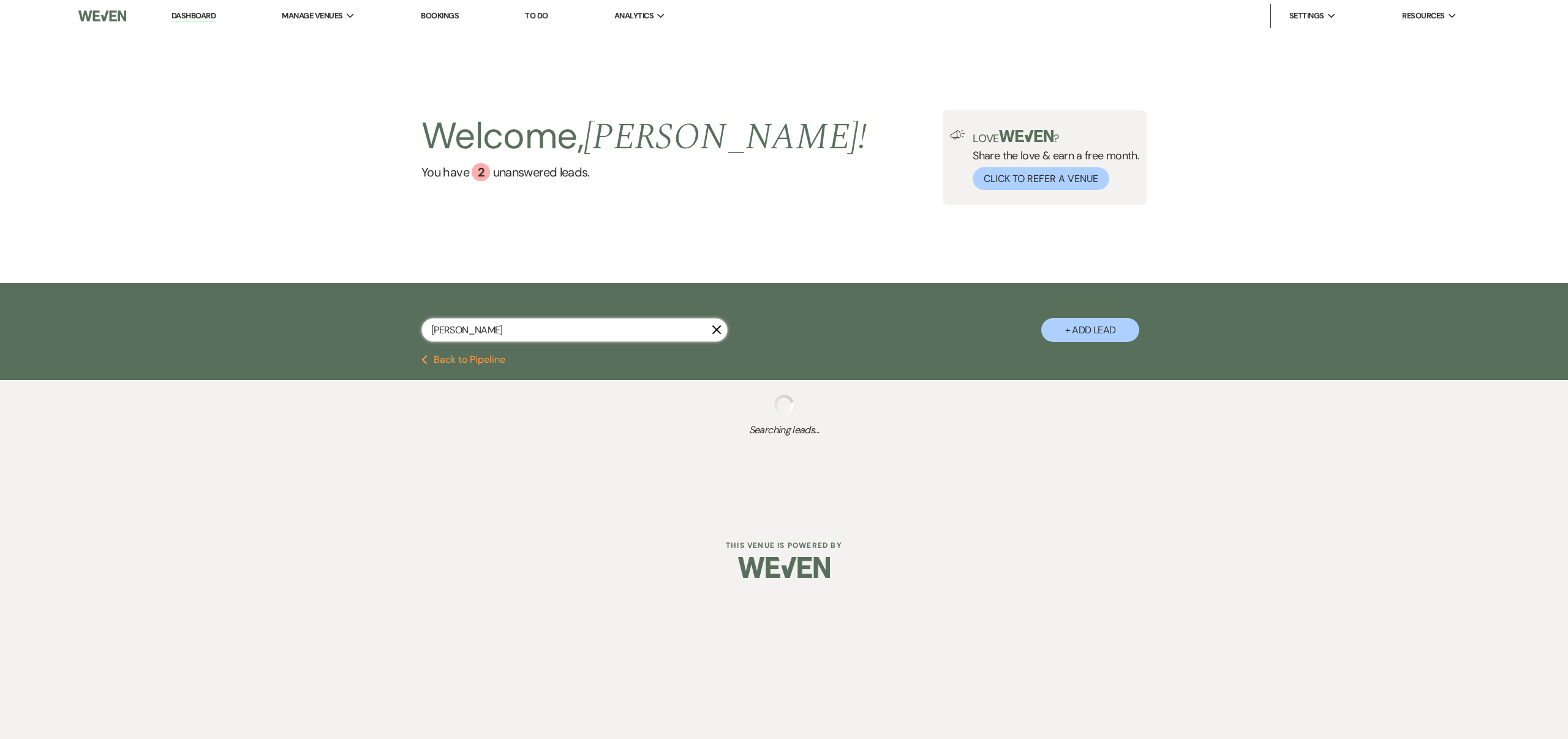
select select "8"
select select "6"
select select "8"
select select "5"
select select "8"
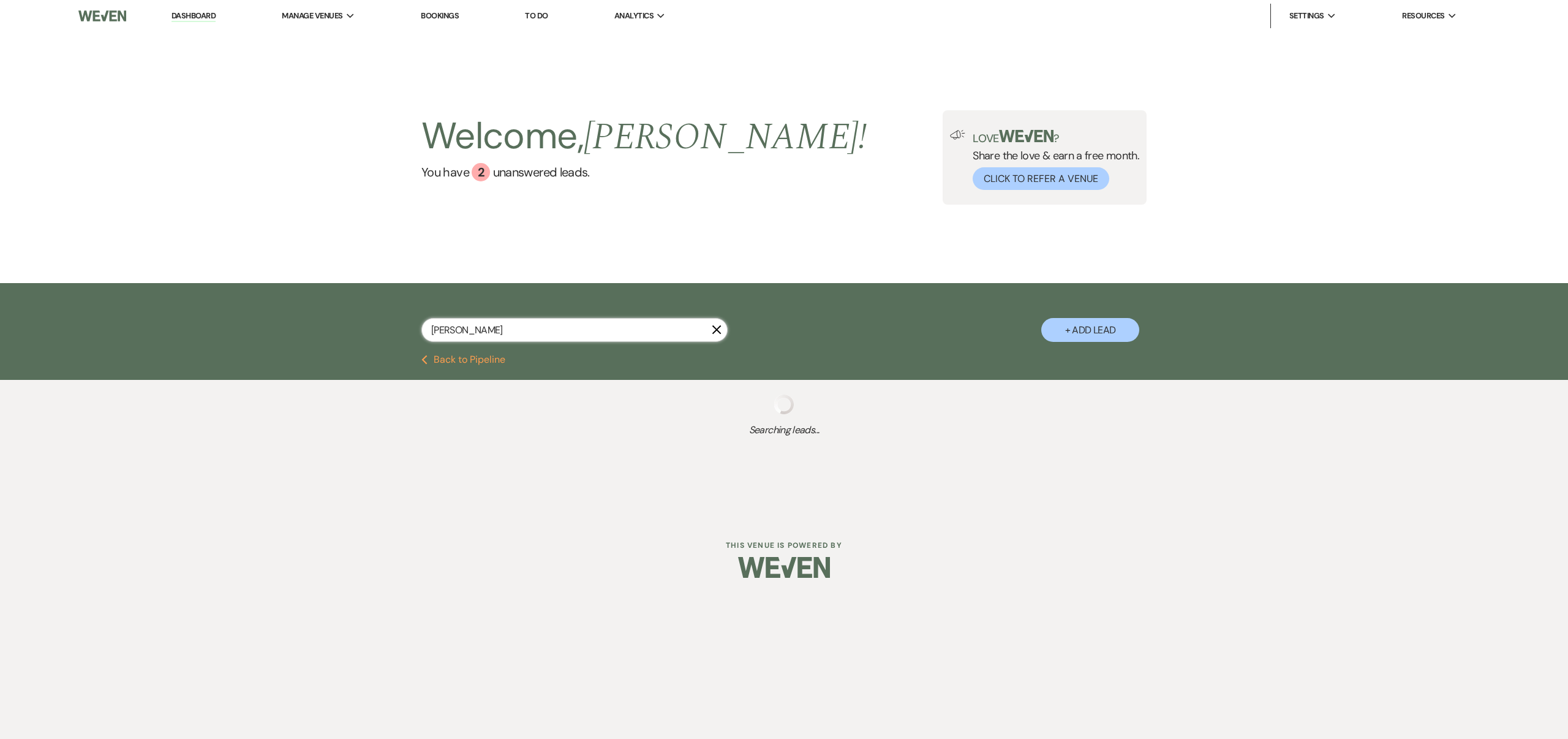
select select "3"
select select "8"
select select "5"
select select "8"
select select "7"
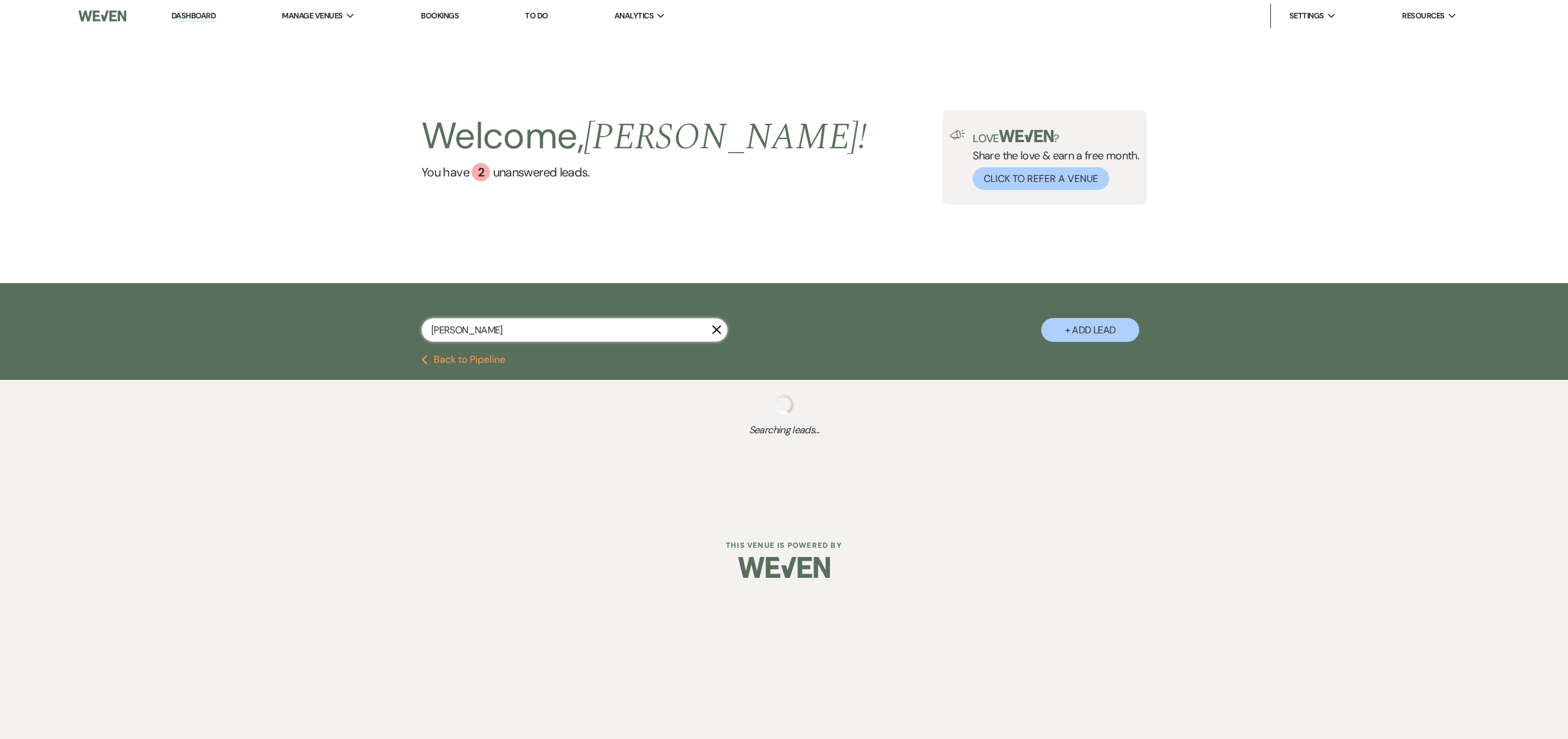
select select "8"
select select "6"
select select "8"
select select "5"
select select "8"
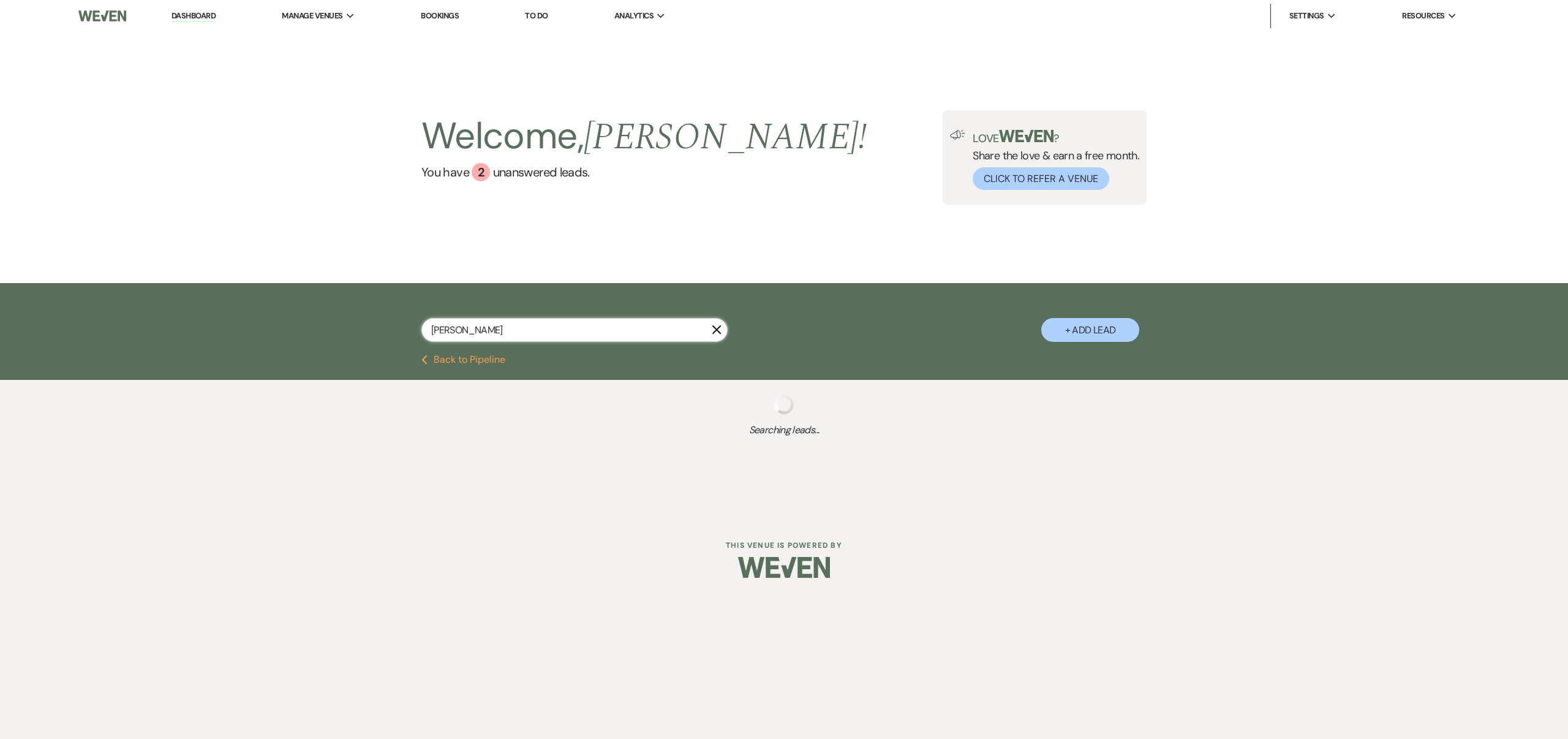
select select "1"
select select "8"
select select "5"
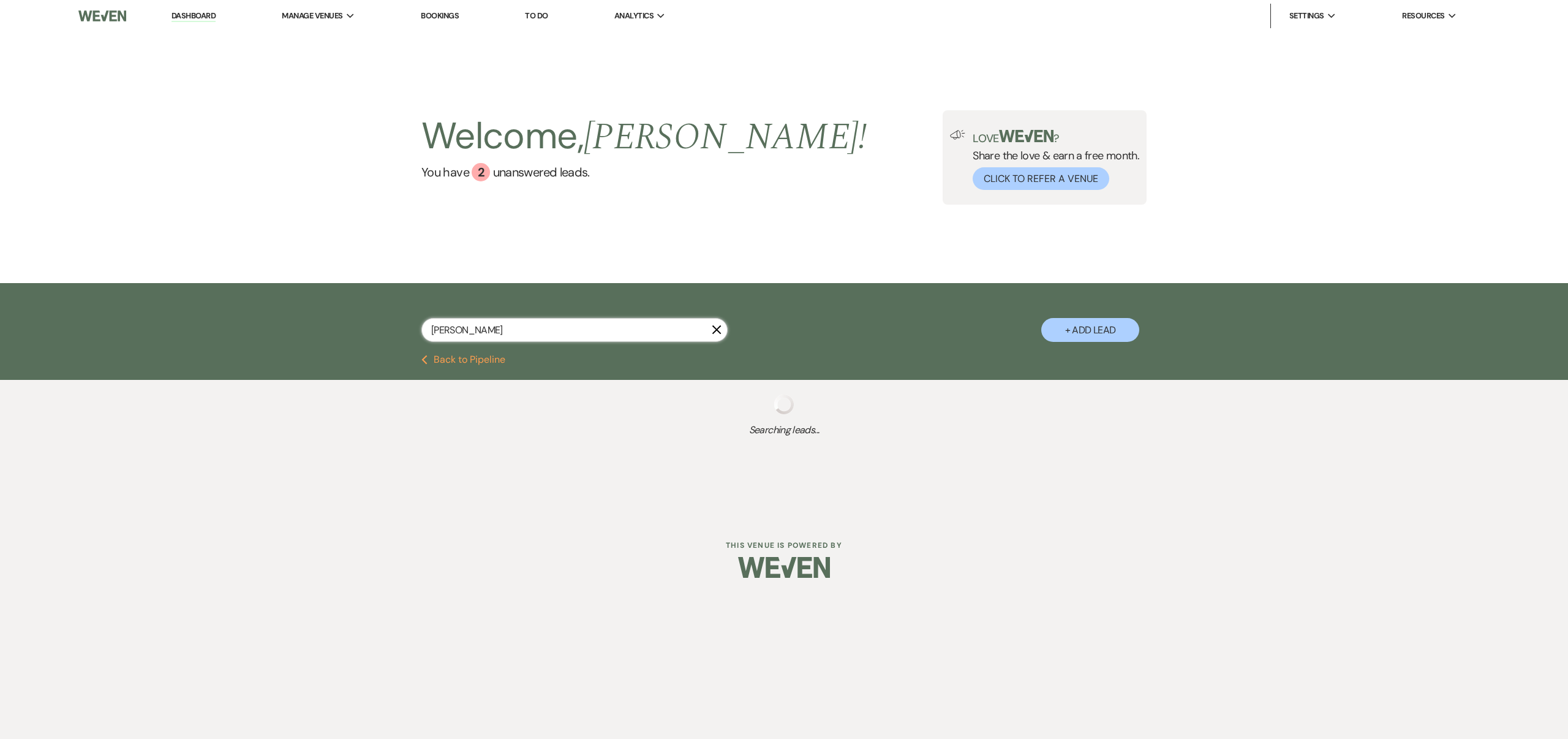
select select "8"
select select "6"
select select "8"
select select "5"
select select "8"
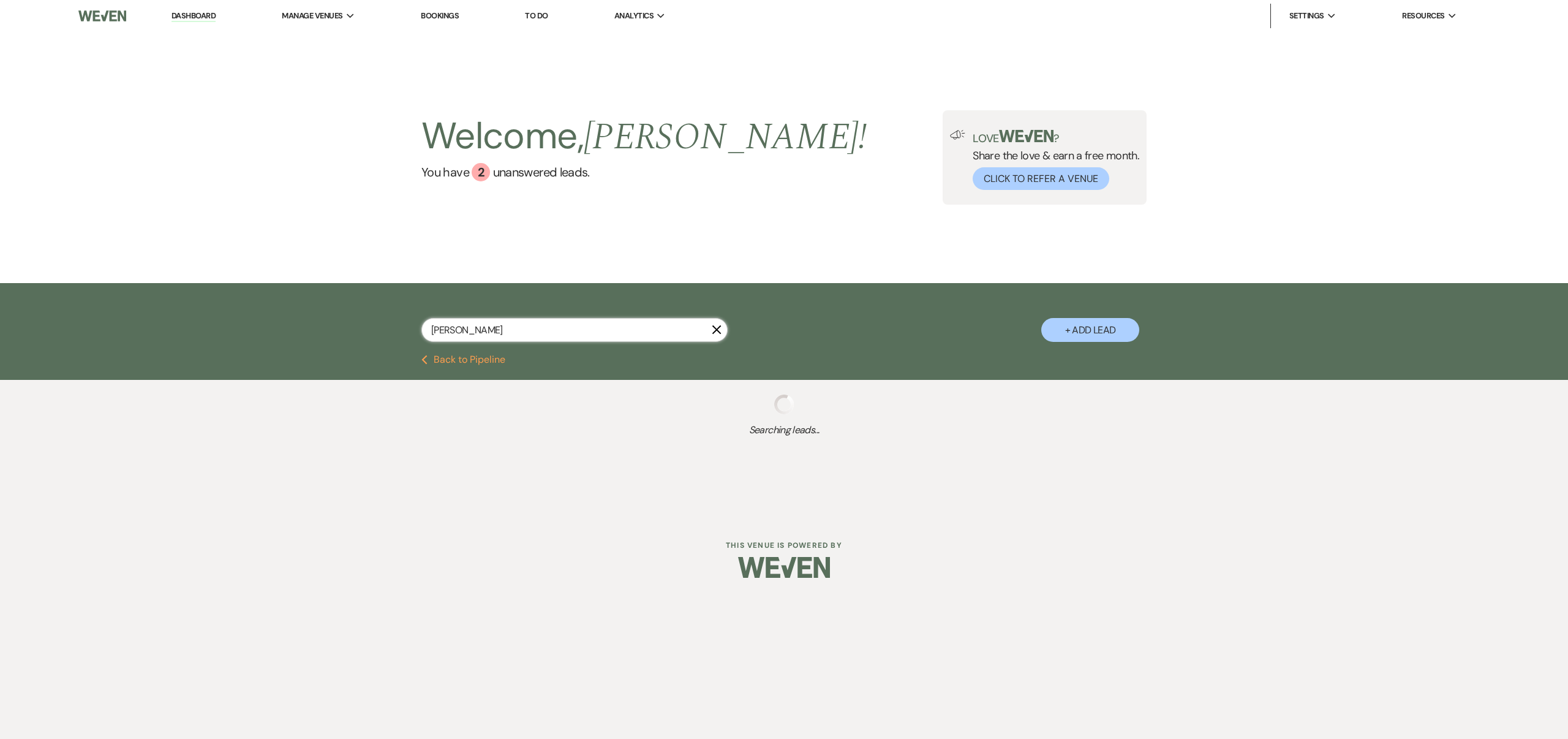
select select "5"
select select "8"
select select "10"
select select "8"
select select "6"
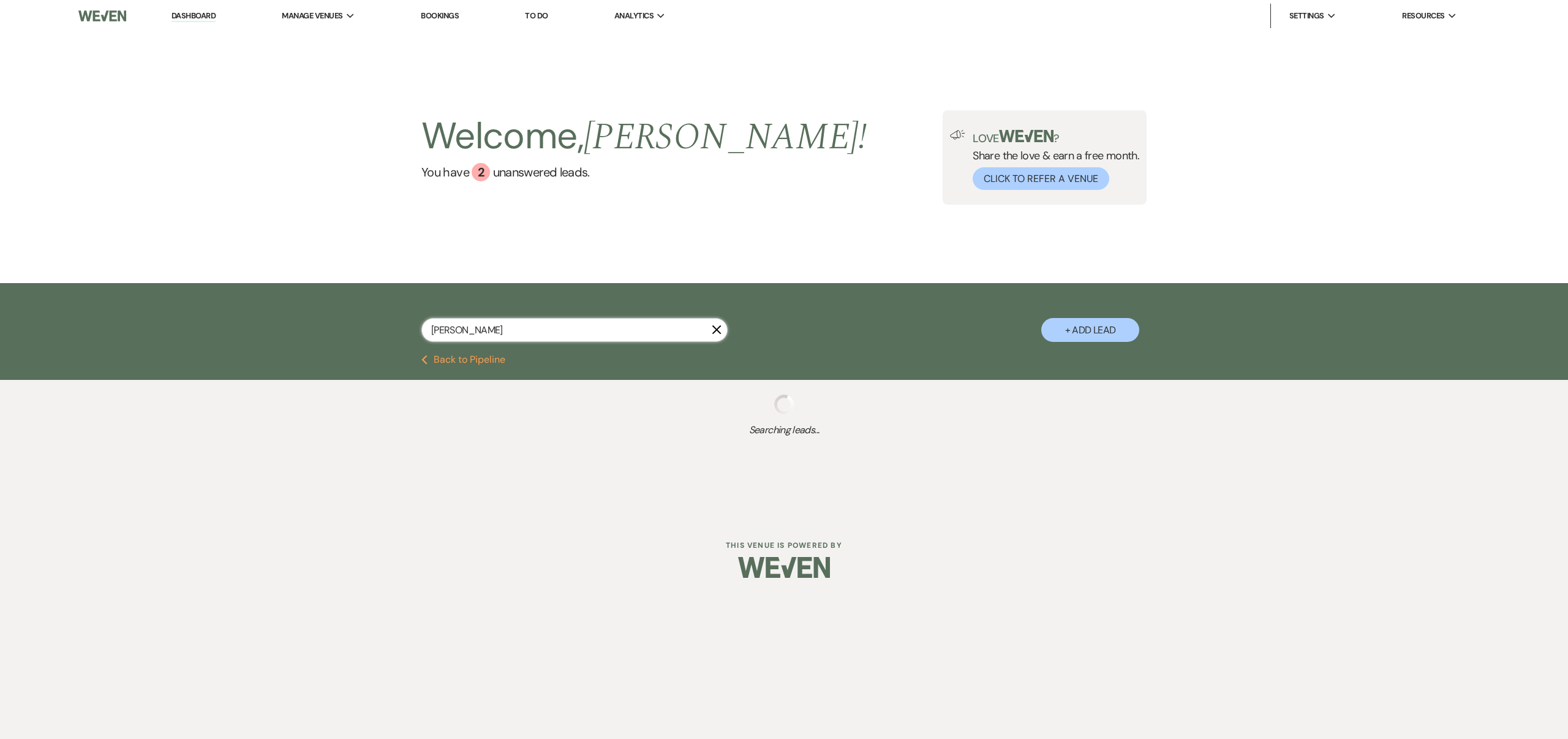
select select "8"
select select "10"
select select "8"
select select "5"
select select "8"
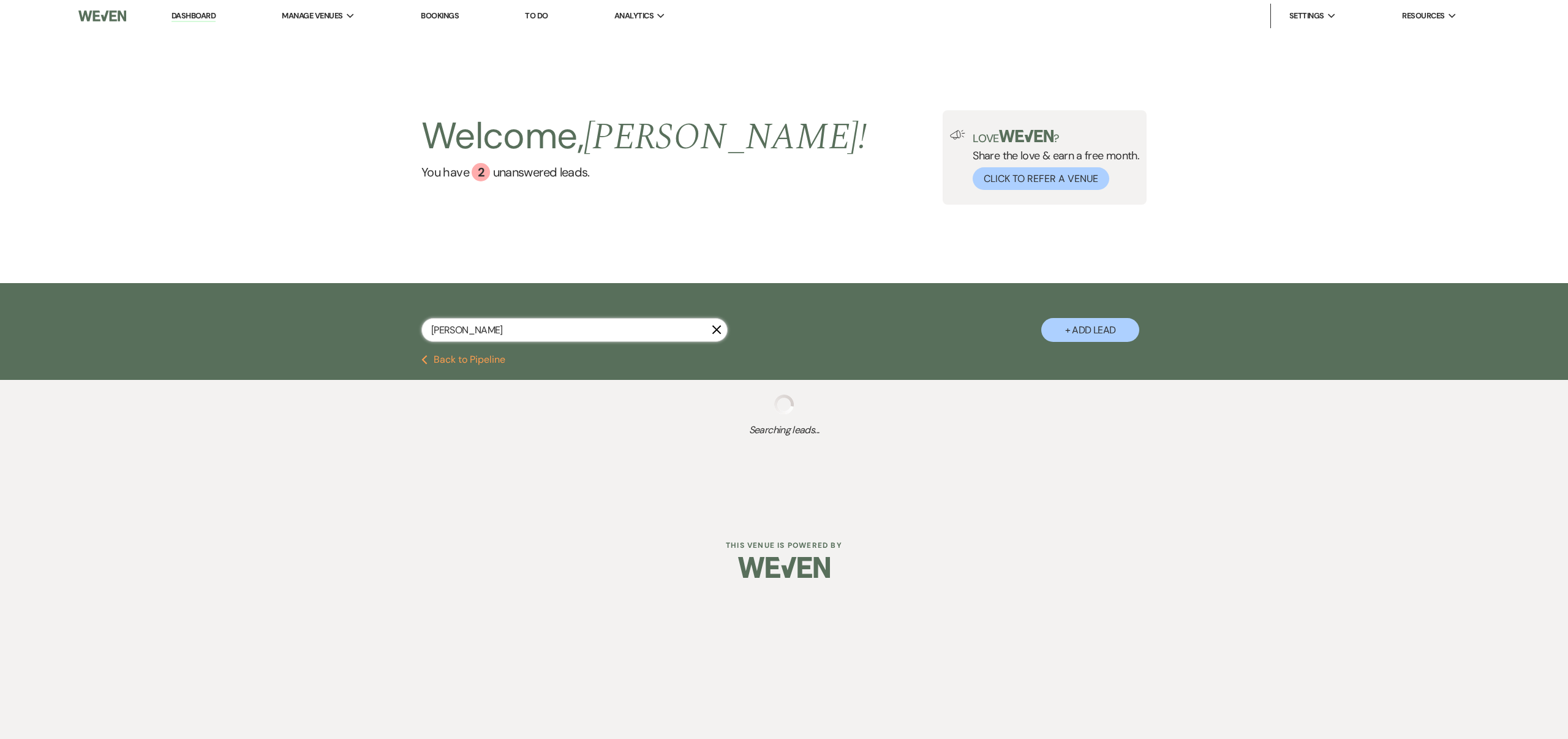
select select "5"
select select "8"
select select "6"
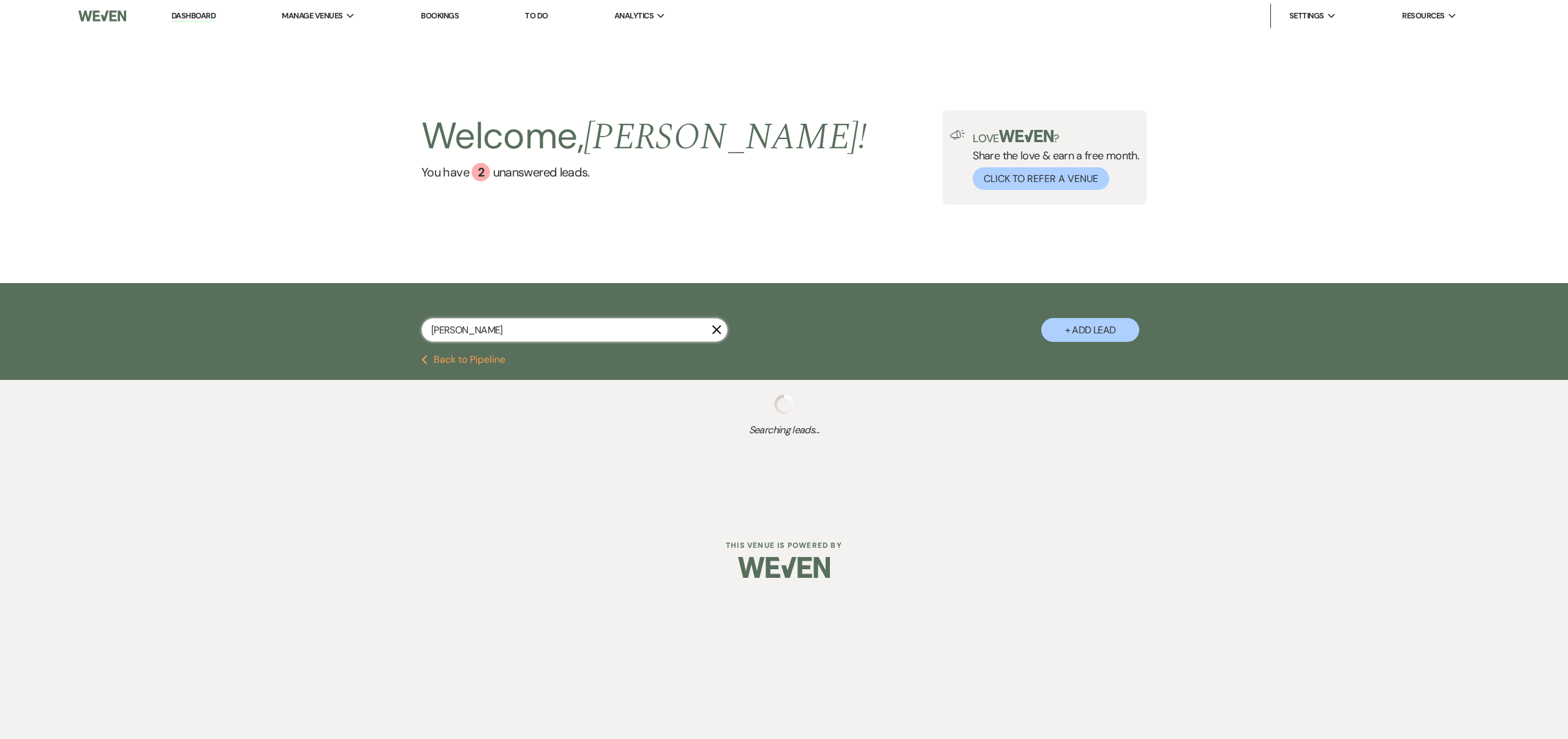
select select "8"
select select "5"
select select "8"
select select "6"
select select "8"
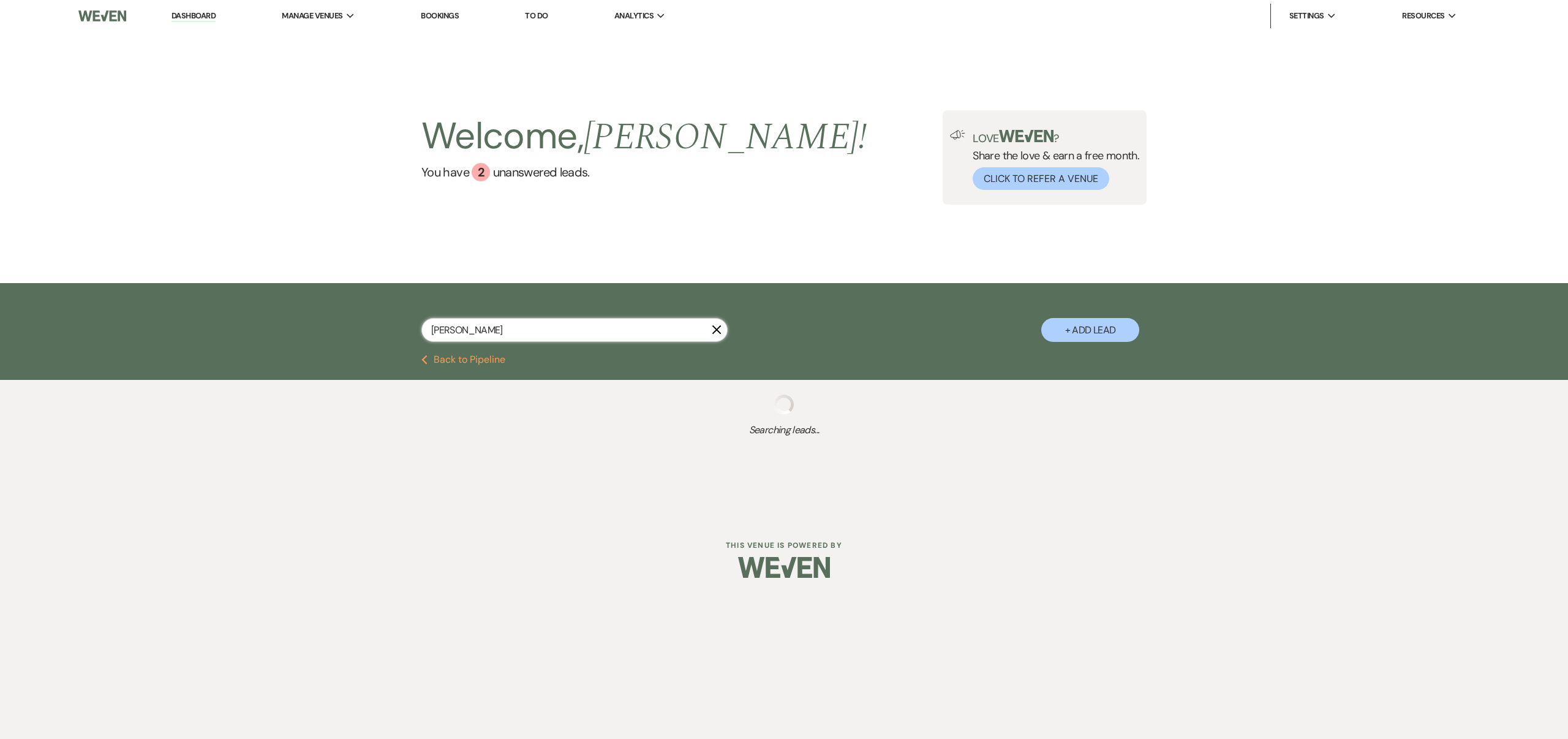
select select "6"
select select "8"
select select "6"
select select "8"
select select "6"
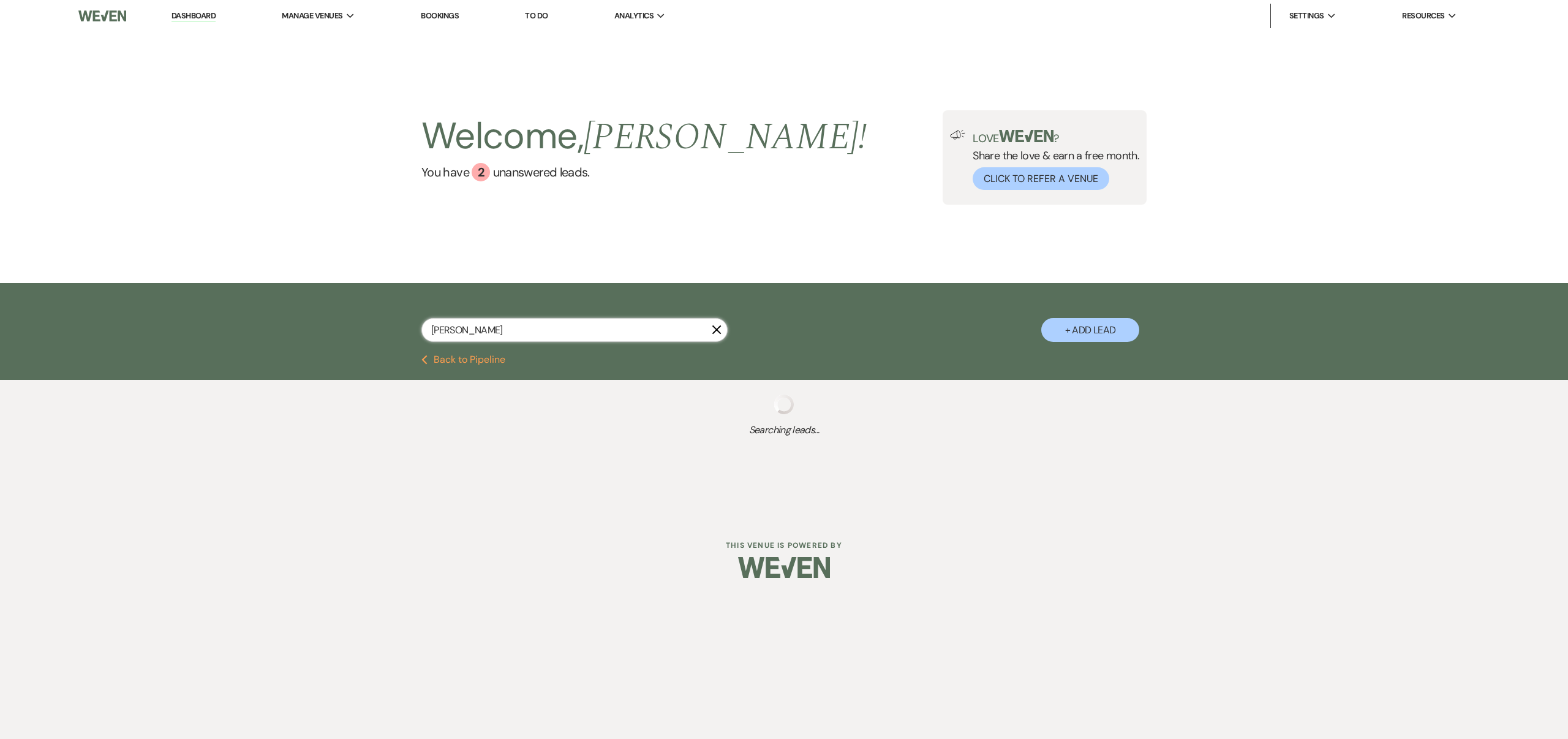
select select "8"
select select "5"
select select "8"
select select "6"
select select "8"
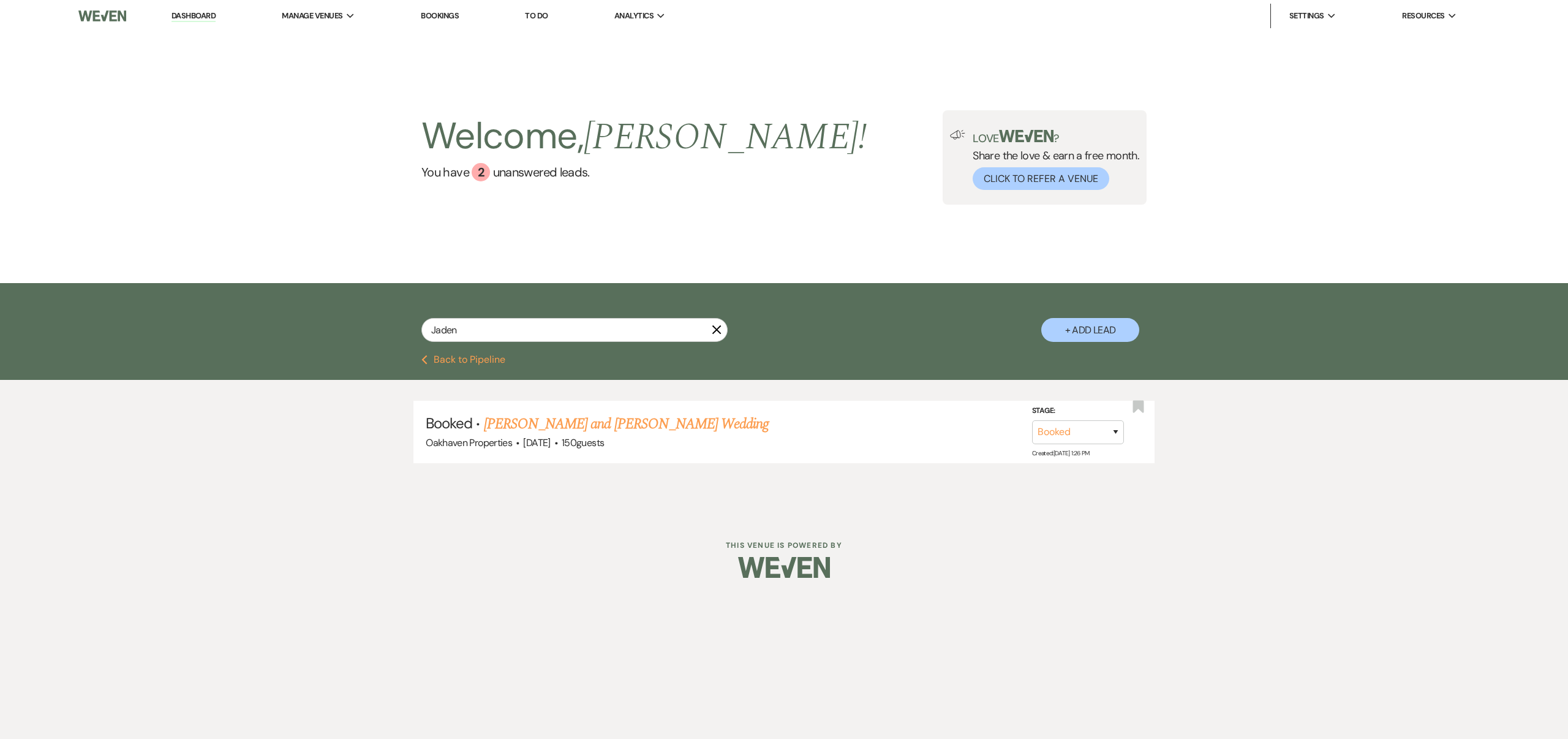
click at [598, 422] on link "[PERSON_NAME] and [PERSON_NAME] Wedding" at bounding box center [626, 424] width 285 height 22
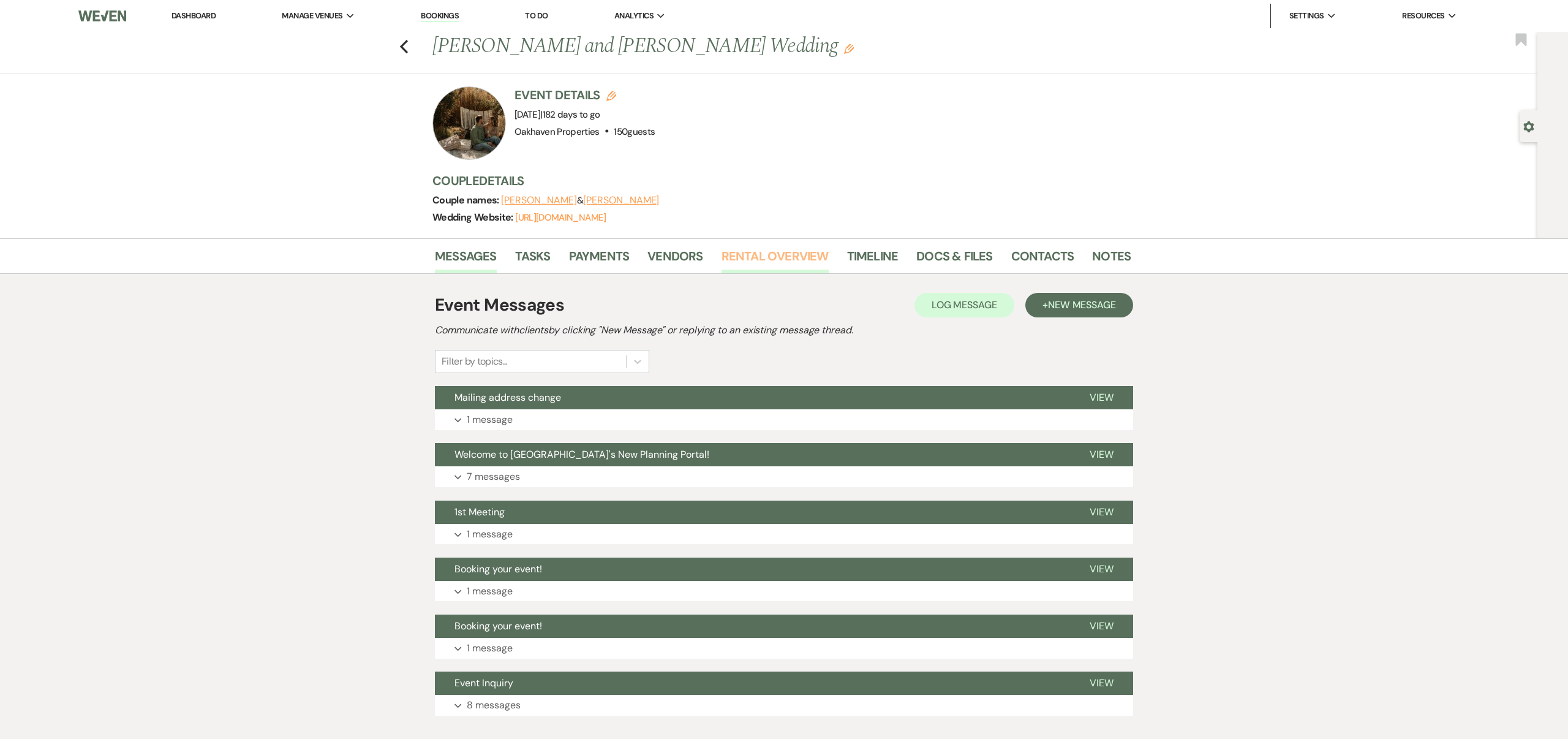
click at [796, 253] on link "Rental Overview" at bounding box center [776, 260] width 107 height 27
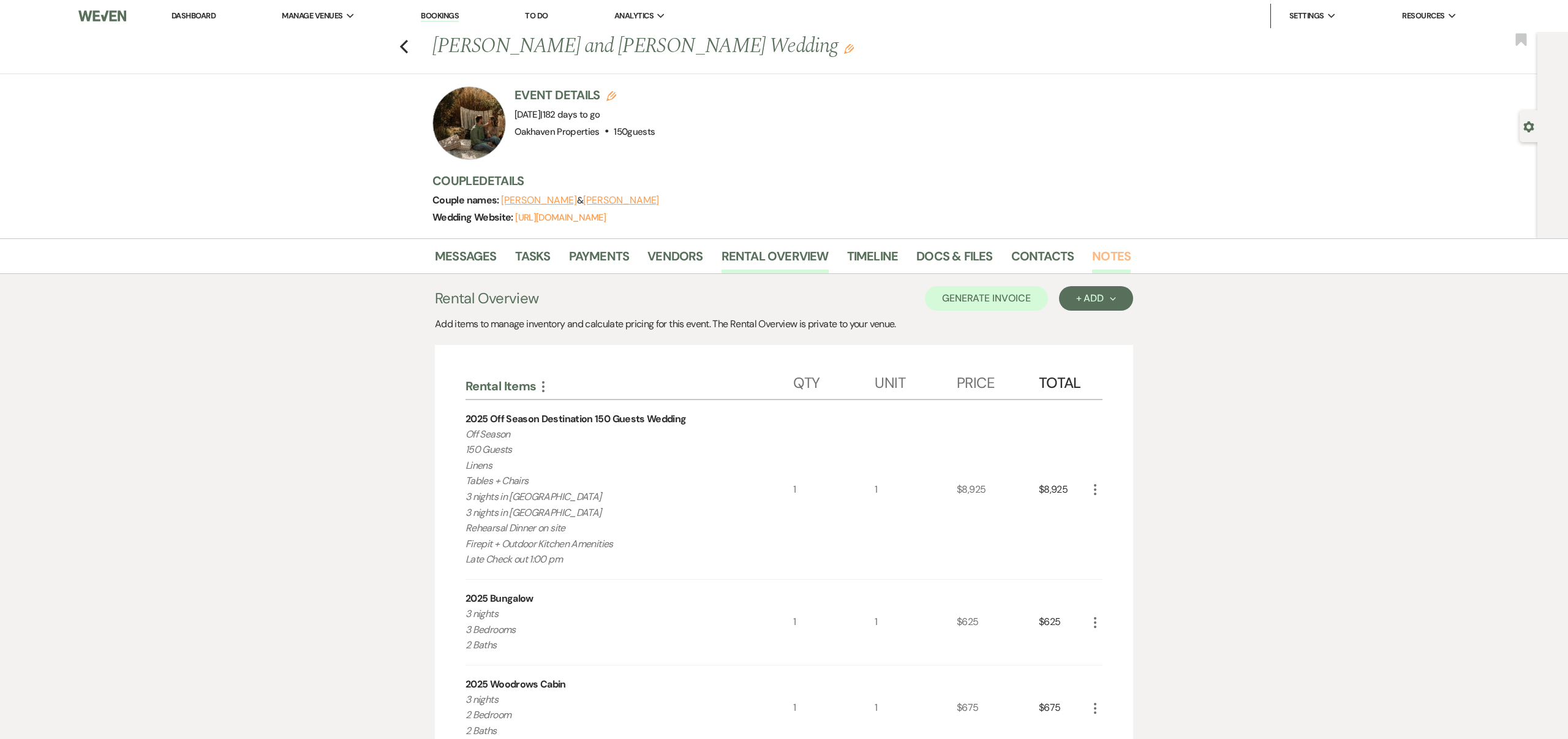
click at [1107, 251] on link "Notes" at bounding box center [1111, 260] width 39 height 27
